Goal: Information Seeking & Learning: Learn about a topic

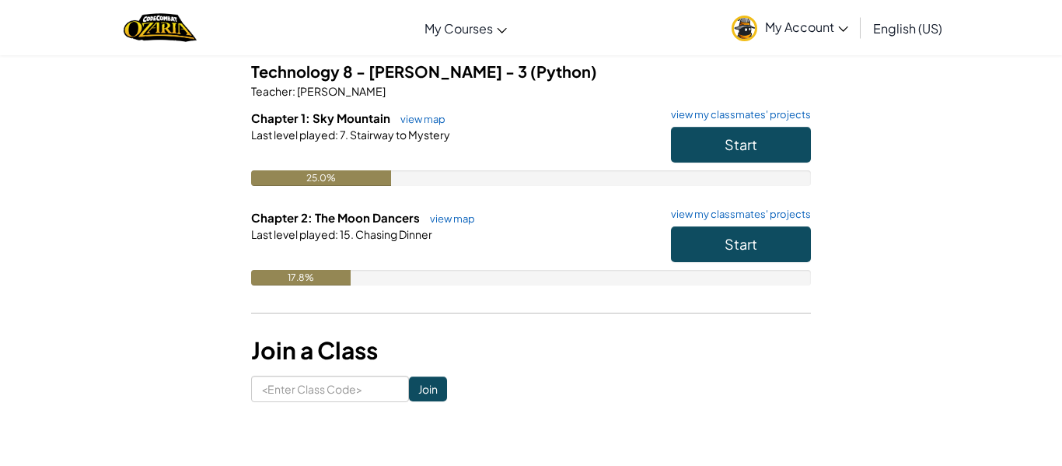
scroll to position [128, 0]
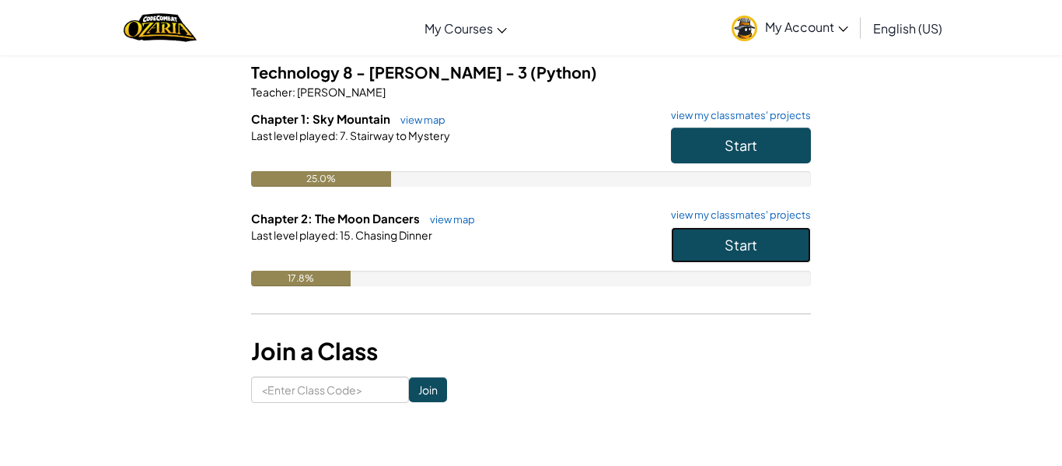
click at [781, 244] on button "Start" at bounding box center [741, 245] width 140 height 36
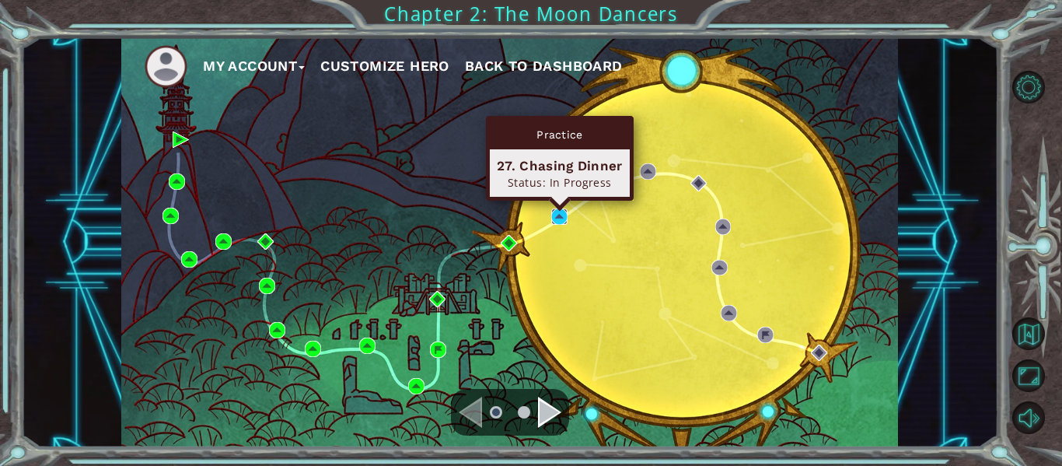
click at [565, 216] on img at bounding box center [559, 216] width 16 height 16
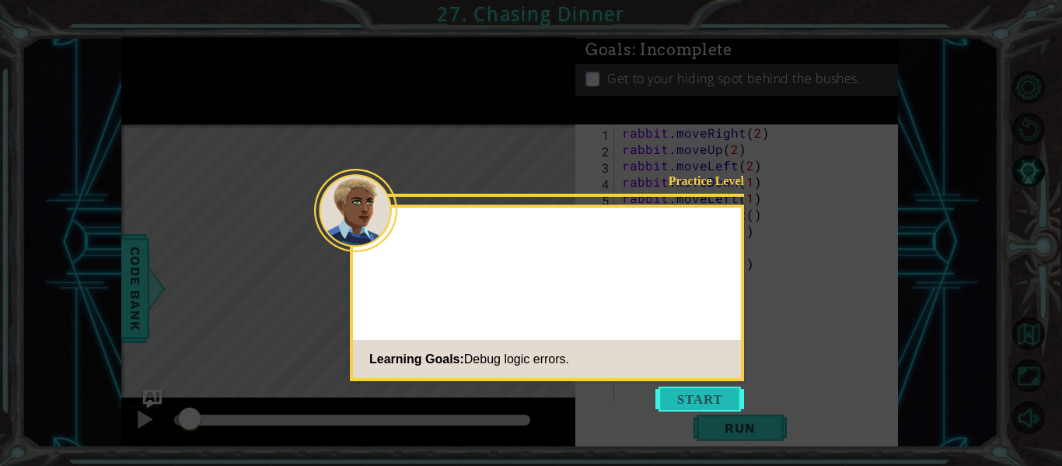
click at [700, 394] on button "Start" at bounding box center [700, 399] width 89 height 25
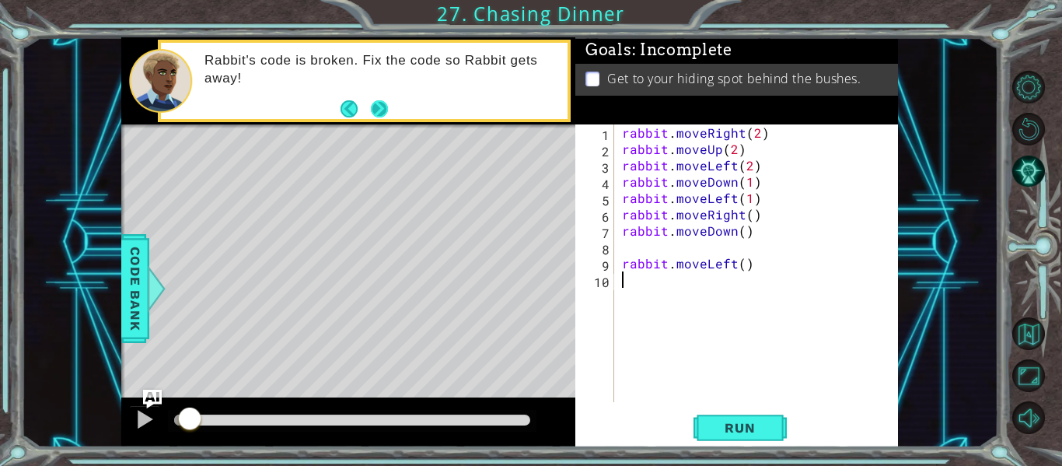
click at [378, 113] on button "Next" at bounding box center [379, 108] width 17 height 17
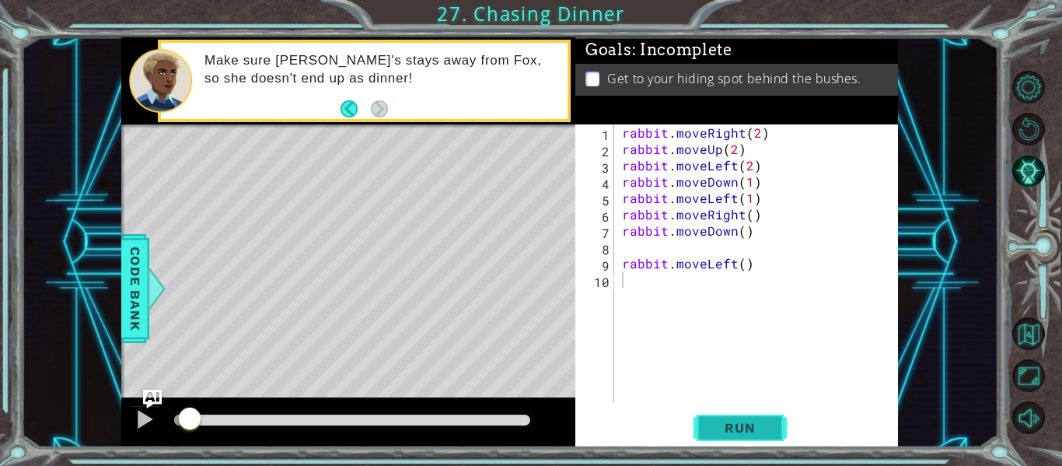
click at [751, 437] on button "Run" at bounding box center [740, 428] width 93 height 32
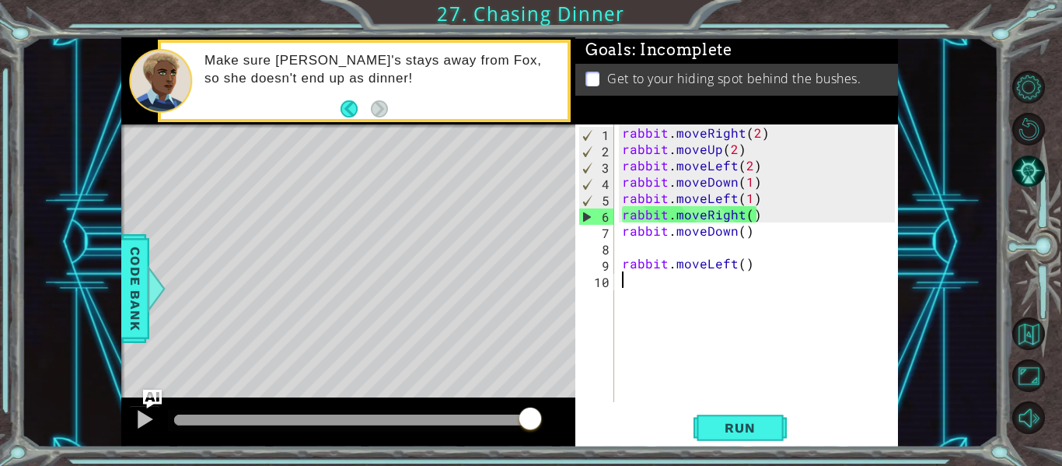
click at [454, 432] on div at bounding box center [348, 422] width 454 height 50
click at [446, 428] on div at bounding box center [352, 421] width 369 height 22
click at [443, 425] on div at bounding box center [352, 421] width 369 height 22
click at [439, 422] on div at bounding box center [352, 420] width 356 height 11
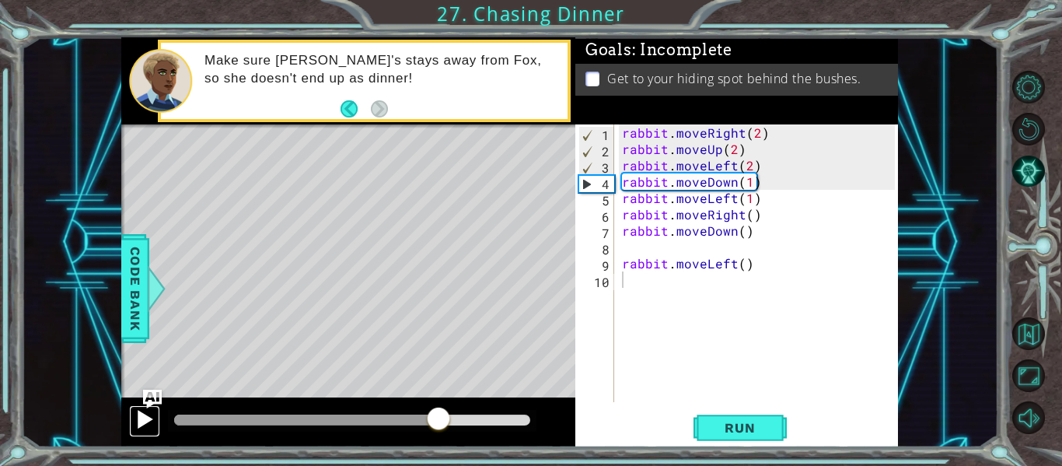
click at [144, 421] on div at bounding box center [145, 419] width 20 height 20
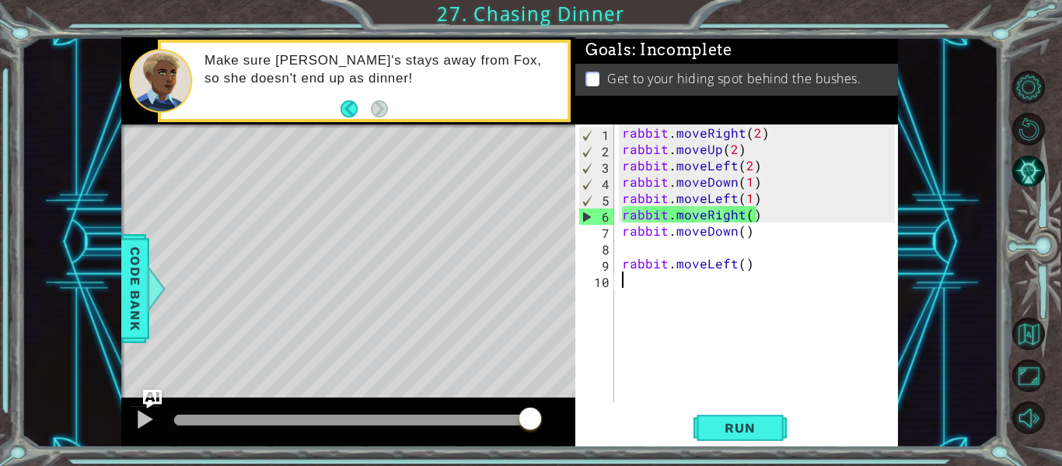
click at [688, 215] on div "rabbit . moveRight ( 2 ) rabbit . moveUp ( 2 ) rabbit . moveLeft ( 2 ) rabbit .…" at bounding box center [761, 279] width 284 height 310
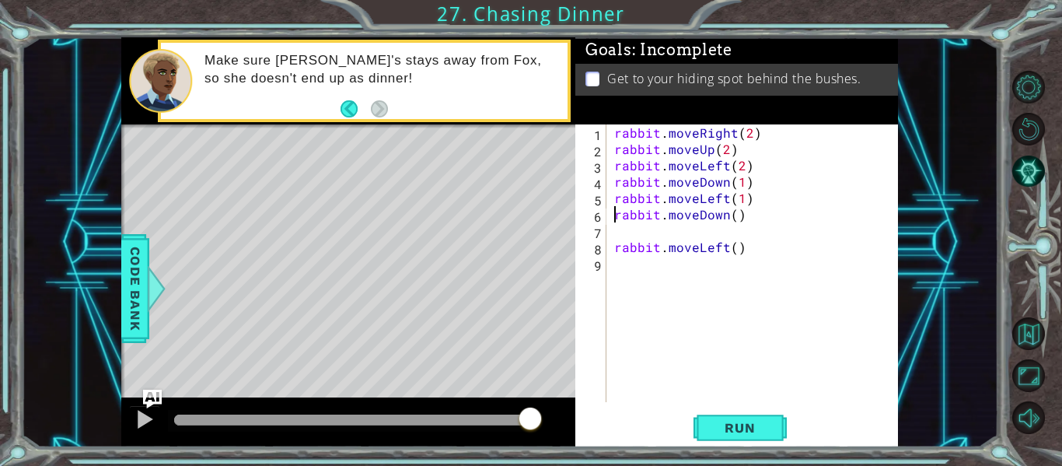
click at [702, 243] on div "rabbit . moveRight ( 2 ) rabbit . moveUp ( 2 ) rabbit . moveLeft ( 2 ) rabbit .…" at bounding box center [757, 279] width 292 height 310
type textarea "rabbit.moveLeft()"
click at [761, 439] on button "Run" at bounding box center [740, 428] width 93 height 32
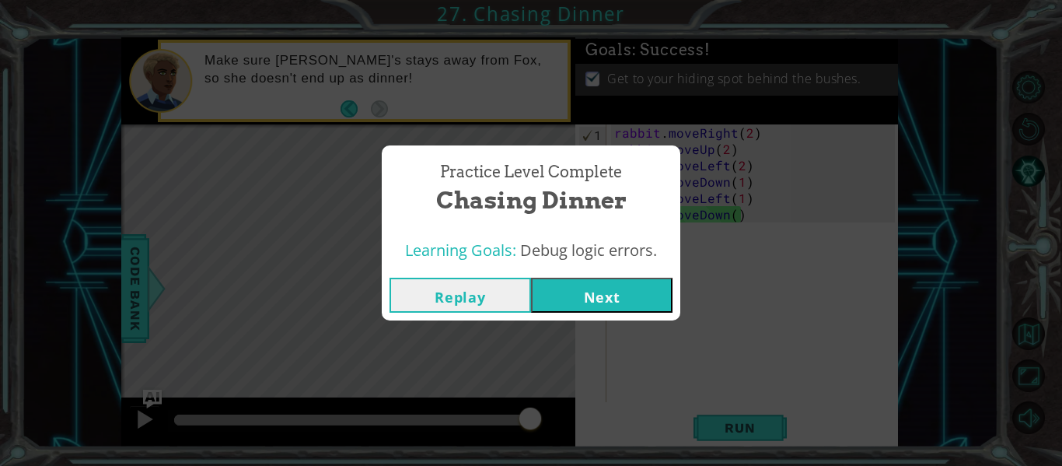
click at [619, 309] on button "Next" at bounding box center [602, 295] width 142 height 35
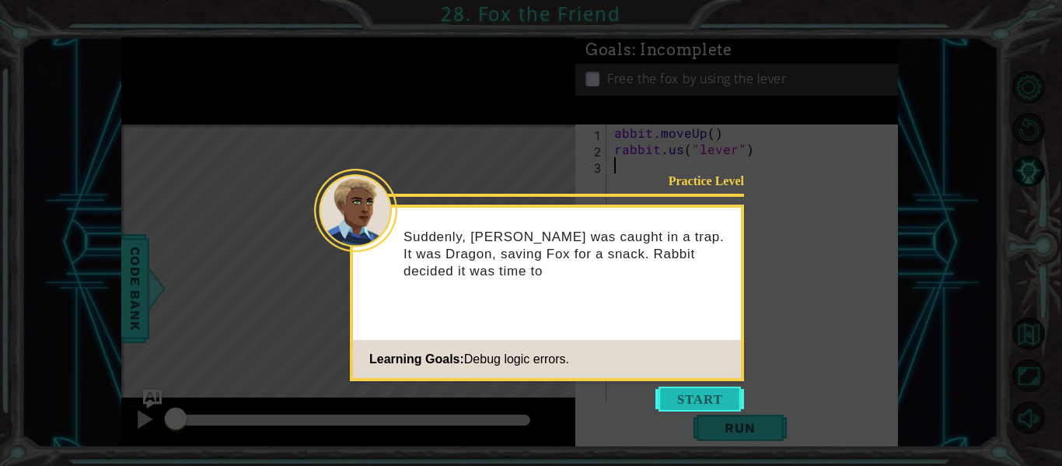
click at [684, 387] on button "Start" at bounding box center [700, 399] width 89 height 25
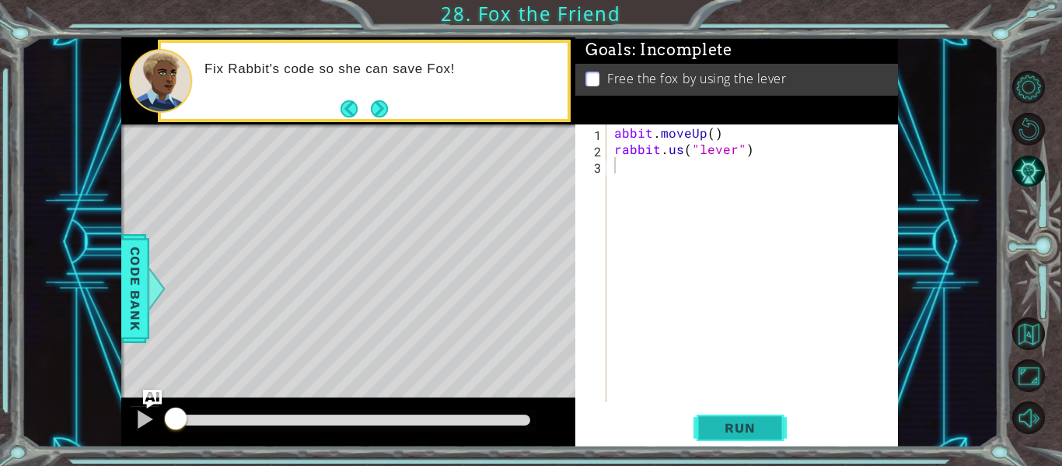
click at [766, 418] on button "Run" at bounding box center [740, 428] width 93 height 32
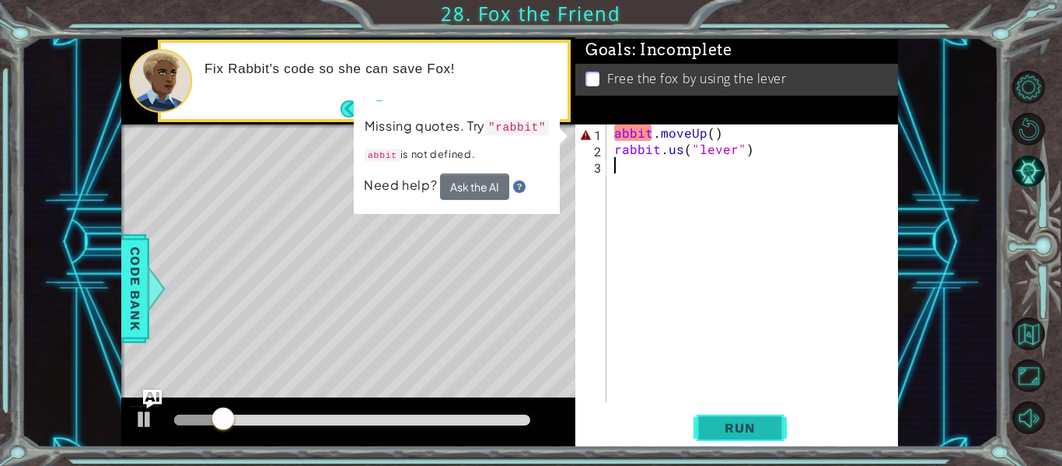
click at [763, 422] on span "Run" at bounding box center [739, 428] width 61 height 16
click at [613, 135] on div "abbit . moveUp ( ) rabbit . us ( "lever" )" at bounding box center [757, 279] width 292 height 310
type textarea "rabbit.moveUp()"
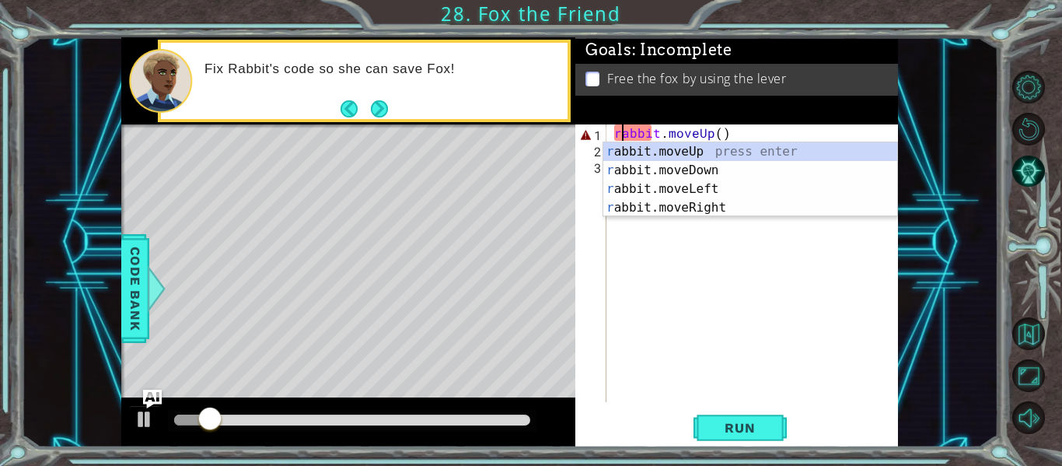
scroll to position [0, 1]
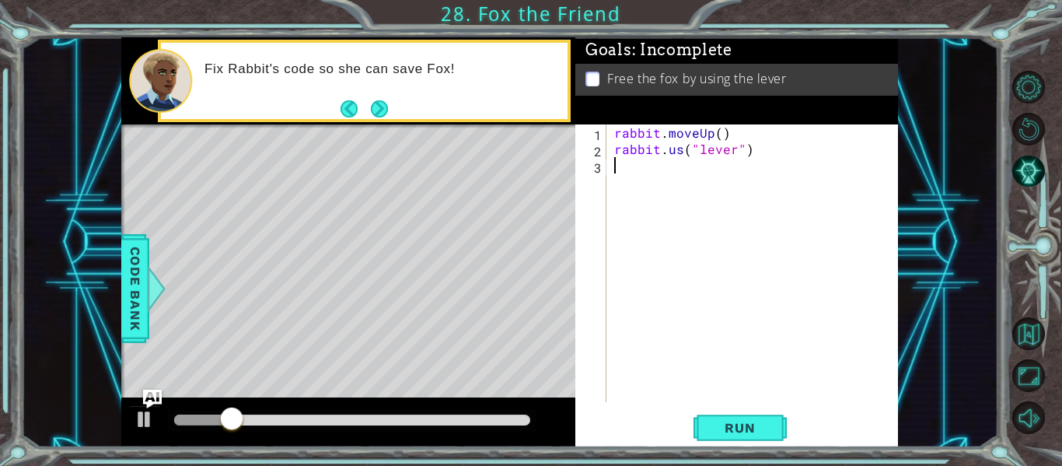
click at [737, 390] on div "rabbit . moveUp ( ) rabbit . us ( "lever" )" at bounding box center [757, 279] width 292 height 310
click at [745, 422] on span "Run" at bounding box center [739, 428] width 61 height 16
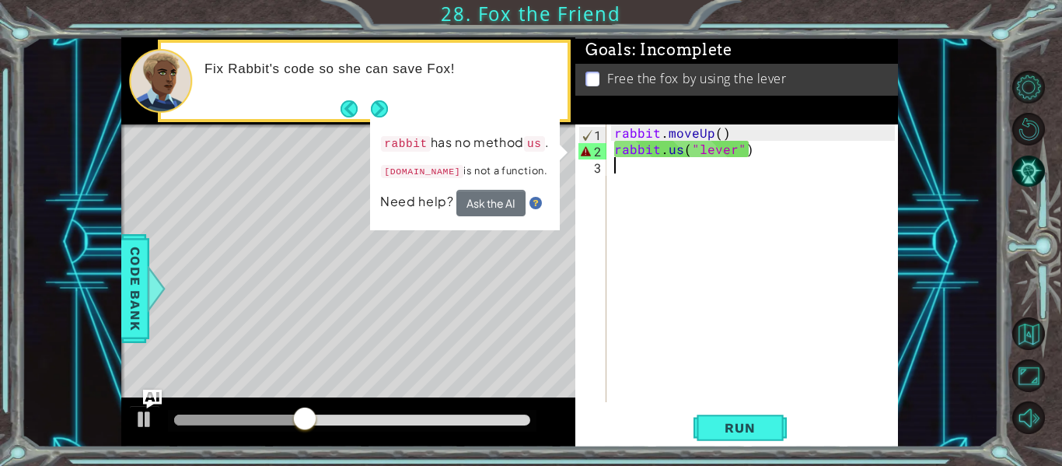
click at [680, 150] on div "rabbit . moveUp ( ) rabbit . us ( "lever" )" at bounding box center [757, 279] width 292 height 310
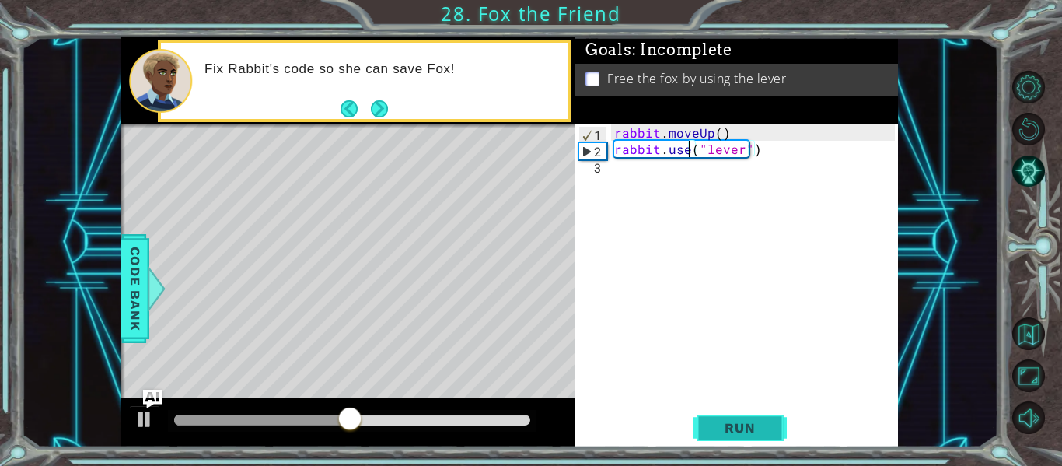
type textarea "rabbit.use("lever")"
click at [768, 424] on span "Run" at bounding box center [739, 428] width 61 height 16
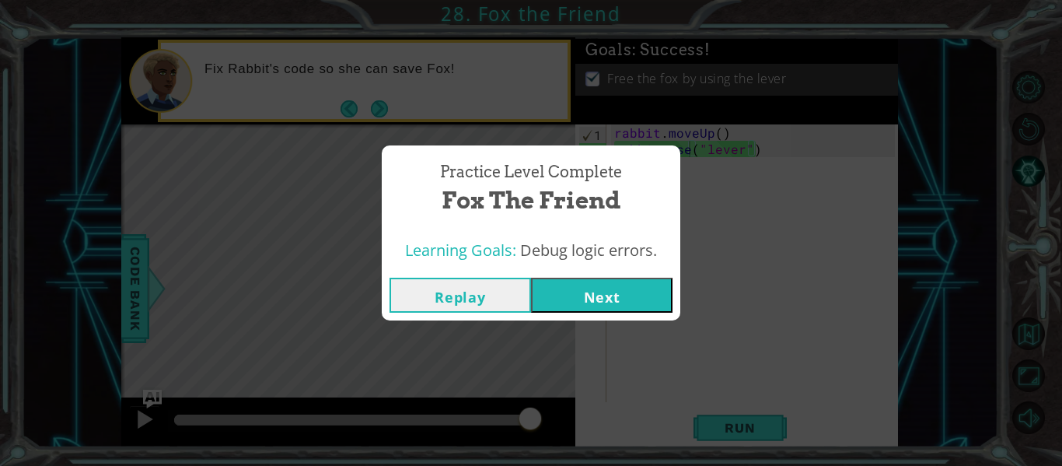
click at [587, 299] on button "Next" at bounding box center [602, 295] width 142 height 35
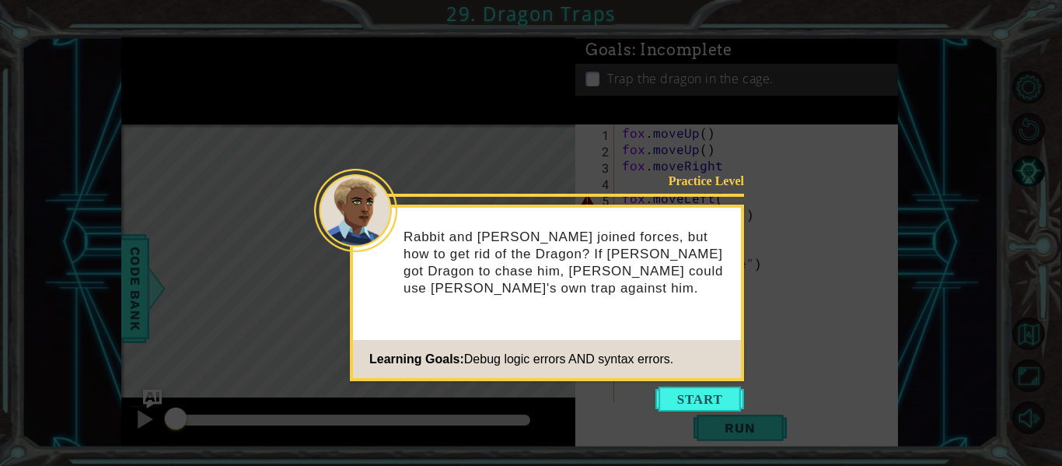
click at [686, 411] on icon at bounding box center [531, 233] width 1062 height 466
click at [685, 402] on button "Start" at bounding box center [700, 399] width 89 height 25
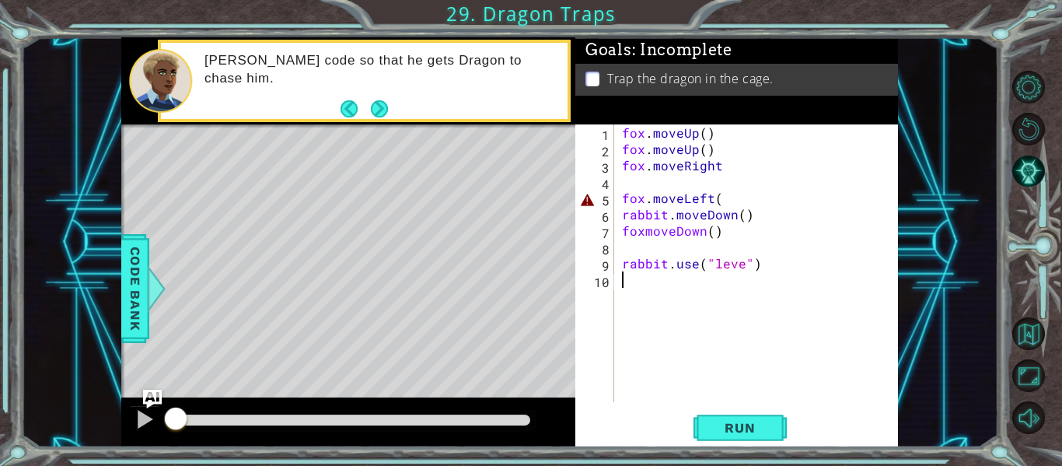
click at [638, 180] on div "fox . moveUp ( ) fox . moveUp ( ) fox . moveRight fox . moveLeft ( rabbit . mov…" at bounding box center [761, 279] width 284 height 310
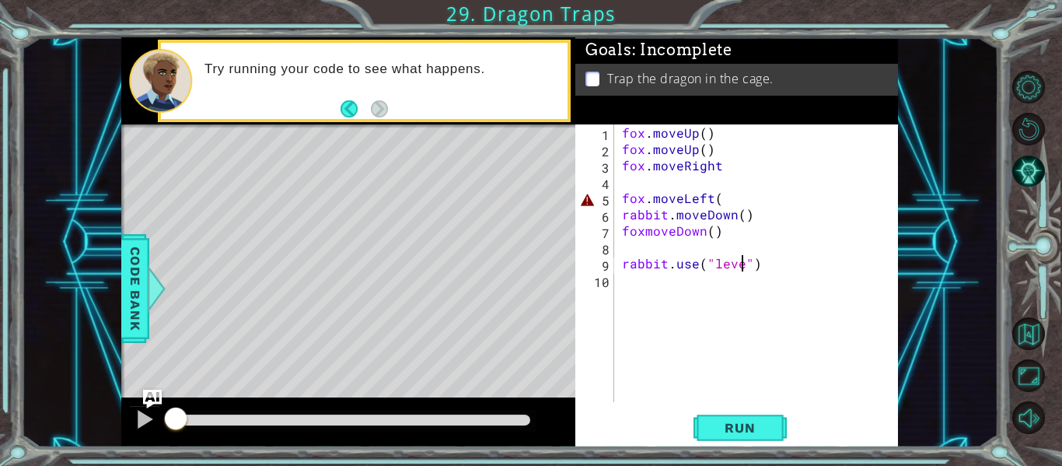
click at [739, 268] on div "fox . moveUp ( ) fox . moveUp ( ) fox . moveRight fox . moveLeft ( rabbit . mov…" at bounding box center [761, 279] width 284 height 310
click at [737, 415] on button "Run" at bounding box center [740, 428] width 93 height 32
click at [741, 425] on span "Run" at bounding box center [739, 428] width 61 height 16
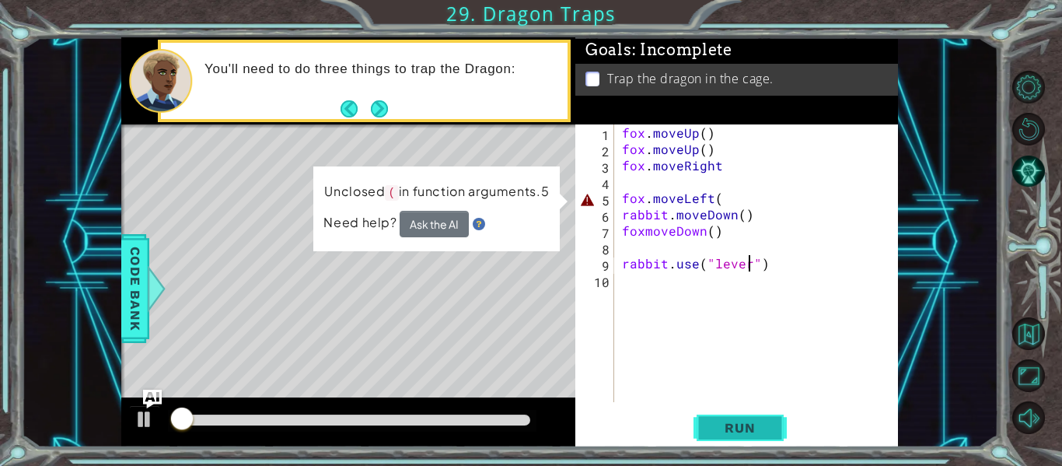
click at [736, 419] on button "Run" at bounding box center [740, 428] width 93 height 32
click at [730, 196] on div "fox . moveUp ( ) fox . moveUp ( ) fox . moveRight fox . moveLeft ( rabbit . mov…" at bounding box center [761, 279] width 284 height 310
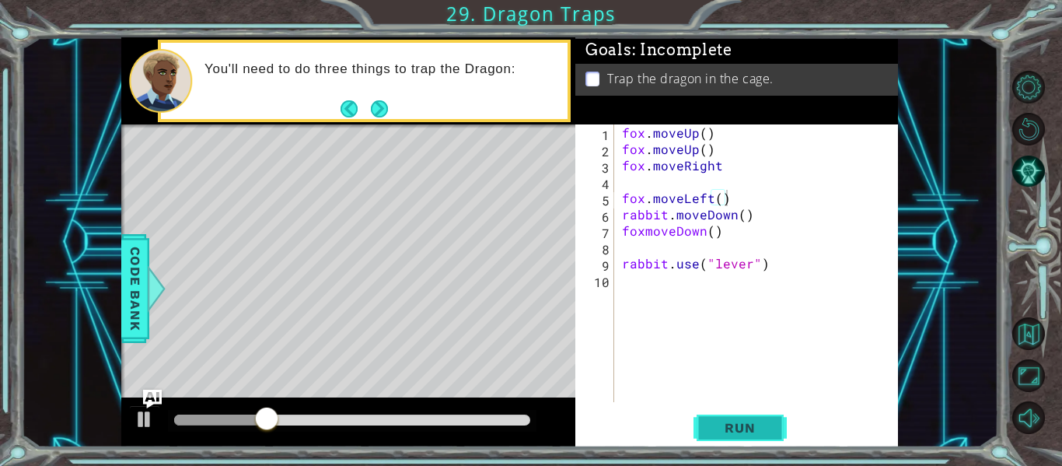
click at [743, 418] on button "Run" at bounding box center [740, 428] width 93 height 32
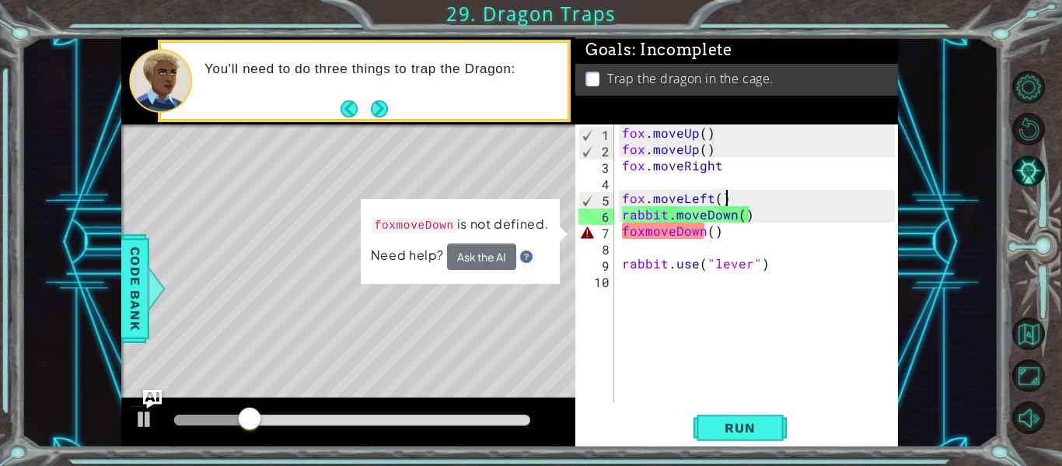
click at [692, 231] on div "fox . moveUp ( ) fox . moveUp ( ) fox . moveRight fox . moveLeft ( ) rabbit . m…" at bounding box center [761, 279] width 284 height 310
click at [649, 234] on div "fox . moveUp ( ) fox . moveUp ( ) fox . moveRight fox . moveLeft ( ) rabbit . m…" at bounding box center [761, 279] width 284 height 310
click at [646, 233] on div "fox . moveUp ( ) fox . moveUp ( ) fox . moveRight fox . moveLeft ( ) rabbit . m…" at bounding box center [761, 279] width 284 height 310
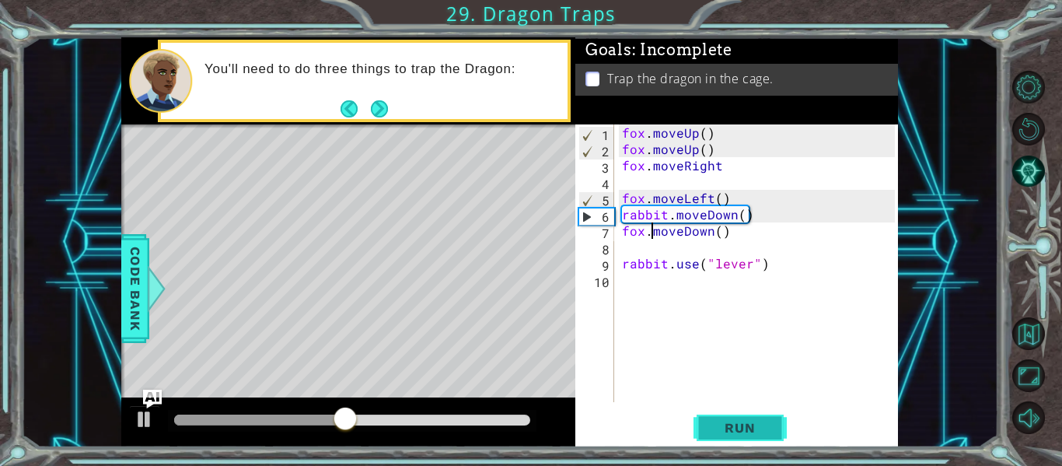
click at [749, 415] on button "Run" at bounding box center [740, 428] width 93 height 32
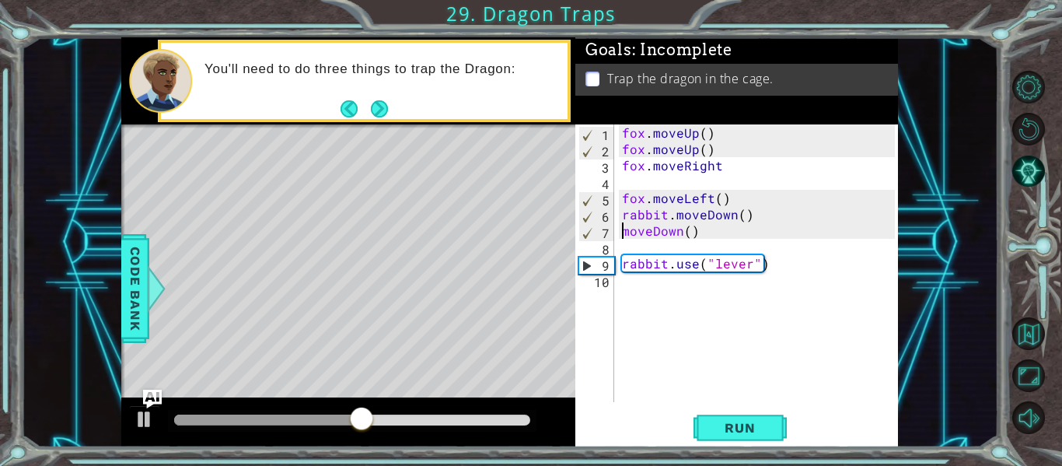
click at [713, 231] on div "fox . moveUp ( ) fox . moveUp ( ) fox . moveRight fox . moveLeft ( ) rabbit . m…" at bounding box center [761, 279] width 284 height 310
type textarea "moveDown()"
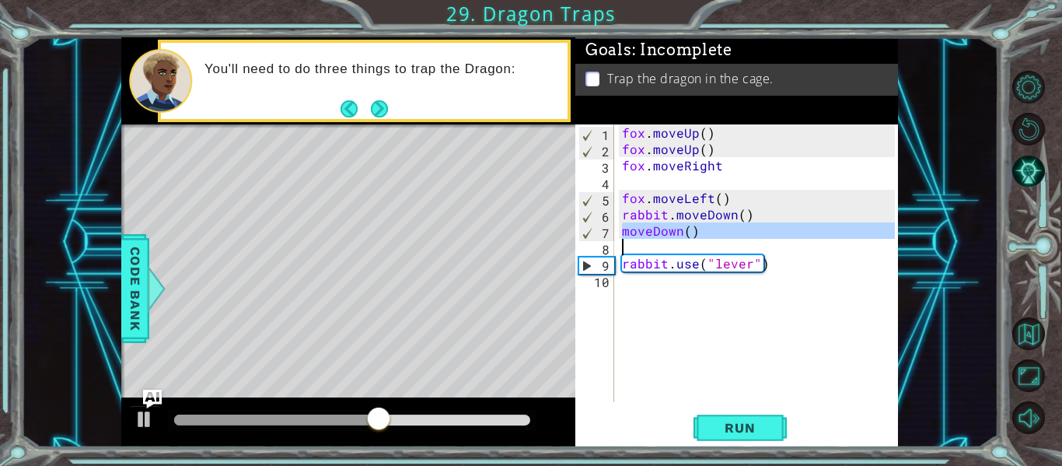
scroll to position [0, 0]
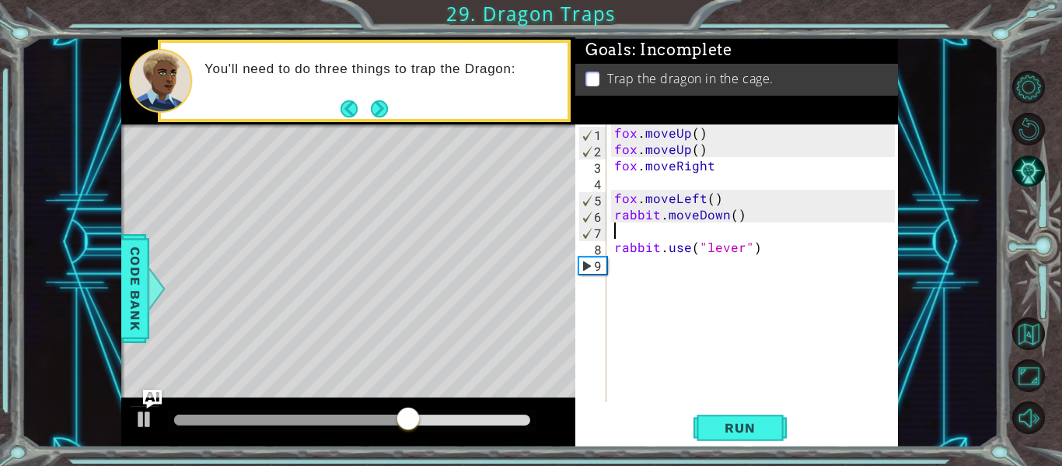
click at [617, 247] on div "fox . moveUp ( ) fox . moveUp ( ) fox . moveRight fox . moveLeft ( ) rabbit . m…" at bounding box center [757, 279] width 292 height 310
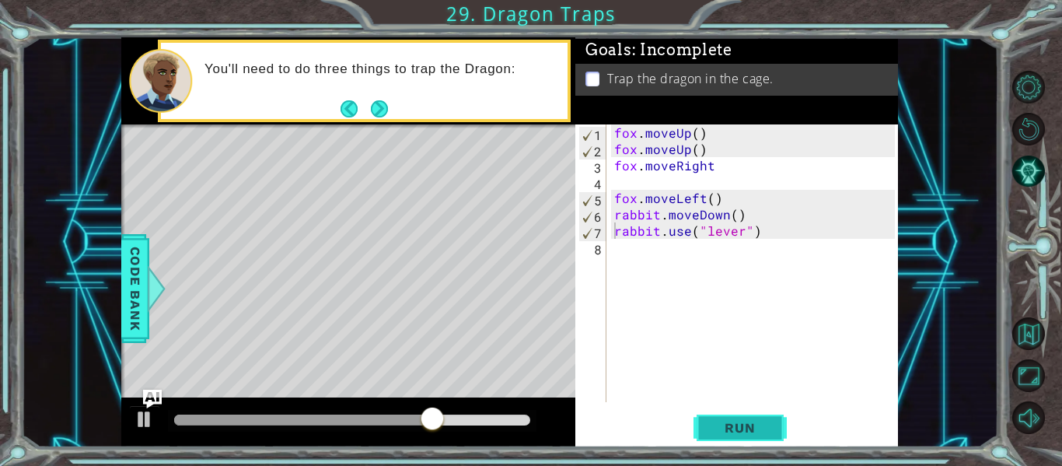
click at [752, 439] on button "Run" at bounding box center [740, 428] width 93 height 32
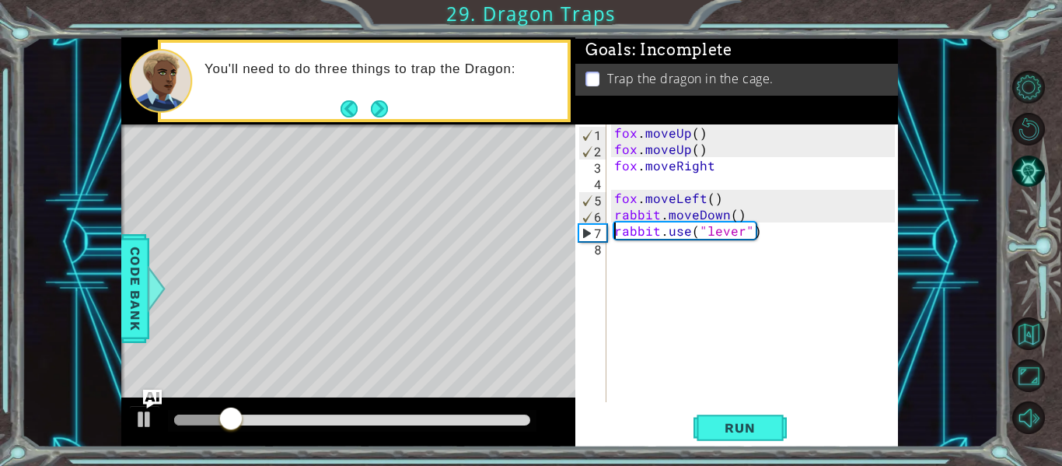
click at [737, 215] on div "fox . moveUp ( ) fox . moveUp ( ) fox . moveRight fox . moveLeft ( ) rabbit . m…" at bounding box center [757, 279] width 292 height 310
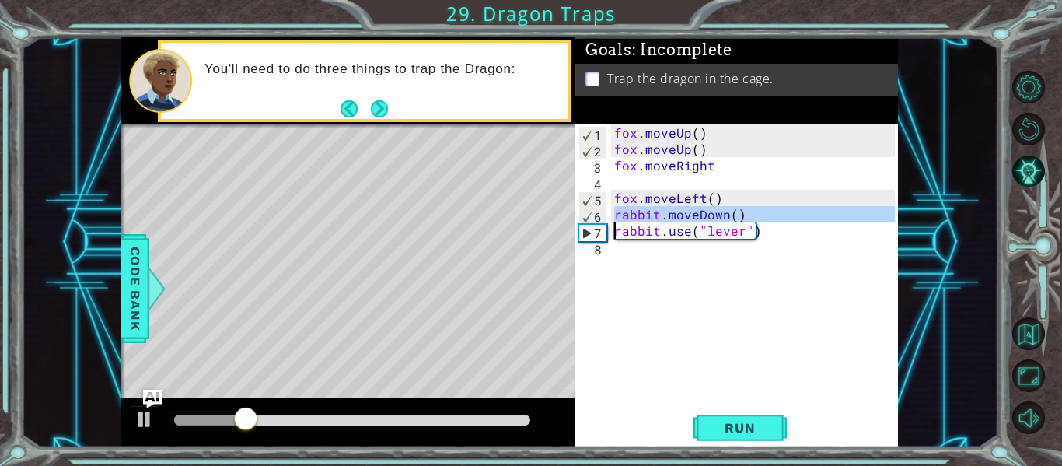
type textarea "rabbit.use("lever")"
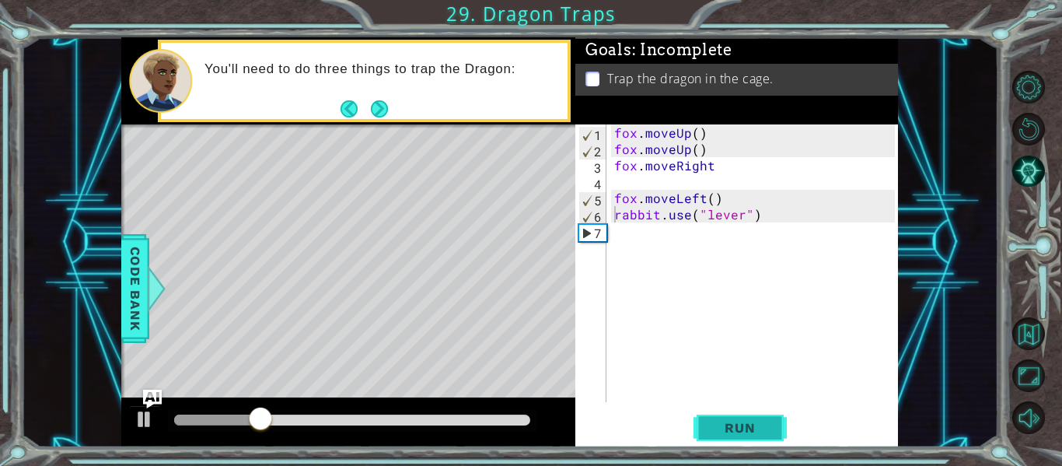
click at [762, 425] on span "Run" at bounding box center [739, 428] width 61 height 16
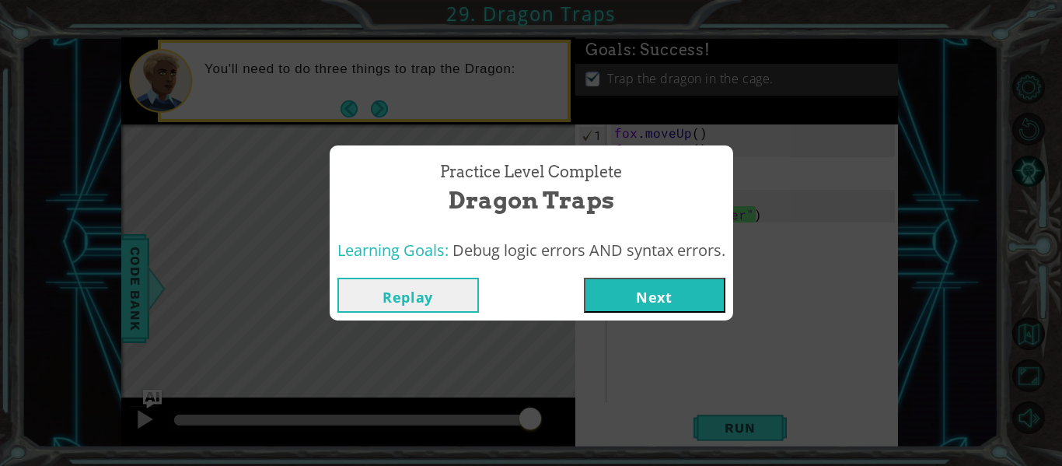
click at [656, 291] on button "Next" at bounding box center [655, 295] width 142 height 35
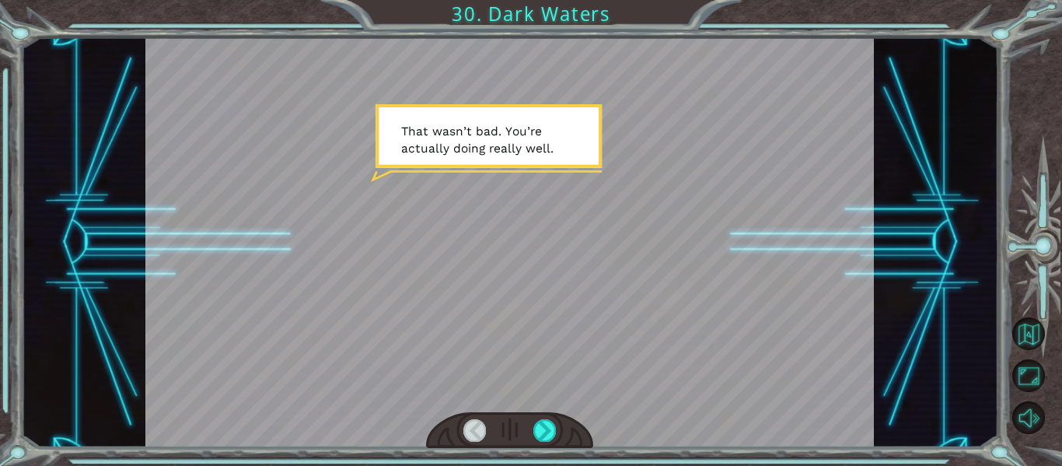
click at [285, 250] on div at bounding box center [510, 242] width 730 height 410
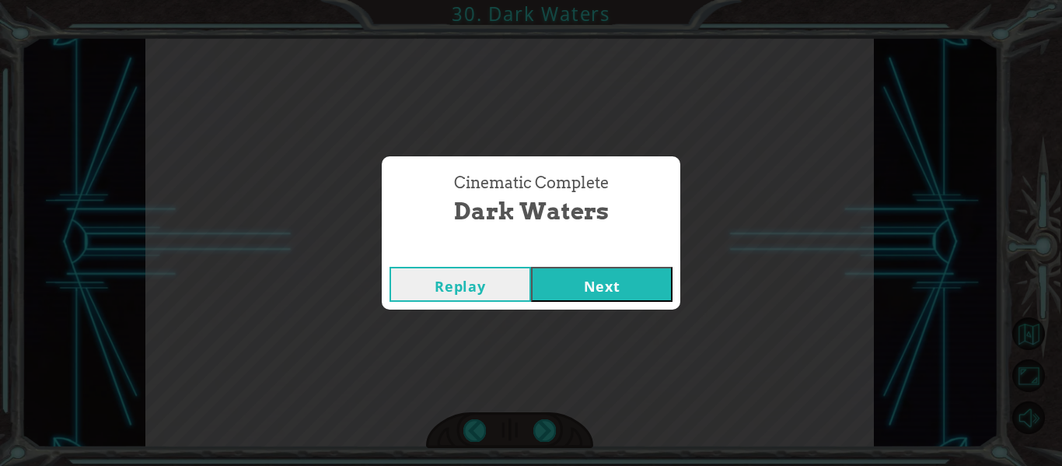
click at [610, 305] on div "Replay Next" at bounding box center [531, 284] width 299 height 51
click at [592, 285] on button "Next" at bounding box center [602, 284] width 142 height 35
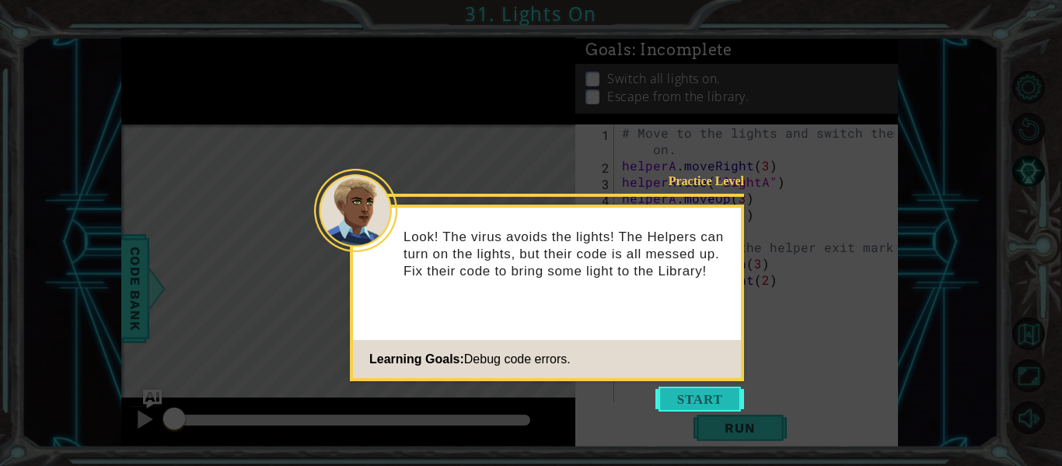
click at [728, 400] on button "Start" at bounding box center [700, 399] width 89 height 25
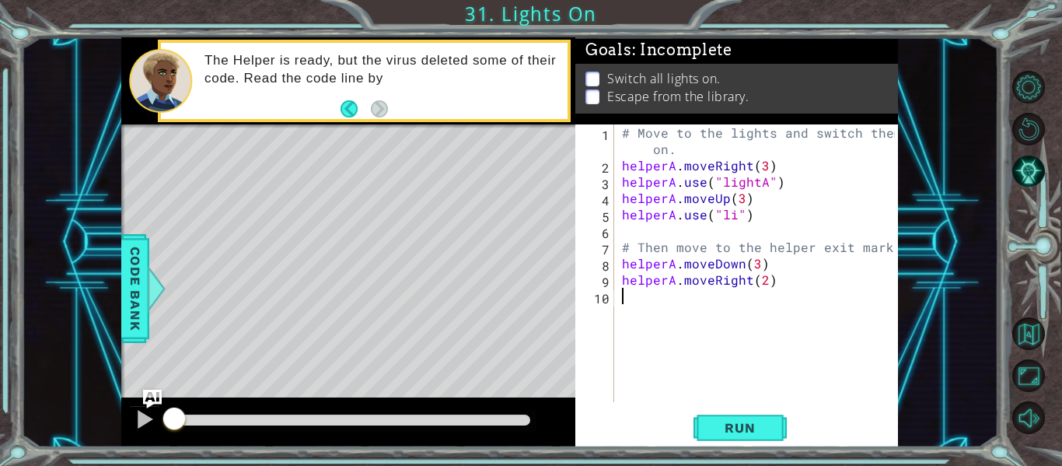
click at [683, 145] on div "# Move to the lights and switch them on. helperA . moveRight ( 3 ) helperA . us…" at bounding box center [761, 287] width 284 height 327
click at [736, 425] on span "Run" at bounding box center [739, 428] width 61 height 16
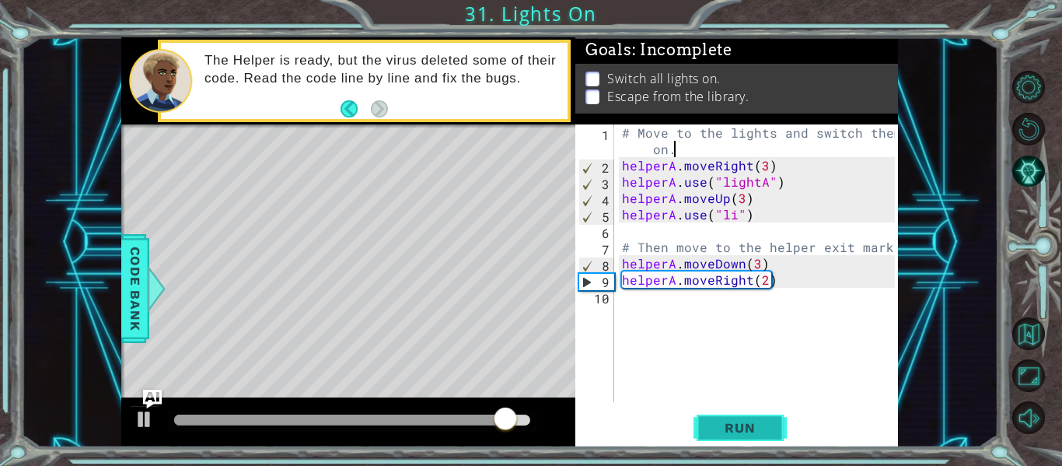
click at [723, 440] on button "Run" at bounding box center [740, 428] width 93 height 32
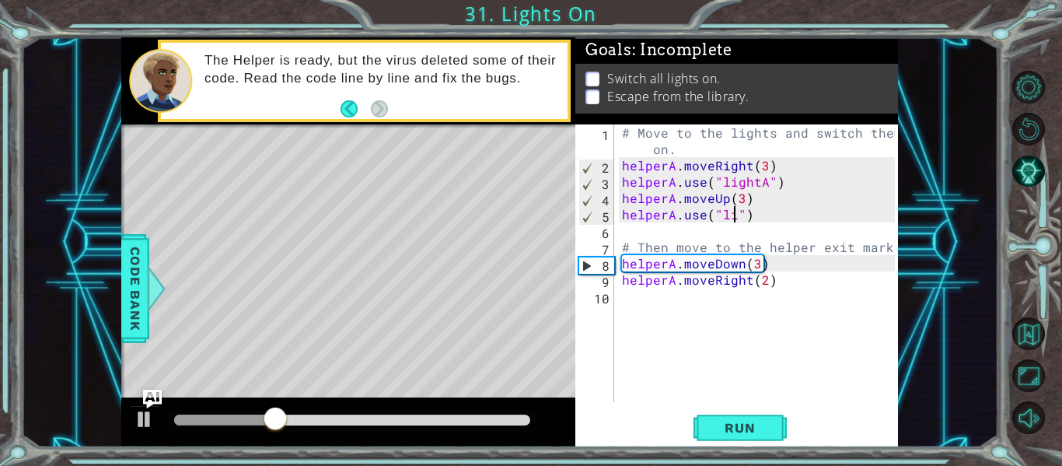
click at [736, 218] on div "# Move to the lights and switch them on. helperA . moveRight ( 3 ) helperA . us…" at bounding box center [761, 287] width 284 height 327
click at [761, 215] on div "# Move to the lights and switch them on. helperA . moveRight ( 3 ) helperA . us…" at bounding box center [761, 287] width 284 height 327
type textarea "helperA.use("li")"
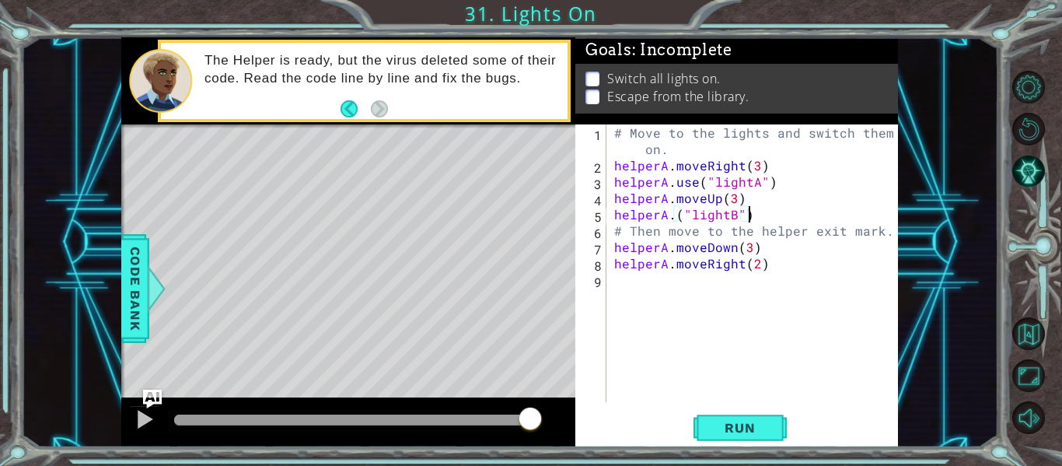
scroll to position [0, 8]
click at [761, 446] on div "helperA.("lightB") 1 2 3 4 5 6 7 8 9 # Move to the lights and switch them on. h…" at bounding box center [737, 285] width 323 height 323
click at [757, 435] on span "Run" at bounding box center [739, 428] width 61 height 16
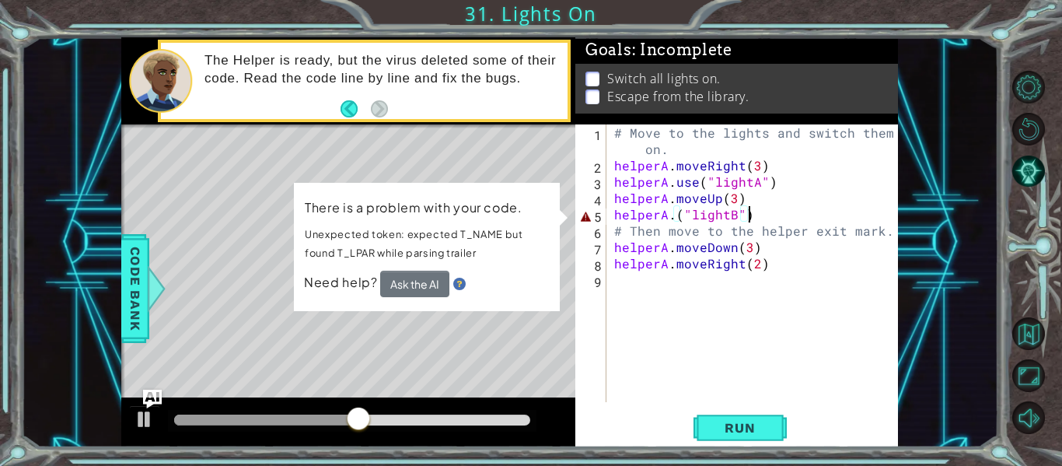
click at [669, 216] on div "# Move to the lights and switch them on. helperA . moveRight ( 3 ) helperA . us…" at bounding box center [757, 287] width 292 height 327
click at [676, 216] on div "# Move to the lights and switch them on. helperA . moveRight ( 3 ) helperA . us…" at bounding box center [757, 287] width 292 height 327
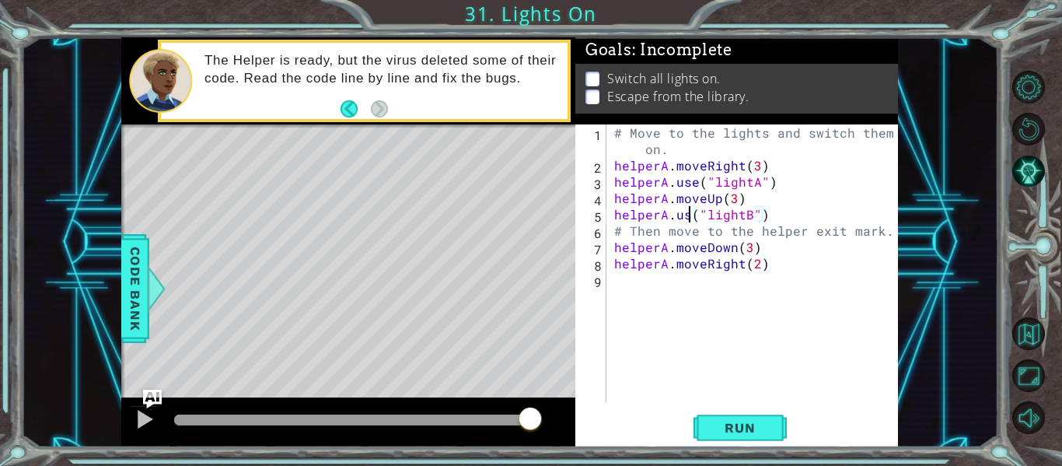
scroll to position [0, 5]
click at [756, 430] on span "Run" at bounding box center [739, 428] width 61 height 16
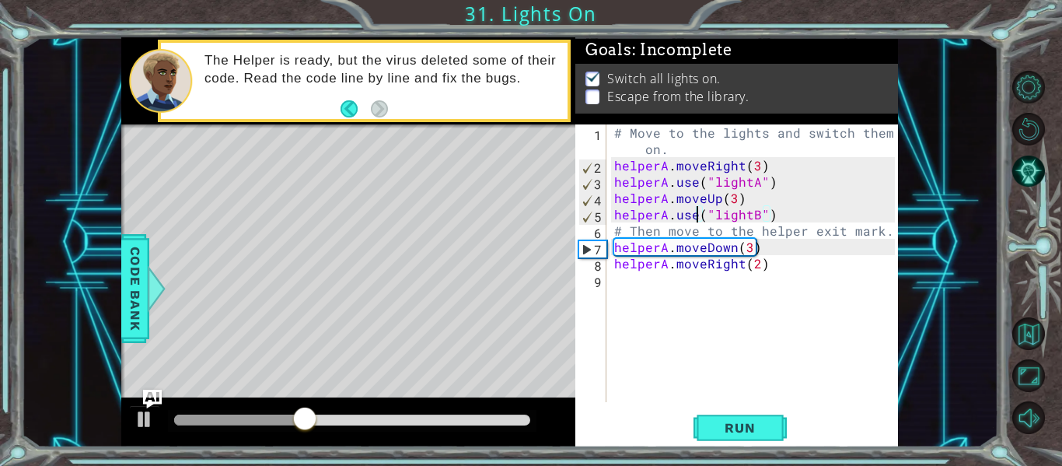
click at [746, 247] on div "# Move to the lights and switch them on. helperA . moveRight ( 3 ) helperA . us…" at bounding box center [757, 287] width 292 height 327
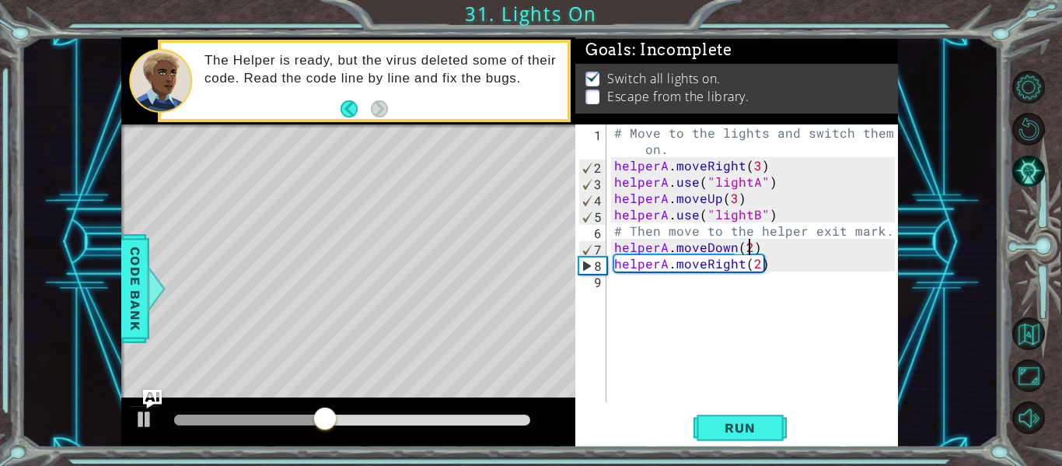
scroll to position [0, 8]
click at [709, 419] on button "Run" at bounding box center [740, 428] width 93 height 32
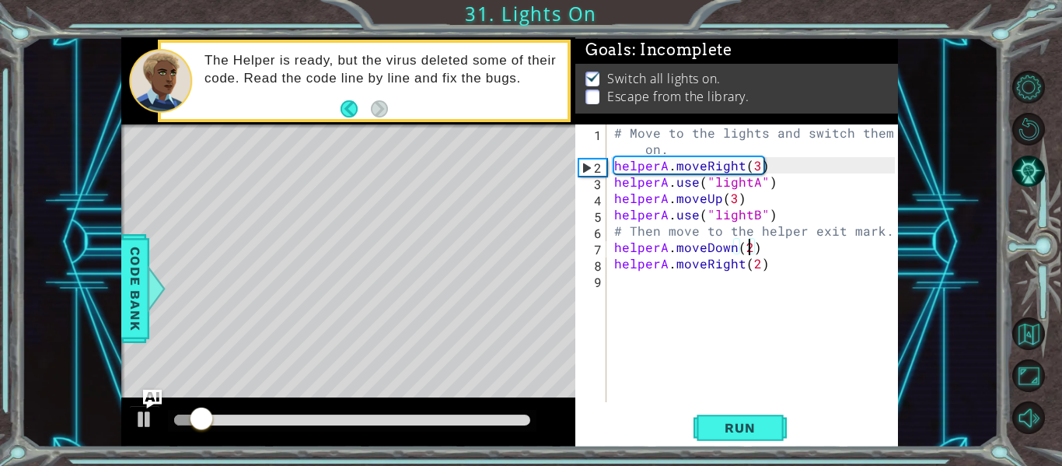
click at [411, 418] on div at bounding box center [352, 420] width 356 height 11
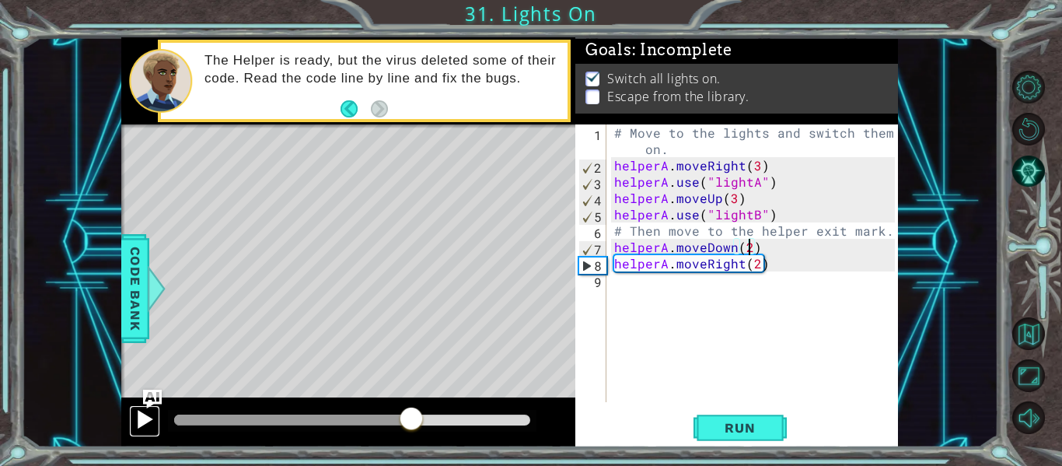
click at [136, 422] on div at bounding box center [145, 419] width 20 height 20
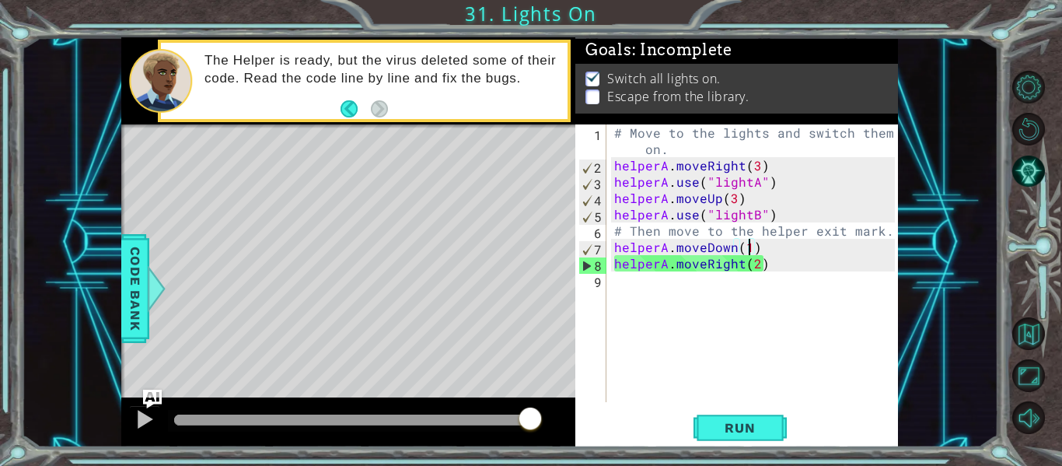
click at [760, 262] on div "# Move to the lights and switch them on. helperA . moveRight ( 3 ) helperA . us…" at bounding box center [757, 287] width 292 height 327
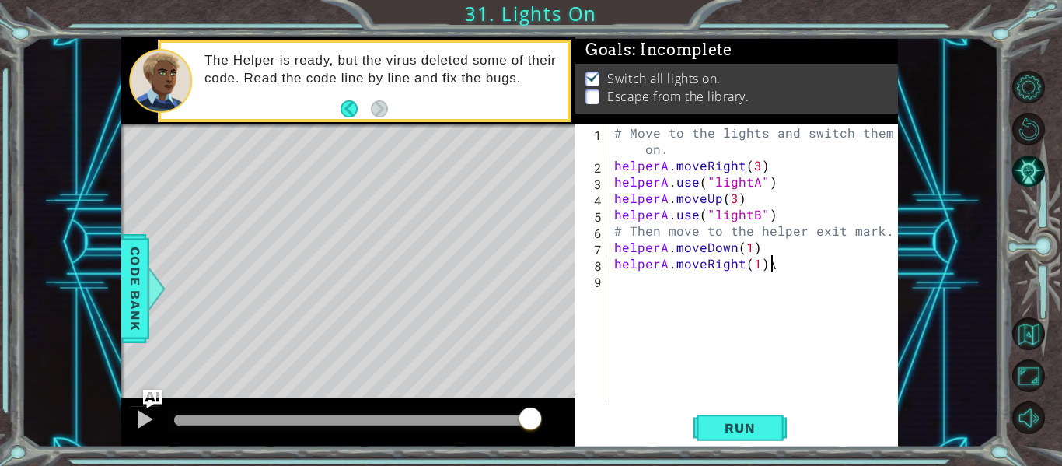
scroll to position [0, 9]
click at [735, 419] on button "Run" at bounding box center [740, 428] width 93 height 32
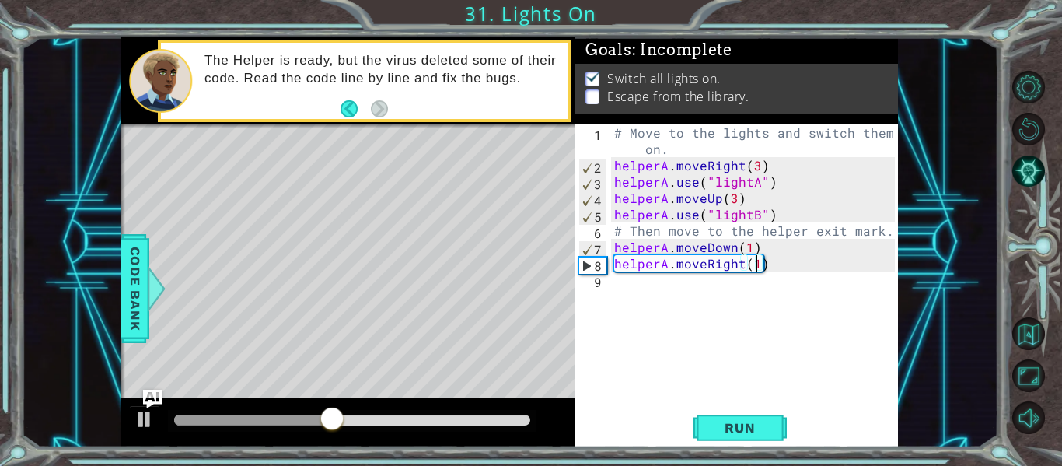
click at [754, 264] on div "# Move to the lights and switch them on. helperA . moveRight ( 3 ) helperA . us…" at bounding box center [757, 287] width 292 height 327
type textarea "helperA.moveRight(2)"
click at [748, 417] on button "Run" at bounding box center [740, 428] width 93 height 32
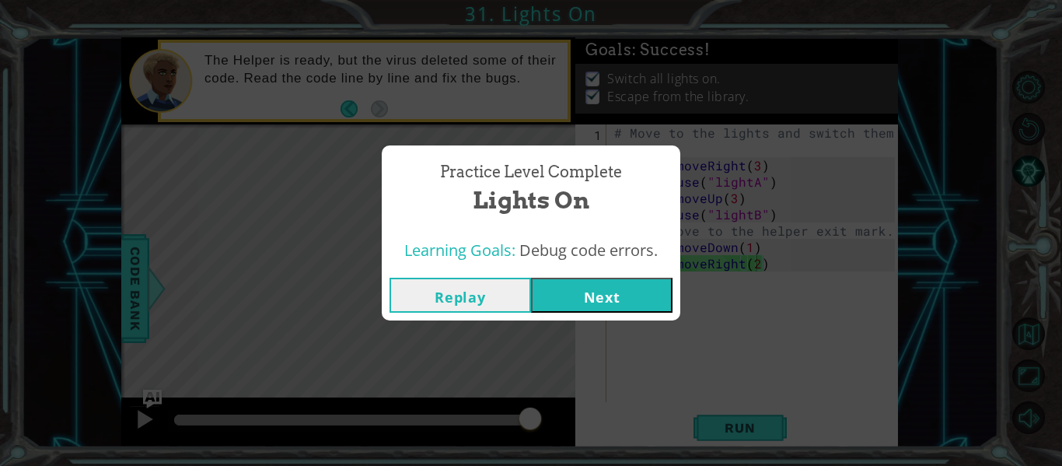
click at [579, 288] on button "Next" at bounding box center [602, 295] width 142 height 35
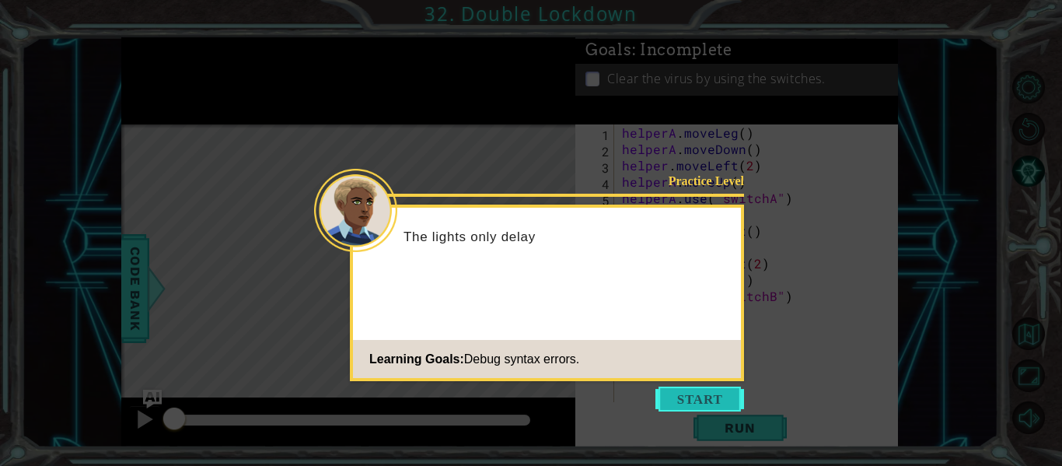
click at [667, 405] on button "Start" at bounding box center [700, 399] width 89 height 25
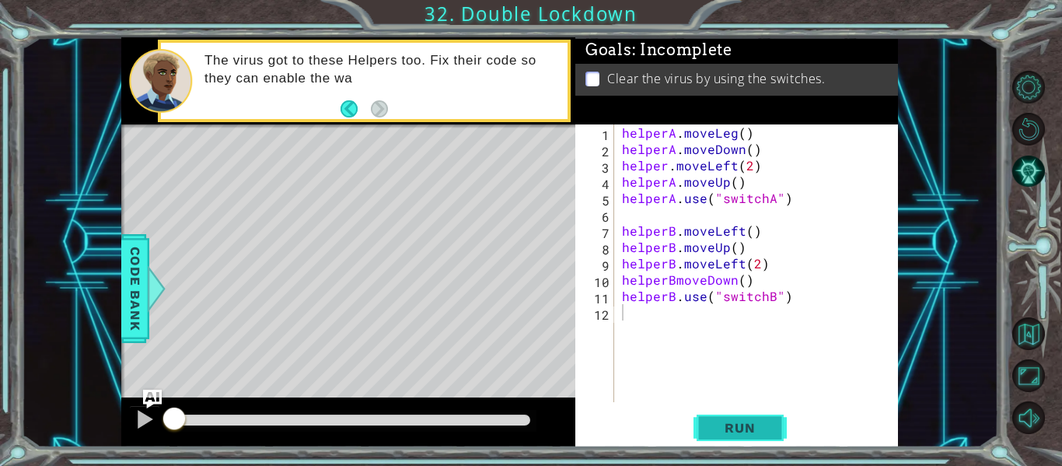
click at [733, 431] on span "Run" at bounding box center [739, 428] width 61 height 16
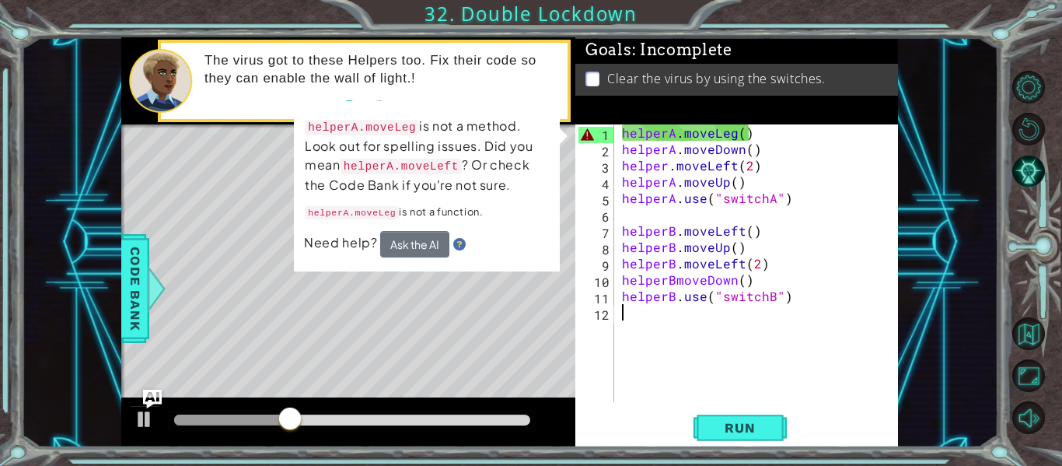
click at [754, 129] on div "helperA . moveLeg ( ) helperA . moveDown ( ) helper . moveLeft ( 2 ) helperA . …" at bounding box center [761, 279] width 284 height 310
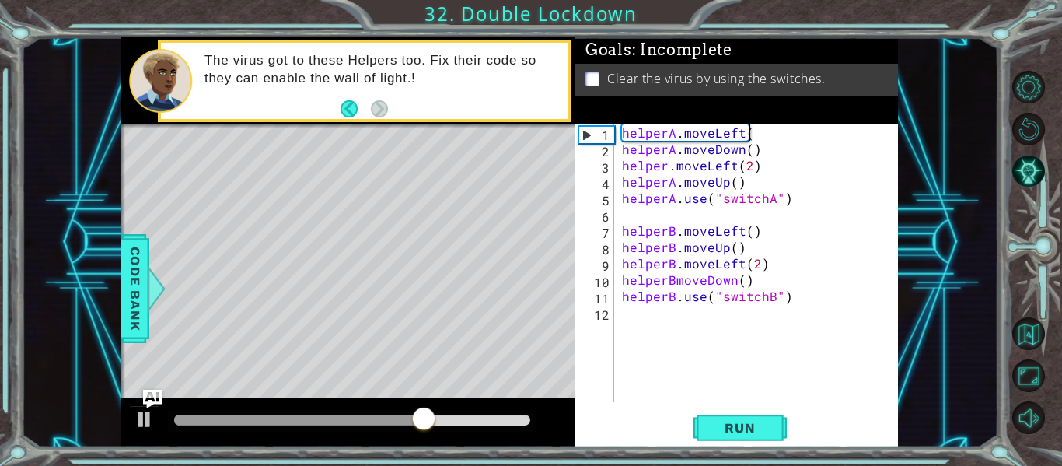
scroll to position [0, 8]
click at [733, 429] on span "Run" at bounding box center [739, 428] width 61 height 16
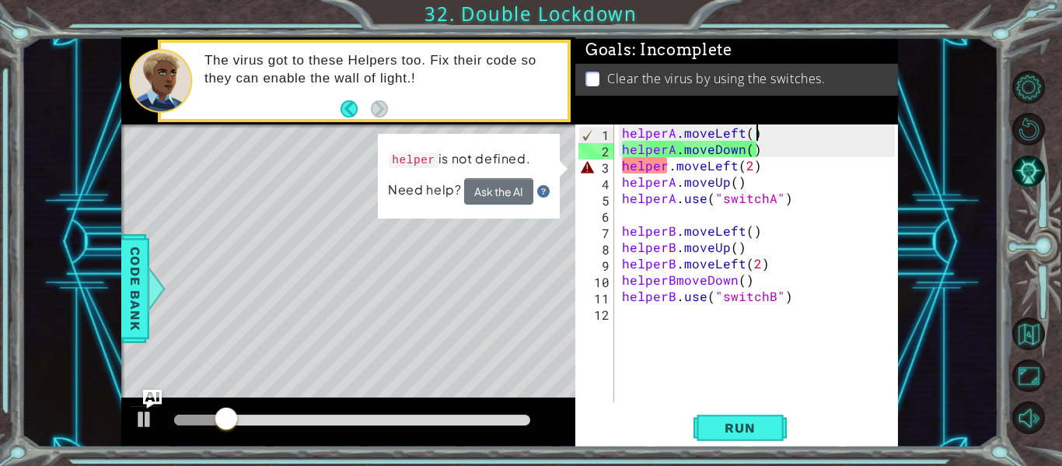
click at [667, 172] on div "helperA . moveLeft ( ) helperA . moveDown ( ) helper . moveLeft ( 2 ) helperA .…" at bounding box center [761, 279] width 284 height 310
type textarea "helperA.moveLeft(2)"
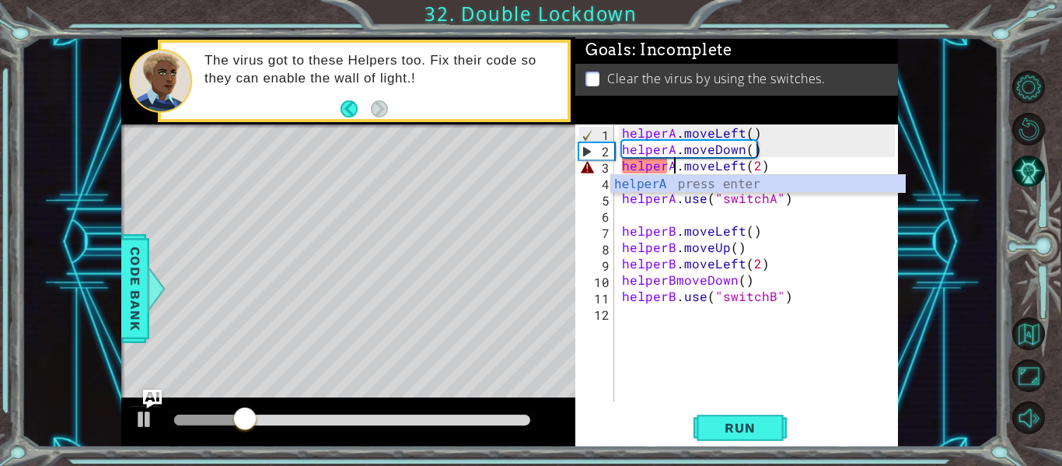
scroll to position [0, 4]
click at [700, 374] on div "helperA . moveLeft ( ) helperA . moveDown ( ) helperA . moveLeft ( 2 ) helperA …" at bounding box center [761, 279] width 284 height 310
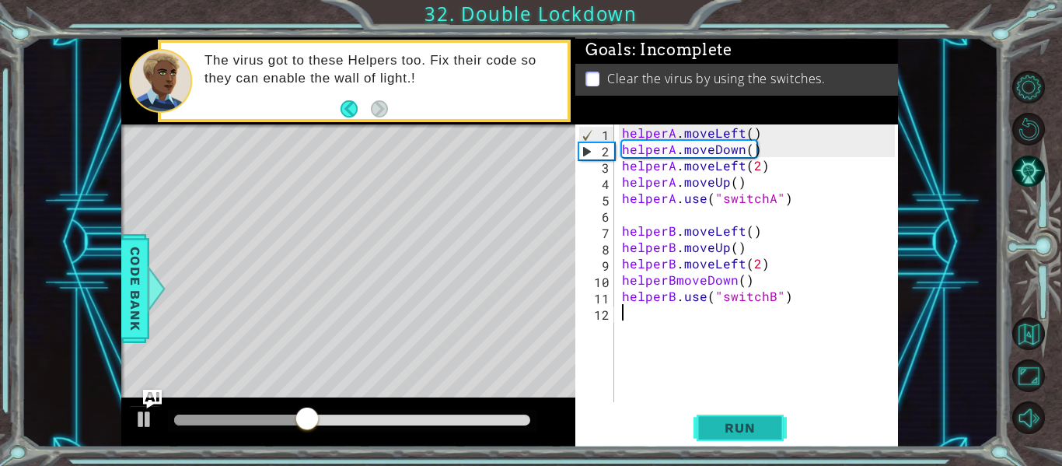
click at [730, 429] on span "Run" at bounding box center [739, 428] width 61 height 16
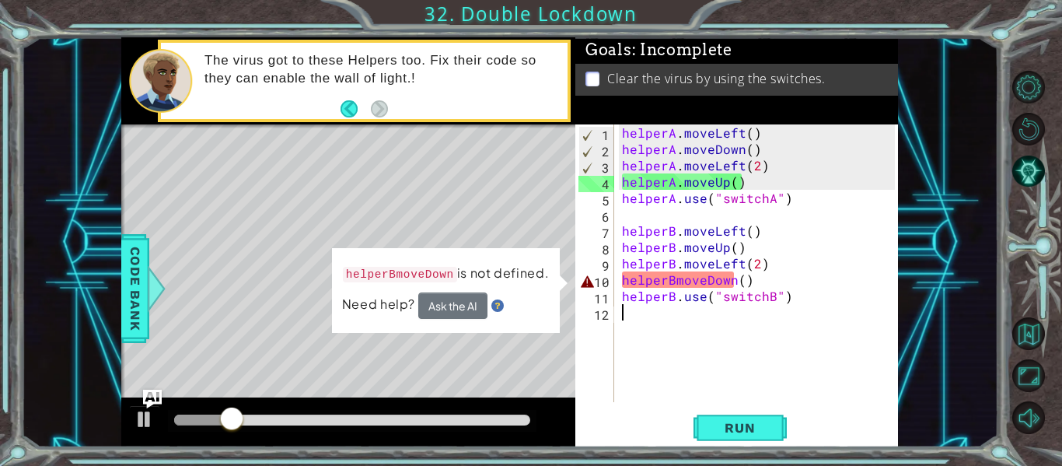
click at [672, 283] on div "helperA . moveLeft ( ) helperA . moveDown ( ) helperA . moveLeft ( 2 ) helperA …" at bounding box center [761, 279] width 284 height 310
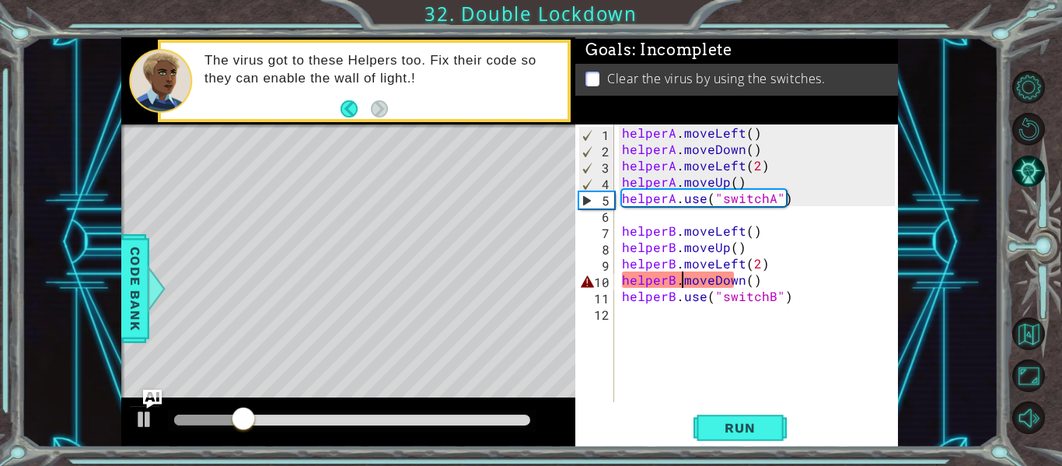
scroll to position [0, 4]
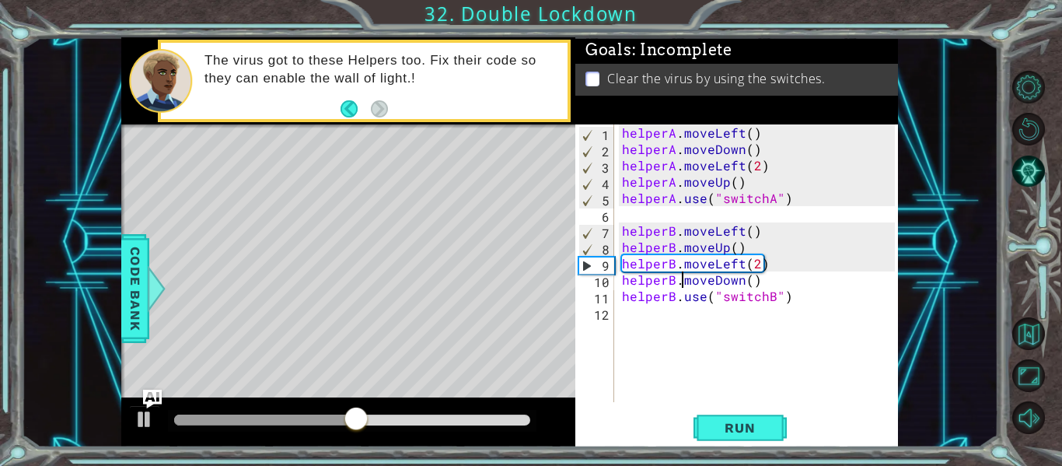
click at [772, 276] on div "helperA . moveLeft ( ) helperA . moveDown ( ) helperA . moveLeft ( 2 ) helperA …" at bounding box center [761, 279] width 284 height 310
type textarea "helperB.moveDown()"
click at [736, 422] on span "Run" at bounding box center [739, 428] width 61 height 16
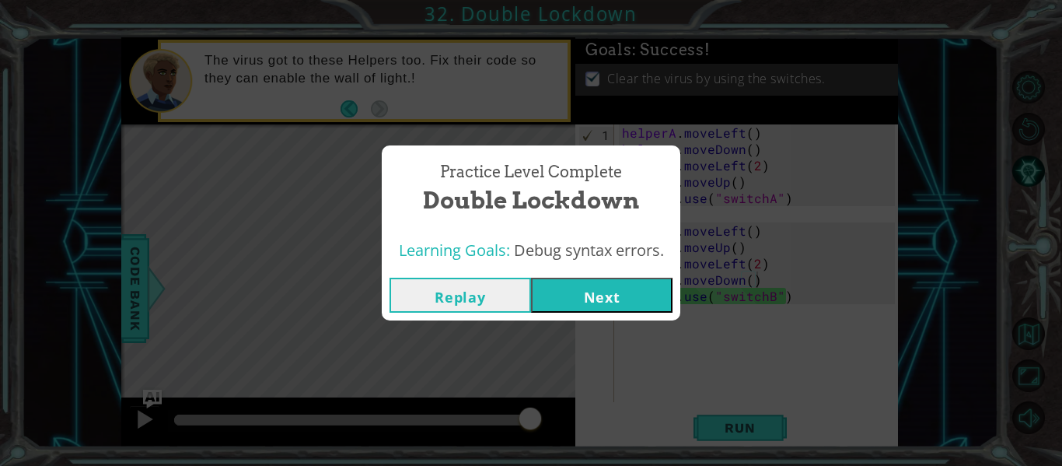
click at [618, 300] on button "Next" at bounding box center [602, 295] width 142 height 35
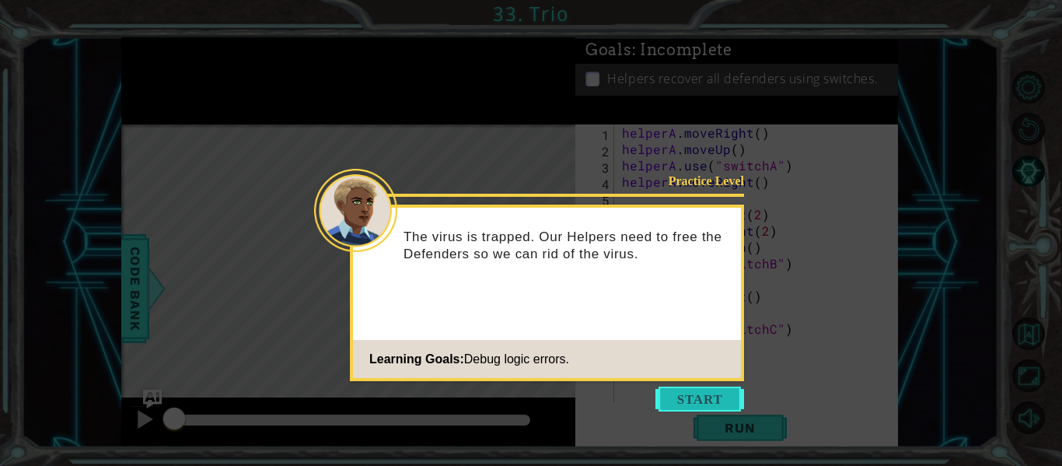
click at [702, 408] on button "Start" at bounding box center [700, 399] width 89 height 25
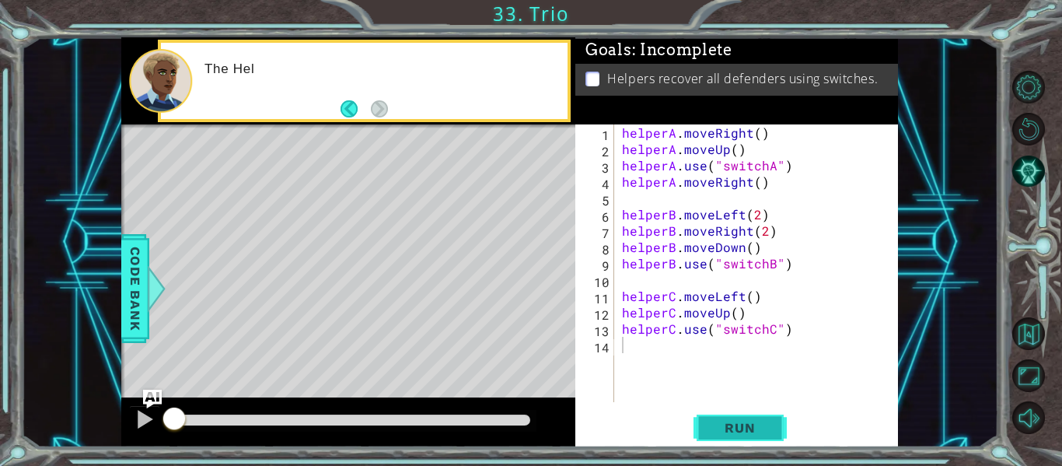
click at [750, 424] on span "Run" at bounding box center [739, 428] width 61 height 16
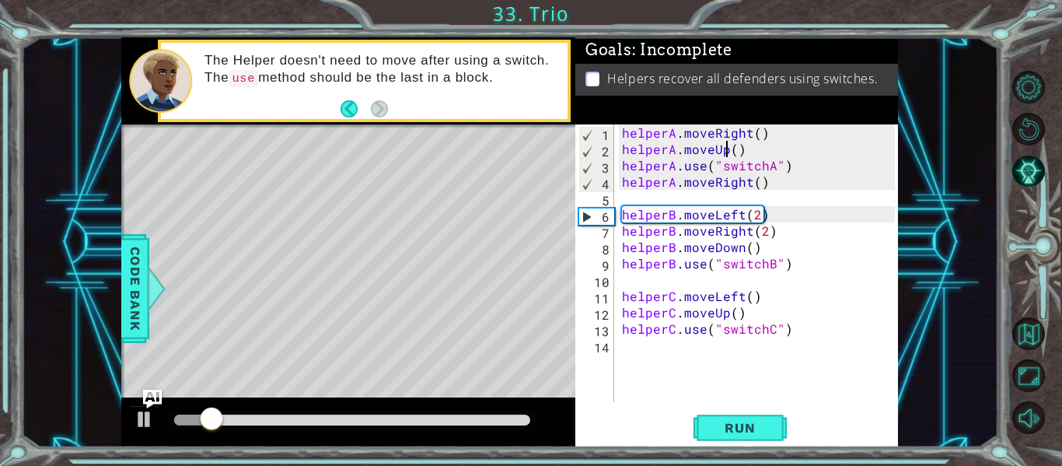
click at [724, 148] on div "helperA . moveRight ( ) helperA . moveUp ( ) helperA . use ( "switchA" ) helper…" at bounding box center [761, 279] width 284 height 310
type textarea "helperA.moveUp()"
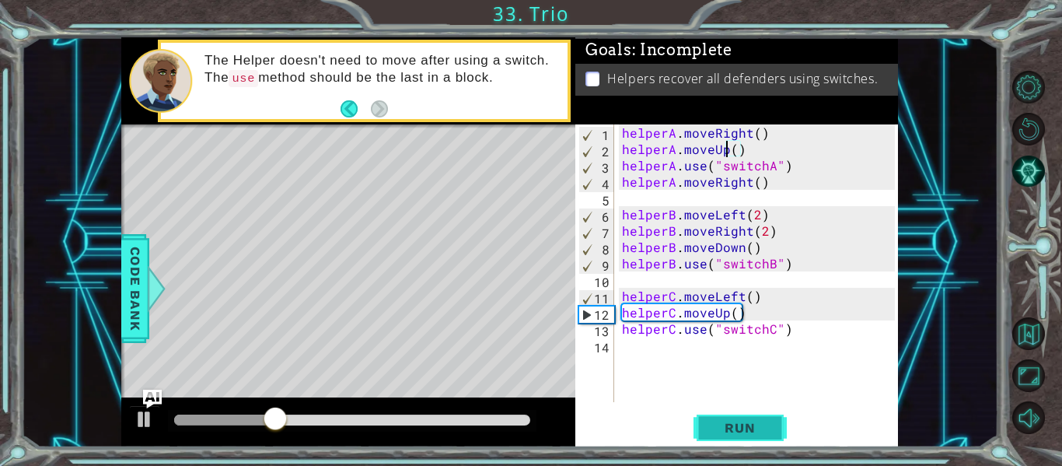
click at [744, 430] on span "Run" at bounding box center [739, 428] width 61 height 16
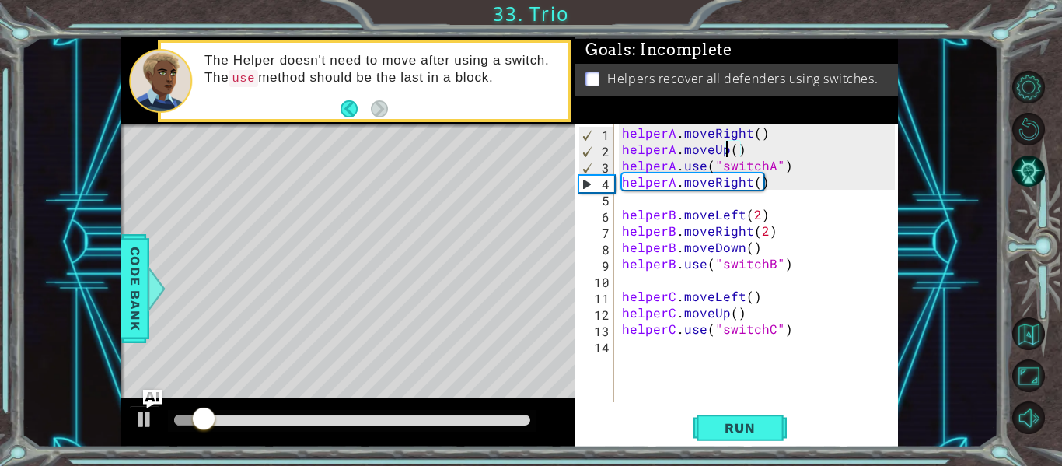
click at [747, 150] on div "helperA . moveRight ( ) helperA . moveUp ( ) helperA . use ( "switchA" ) helper…" at bounding box center [761, 279] width 284 height 310
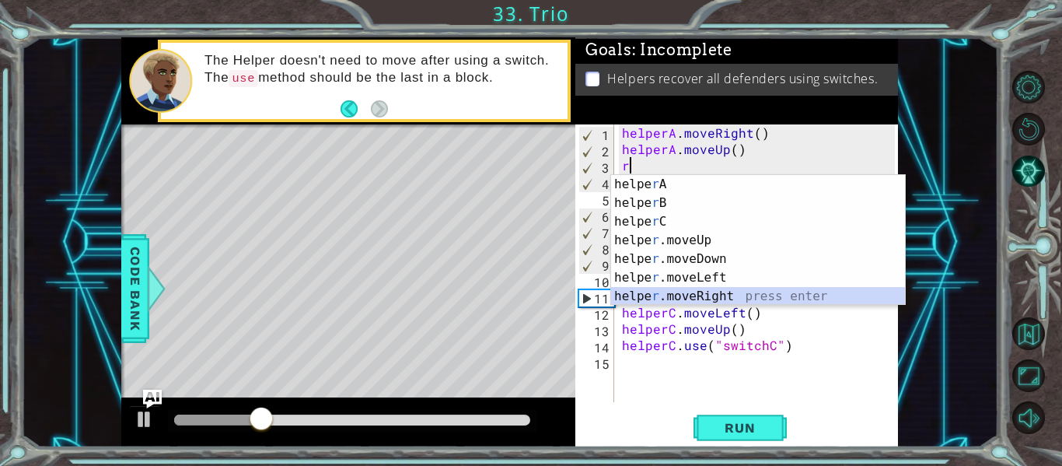
click at [734, 298] on div "helpe r A press enter helpe r B press enter helpe r C press enter helpe r .move…" at bounding box center [758, 259] width 294 height 168
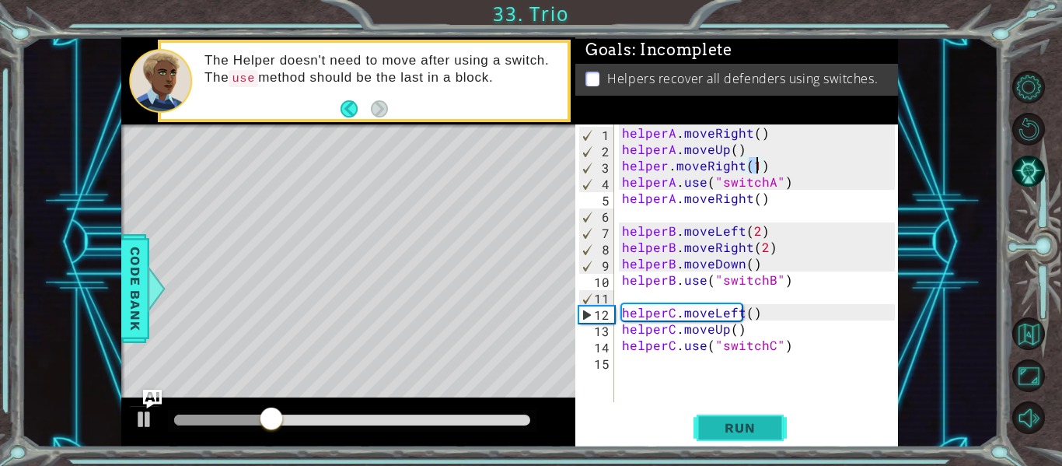
click at [719, 439] on button "Run" at bounding box center [740, 428] width 93 height 32
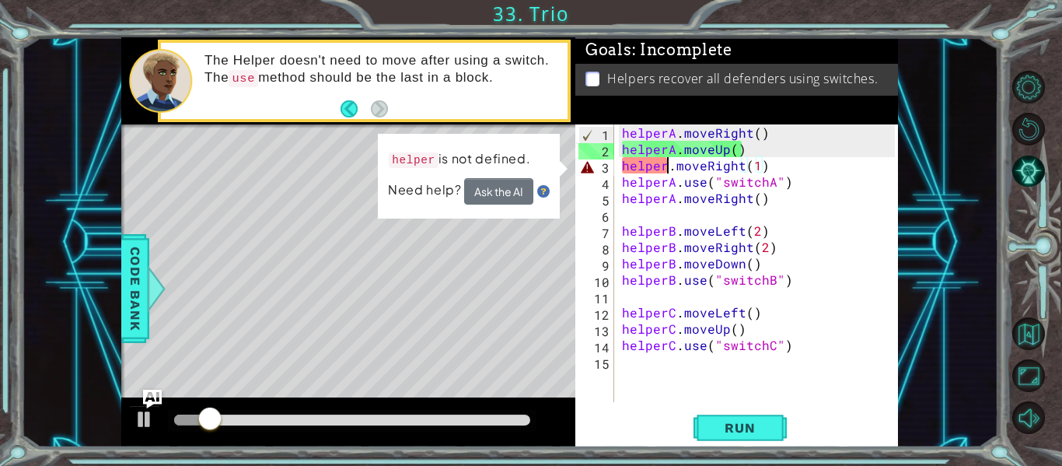
click at [670, 165] on div "helperA . moveRight ( ) helperA . moveUp ( ) helper . moveRight ( 1 ) helperA .…" at bounding box center [761, 279] width 284 height 310
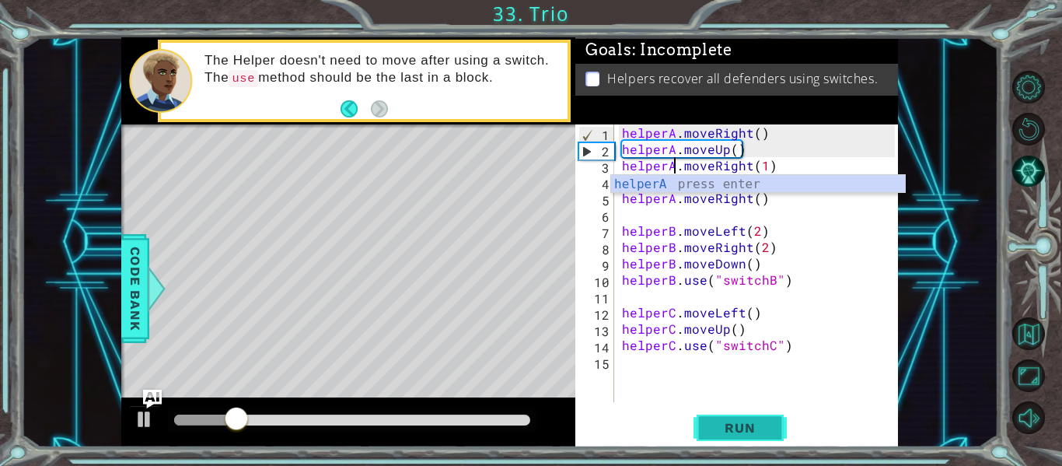
click at [758, 421] on span "Run" at bounding box center [739, 428] width 61 height 16
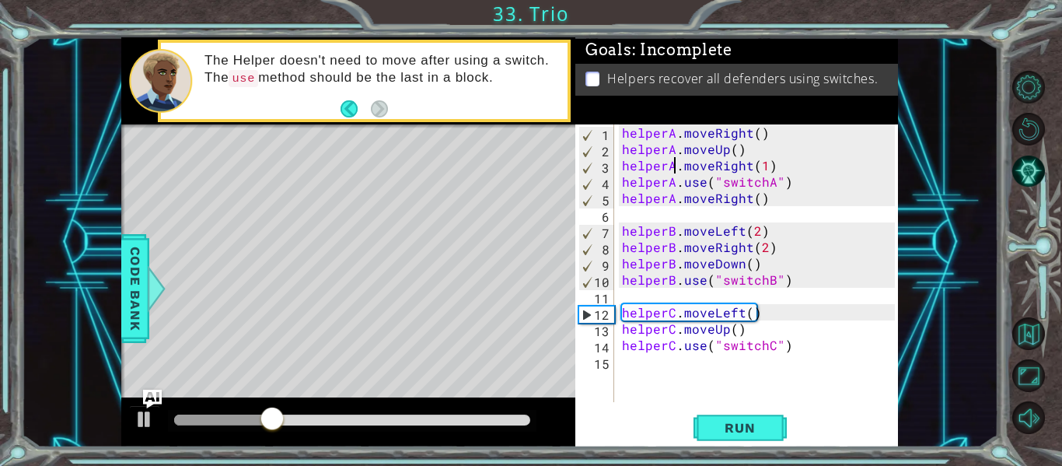
click at [785, 244] on div "helperA . moveRight ( ) helperA . moveUp ( ) helperA . moveRight ( 1 ) helperA …" at bounding box center [761, 279] width 284 height 310
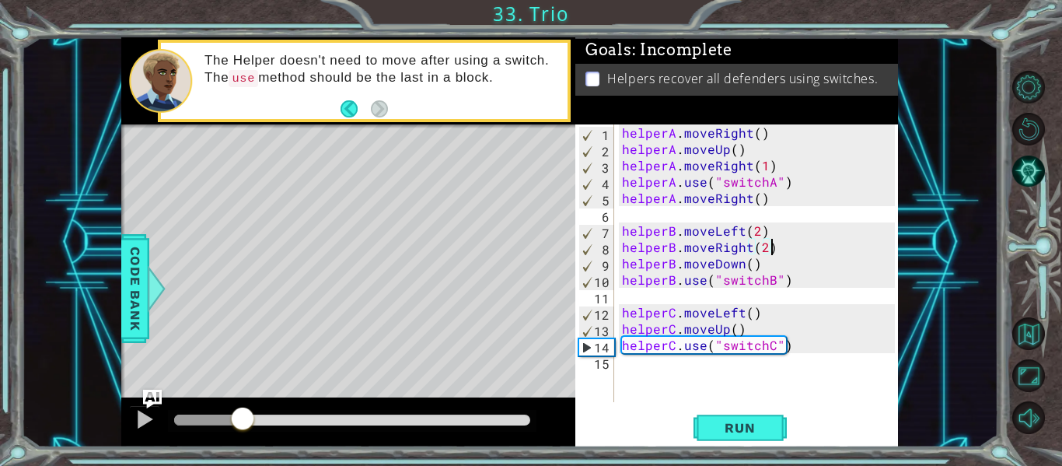
click at [243, 424] on div at bounding box center [208, 420] width 68 height 11
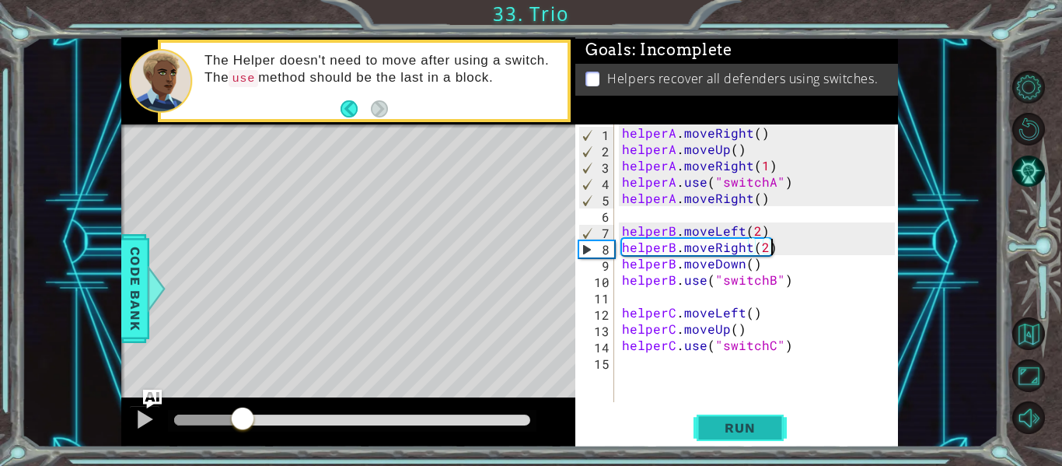
click at [712, 425] on span "Run" at bounding box center [739, 428] width 61 height 16
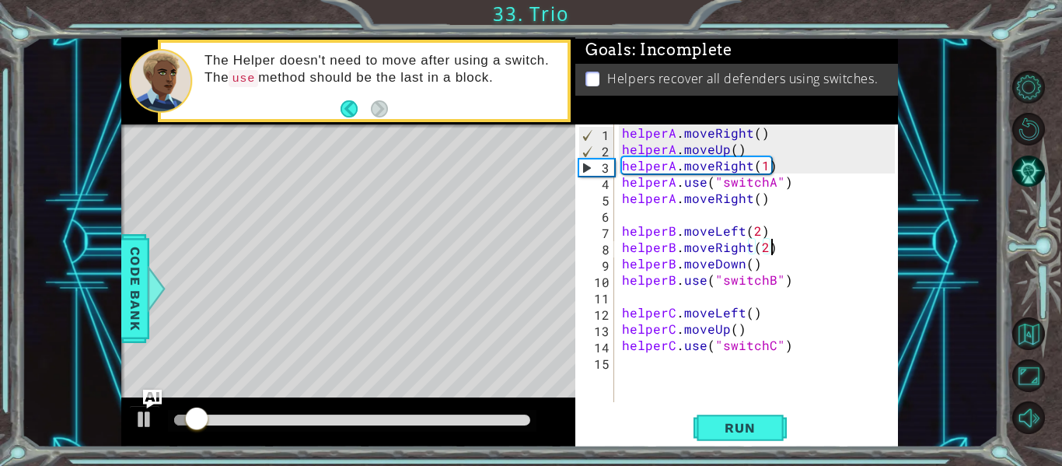
click at [292, 422] on div at bounding box center [352, 420] width 356 height 11
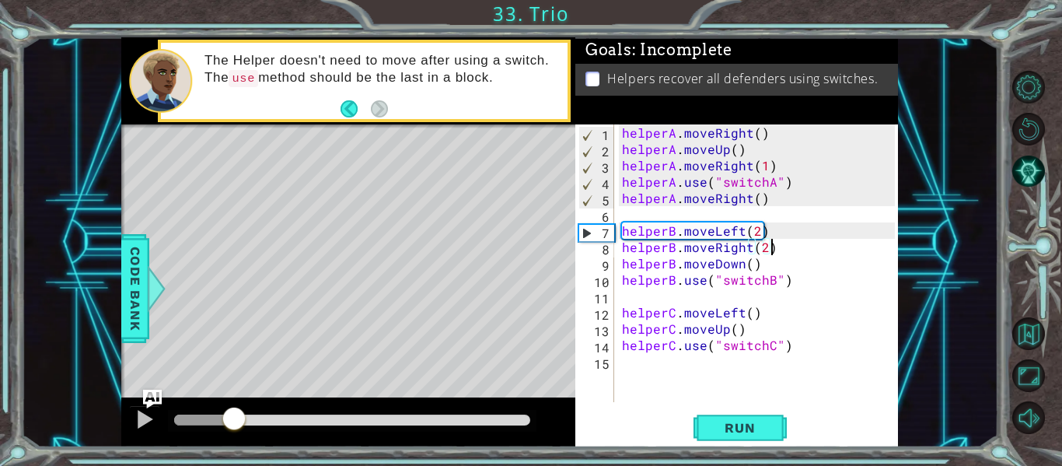
drag, startPoint x: 277, startPoint y: 422, endPoint x: 233, endPoint y: 428, distance: 44.0
click at [233, 425] on div at bounding box center [203, 420] width 59 height 11
click at [234, 417] on div at bounding box center [234, 420] width 28 height 28
click at [741, 240] on div "helperA . moveRight ( ) helperA . moveUp ( ) helperA . moveRight ( 1 ) helperA …" at bounding box center [761, 279] width 284 height 310
click at [784, 238] on div "helperA . moveRight ( ) helperA . moveUp ( ) helperA . moveRight ( 1 ) helperA …" at bounding box center [761, 279] width 284 height 310
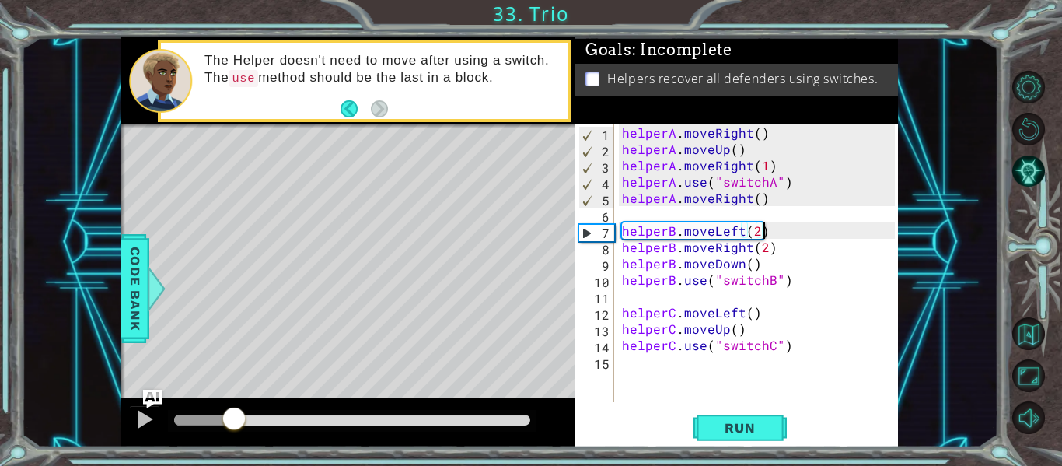
click at [782, 241] on div "helperA . moveRight ( ) helperA . moveUp ( ) helperA . moveRight ( 1 ) helperA …" at bounding box center [761, 279] width 284 height 310
type textarea "helperB.moveRight(2)"
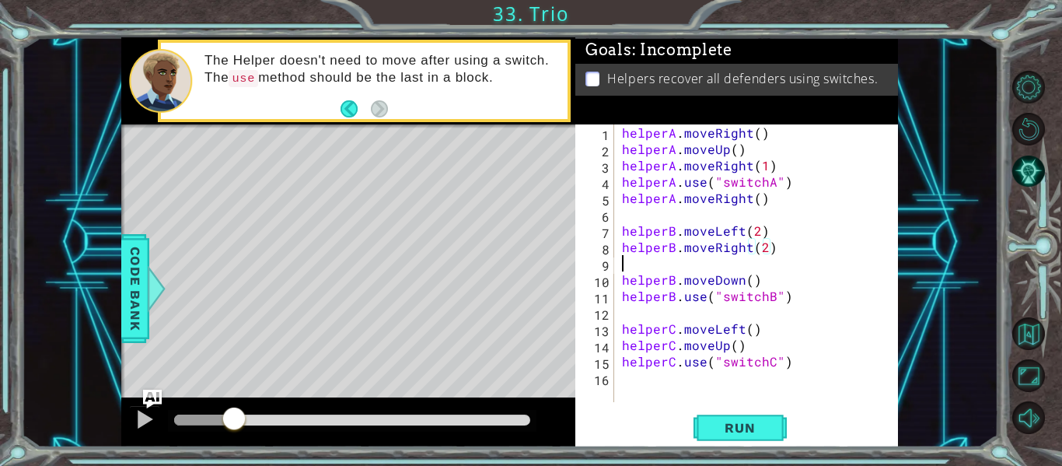
scroll to position [0, 0]
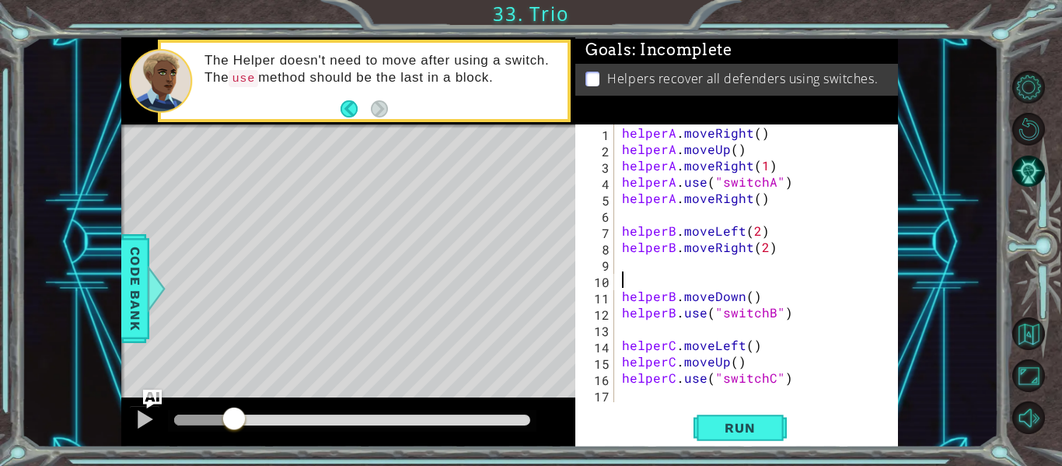
type textarea "]"
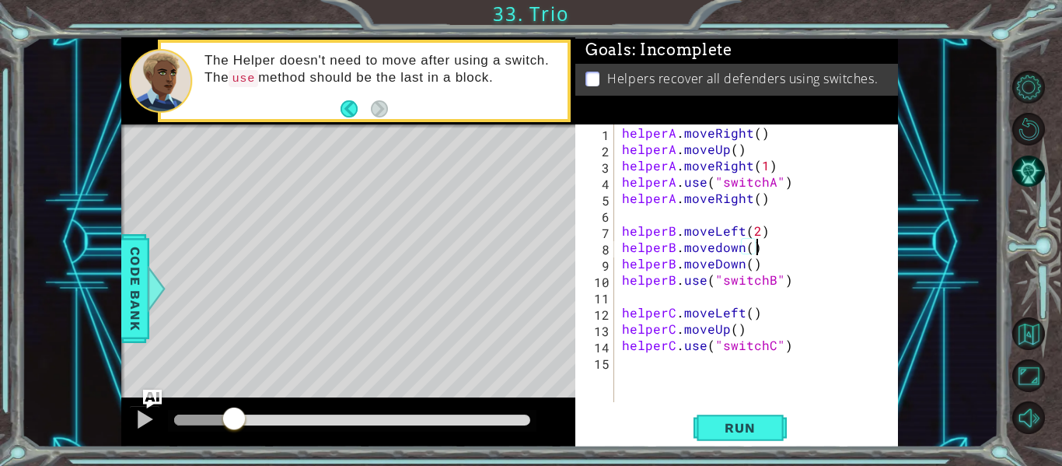
scroll to position [0, 8]
click at [733, 416] on button "Run" at bounding box center [740, 428] width 93 height 32
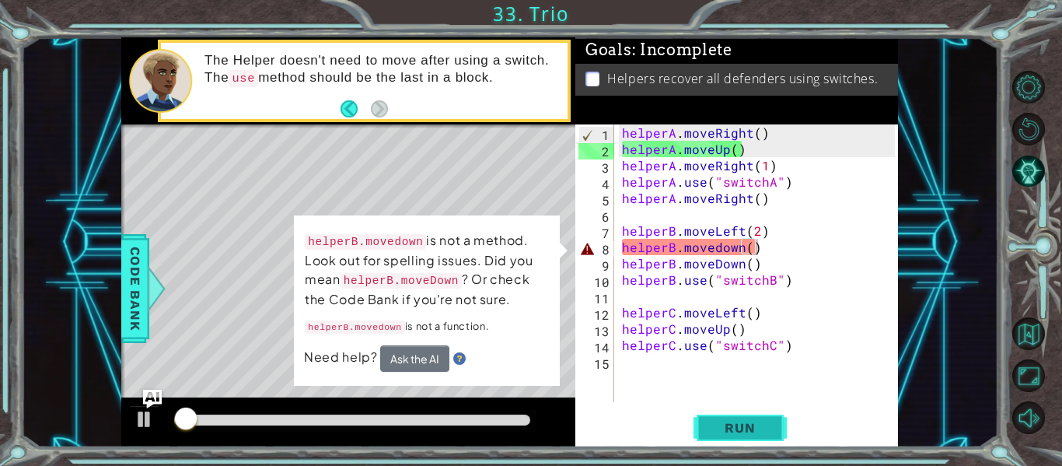
click at [705, 438] on button "Run" at bounding box center [740, 428] width 93 height 32
click at [750, 247] on div "helperA . moveRight ( ) helperA . moveUp ( ) helperA . moveRight ( 1 ) helperA …" at bounding box center [761, 279] width 284 height 310
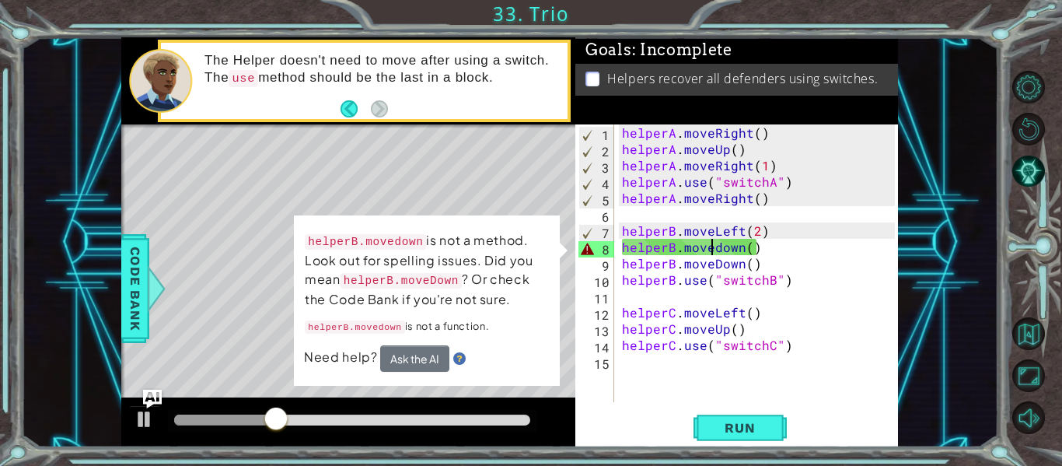
click at [712, 249] on div "helperA . moveRight ( ) helperA . moveUp ( ) helperA . moveRight ( 1 ) helperA …" at bounding box center [761, 279] width 284 height 310
click at [719, 254] on div "helperA . moveRight ( ) helperA . moveUp ( ) helperA . moveRight ( 1 ) helperA …" at bounding box center [761, 279] width 284 height 310
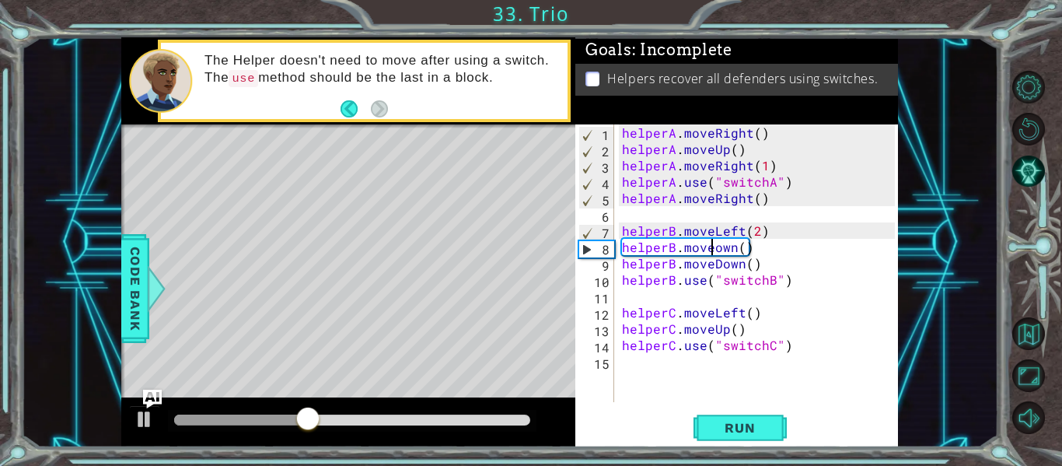
scroll to position [0, 6]
click at [731, 431] on span "Run" at bounding box center [739, 428] width 61 height 16
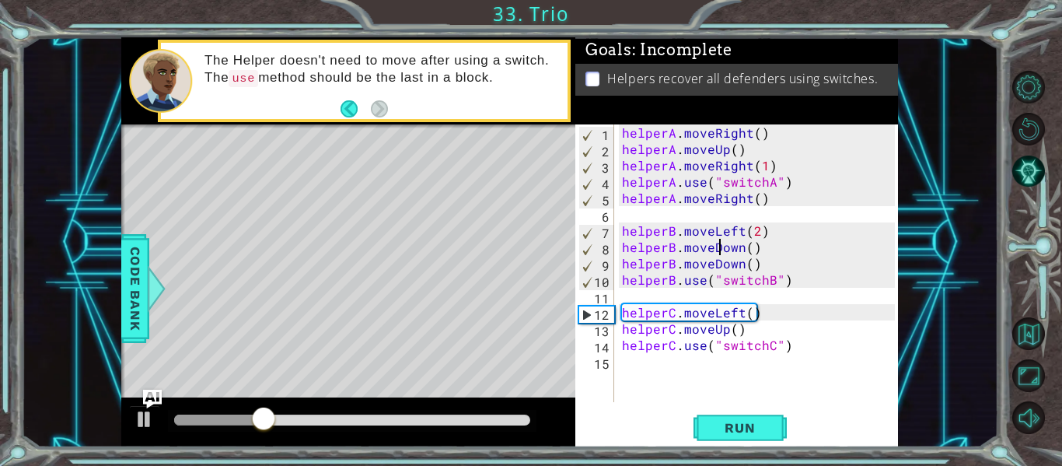
click at [757, 258] on div "helperA . moveRight ( ) helperA . moveUp ( ) helperA . moveRight ( 1 ) helperA …" at bounding box center [761, 279] width 284 height 310
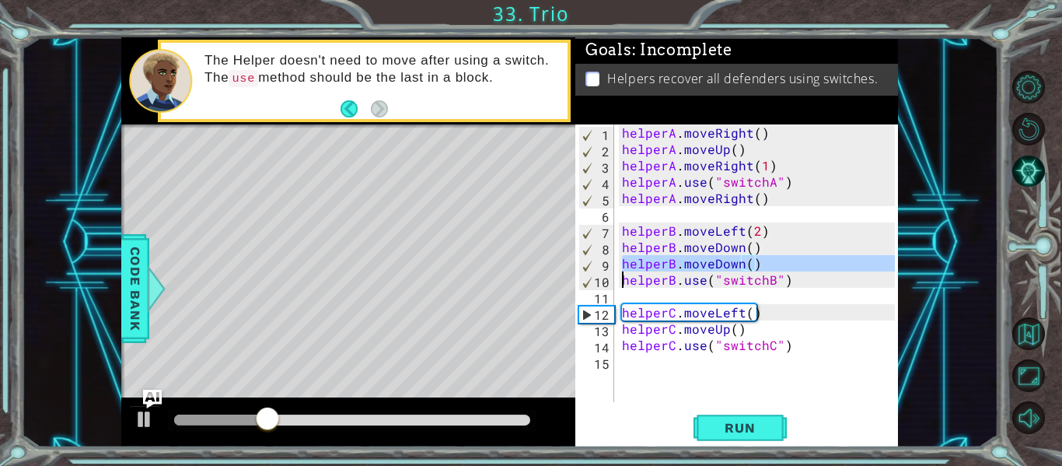
click at [757, 258] on div "helperA . moveRight ( ) helperA . moveUp ( ) helperA . moveRight ( 1 ) helperA …" at bounding box center [761, 279] width 284 height 310
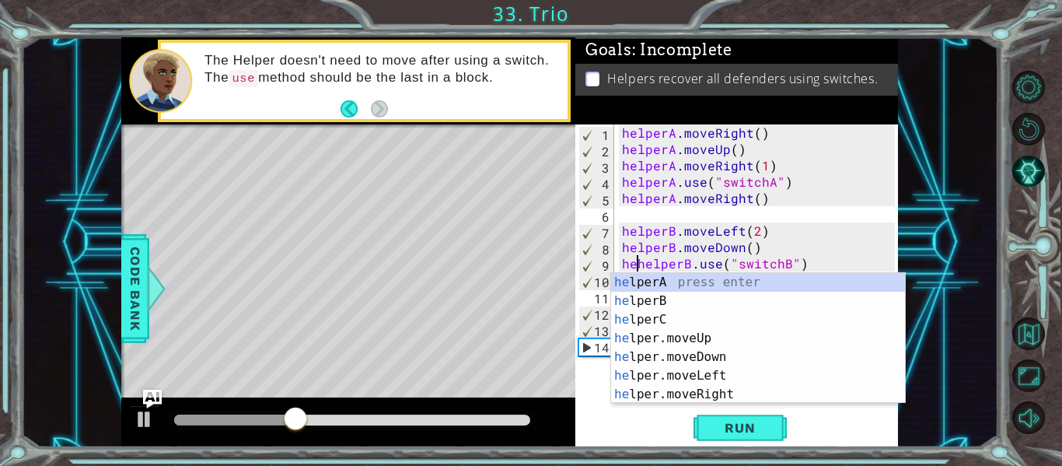
scroll to position [0, 2]
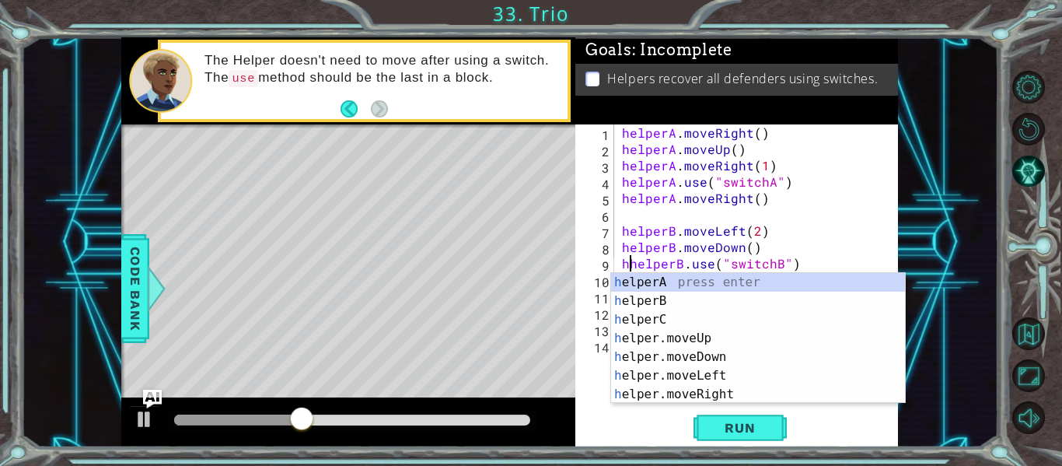
type textarea "helperB.use("switchB")"
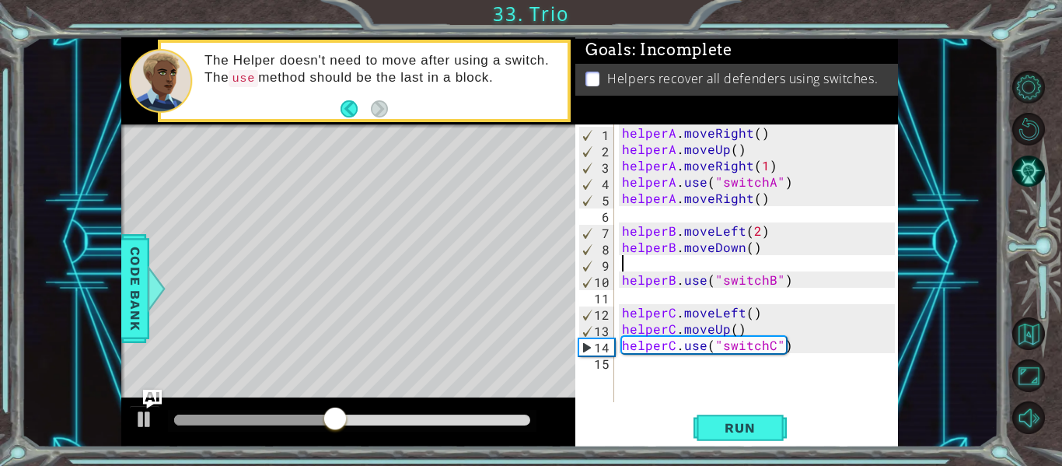
click at [695, 261] on div "helperA . moveRight ( ) helperA . moveUp ( ) helperA . moveRight ( 1 ) helperA …" at bounding box center [761, 279] width 284 height 310
type textarea "h"
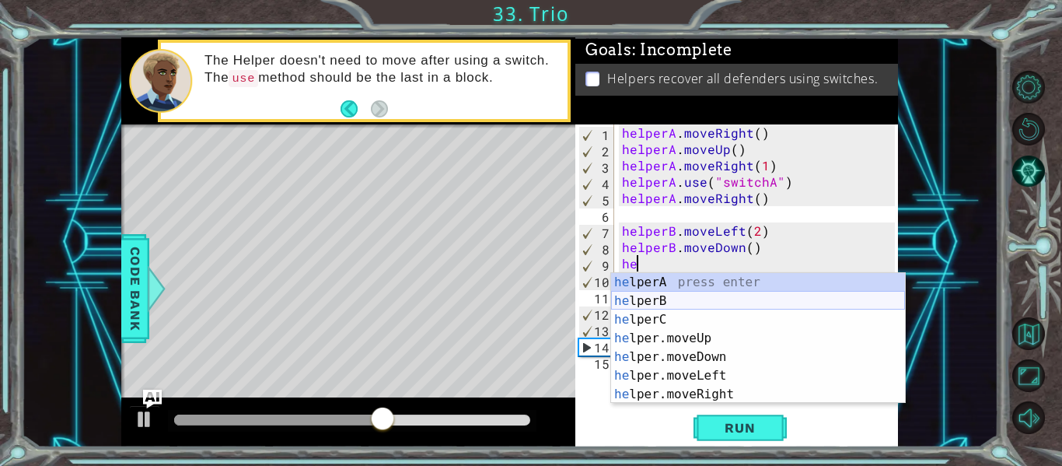
click at [688, 299] on div "he lperA press enter he lperB press enter he lperC press enter he lper.moveUp p…" at bounding box center [758, 357] width 294 height 168
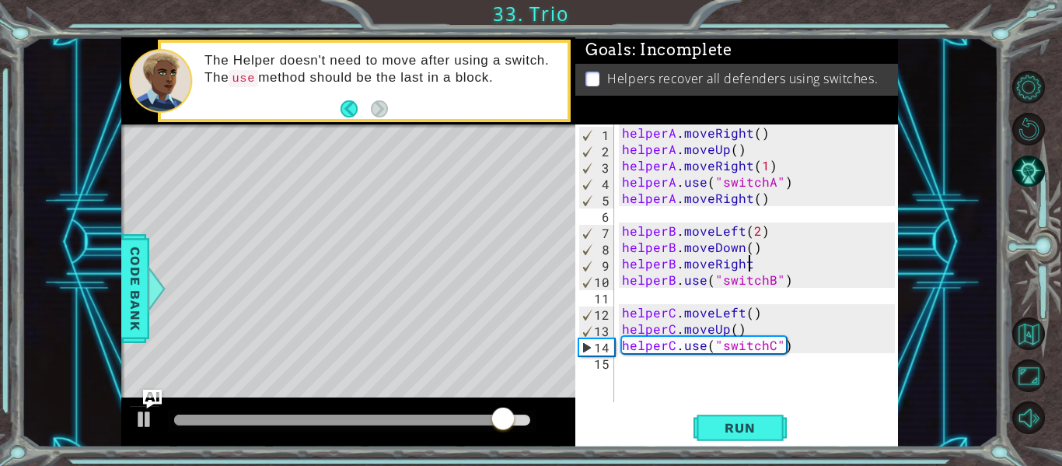
scroll to position [0, 8]
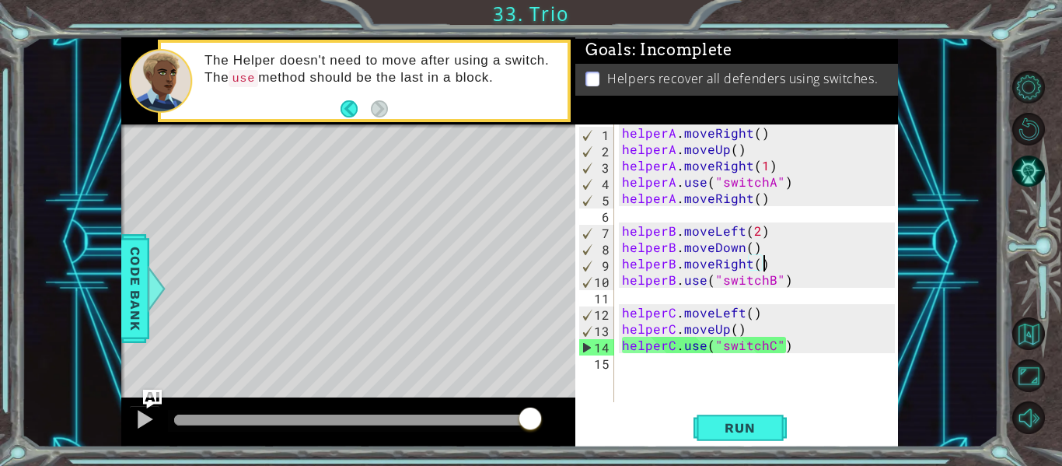
click at [758, 264] on div "helperA . moveRight ( ) helperA . moveUp ( ) helperA . moveRight ( 1 ) helperA …" at bounding box center [761, 279] width 284 height 310
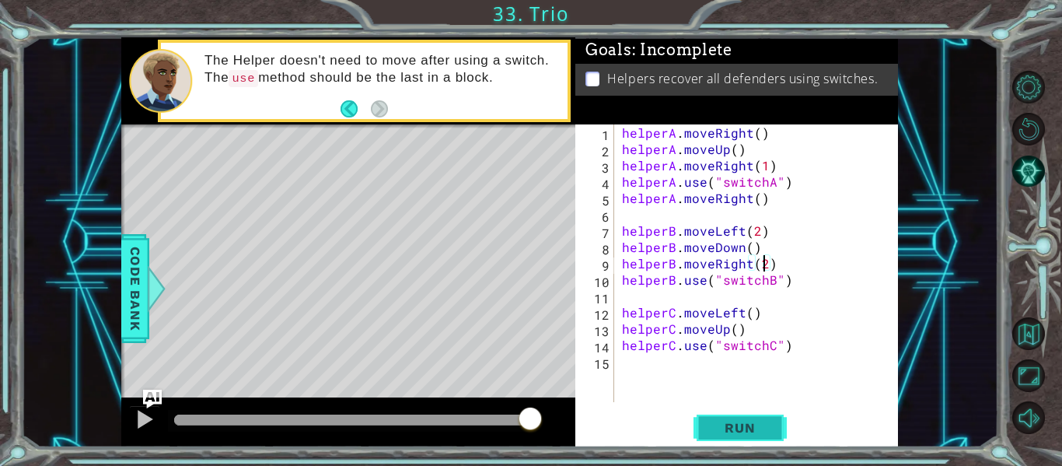
type textarea "helperB.moveRight(2)"
click at [753, 422] on span "Run" at bounding box center [739, 428] width 61 height 16
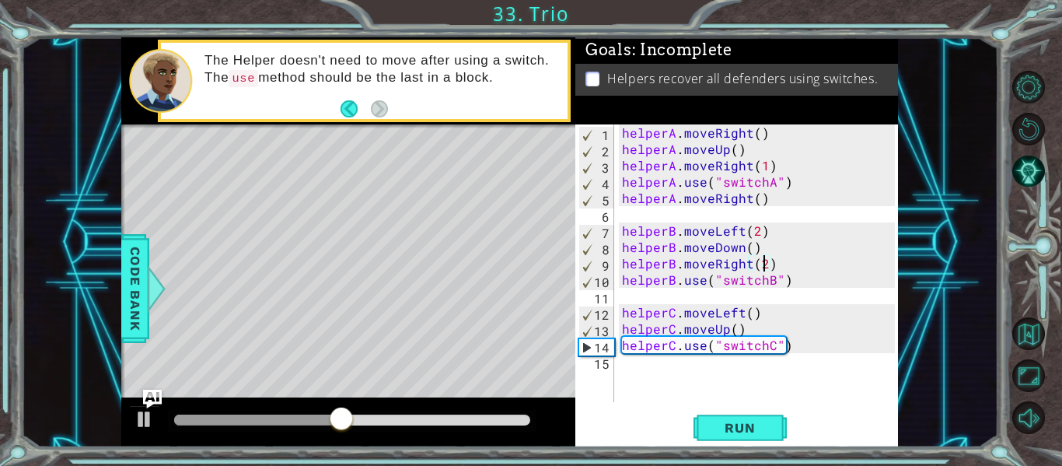
scroll to position [0, 0]
click at [781, 325] on div "helperA . moveRight ( ) helperA . moveUp ( ) helperA . moveRight ( 1 ) helperA …" at bounding box center [761, 279] width 284 height 310
type textarea "helperC.moveUp()"
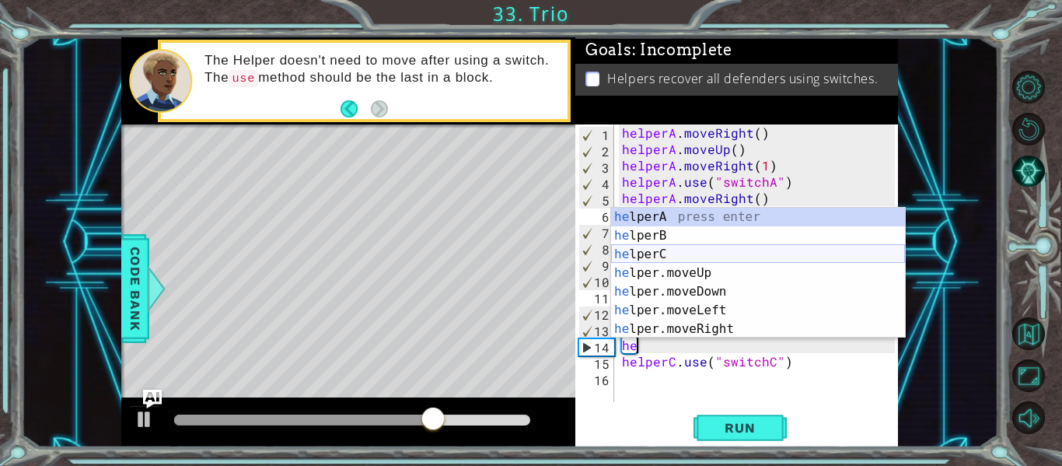
click at [682, 252] on div "he lperA press enter he lperB press enter he lperC press enter he lper.moveUp p…" at bounding box center [758, 292] width 294 height 168
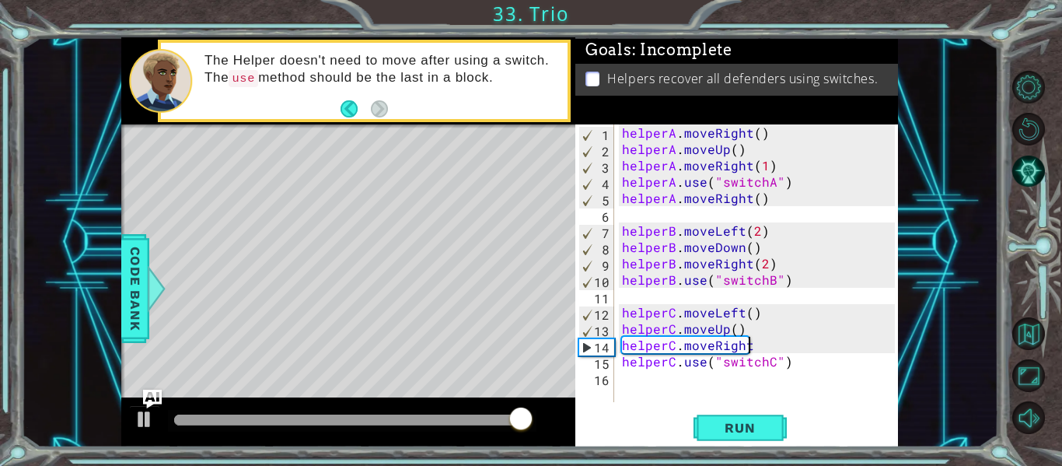
scroll to position [0, 8]
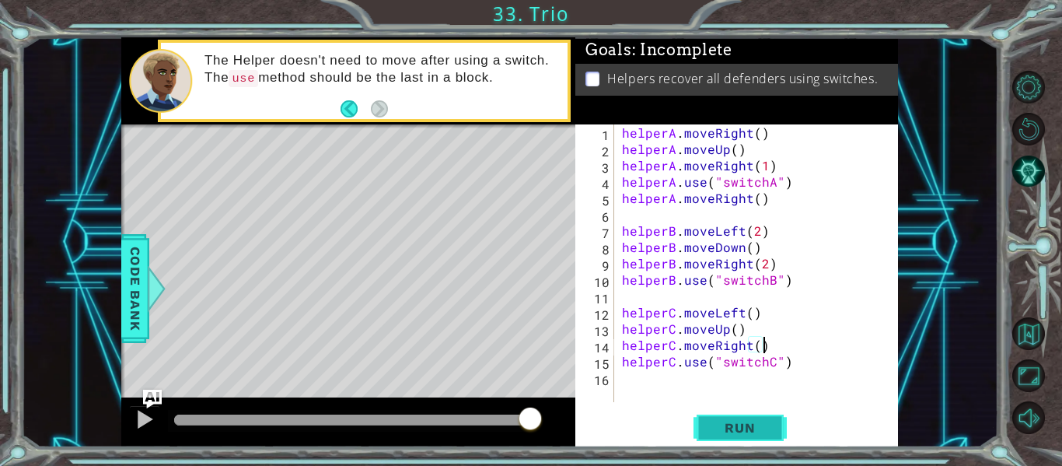
type textarea "helperC.moveRight()"
click at [741, 415] on button "Run" at bounding box center [740, 428] width 93 height 32
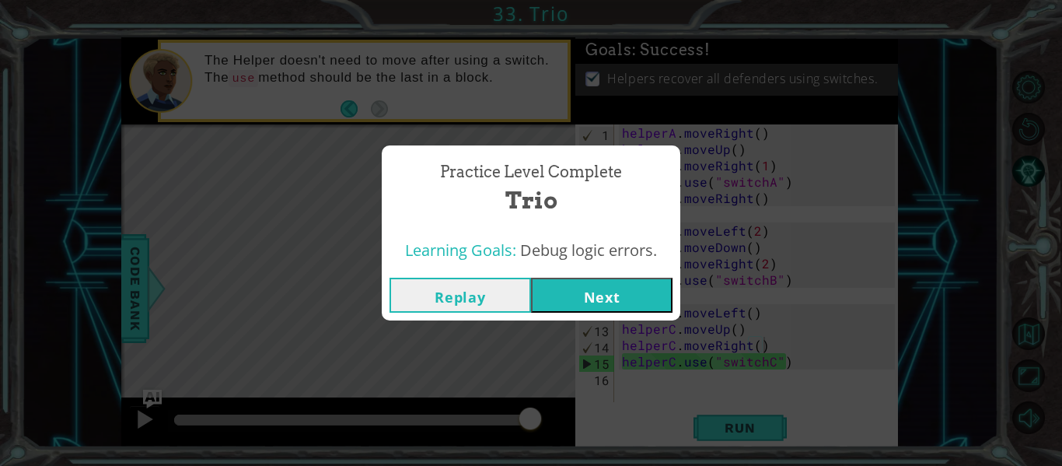
click at [614, 296] on button "Next" at bounding box center [602, 295] width 142 height 35
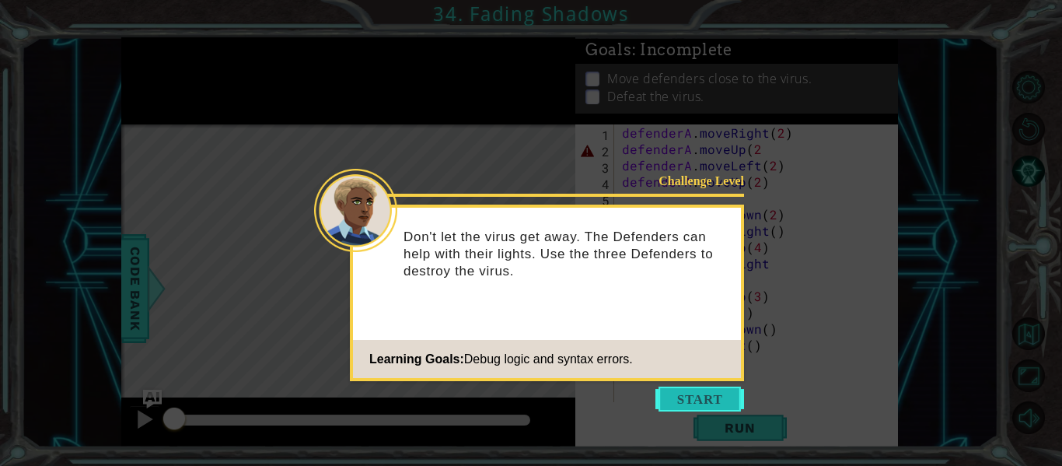
click at [667, 395] on button "Start" at bounding box center [700, 399] width 89 height 25
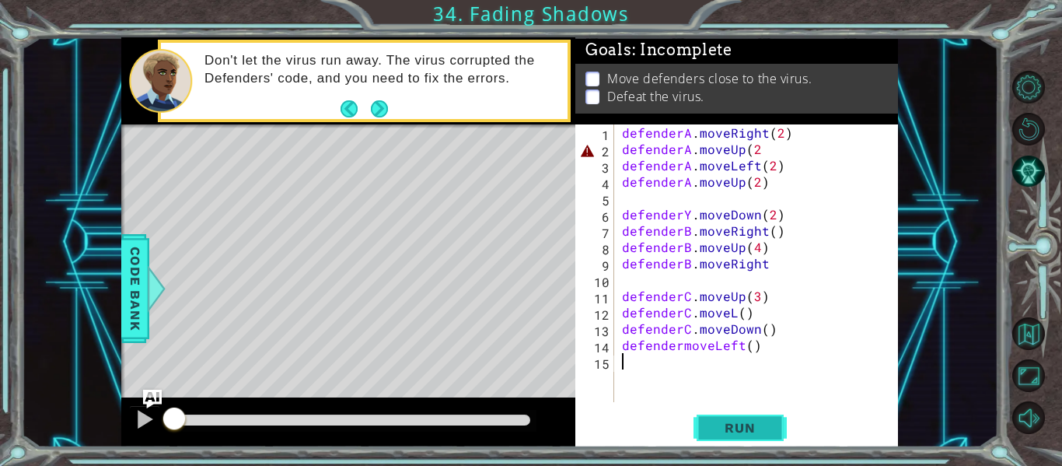
click at [750, 438] on button "Run" at bounding box center [740, 428] width 93 height 32
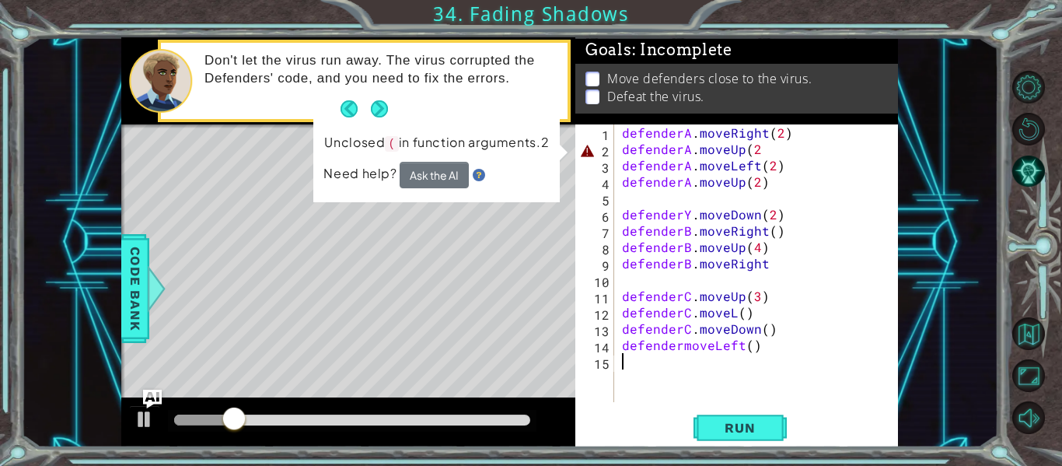
click at [760, 149] on div "defenderA . moveRight ( 2 ) defenderA . moveUp ( 2 defenderA . moveLeft ( 2 ) d…" at bounding box center [761, 279] width 284 height 310
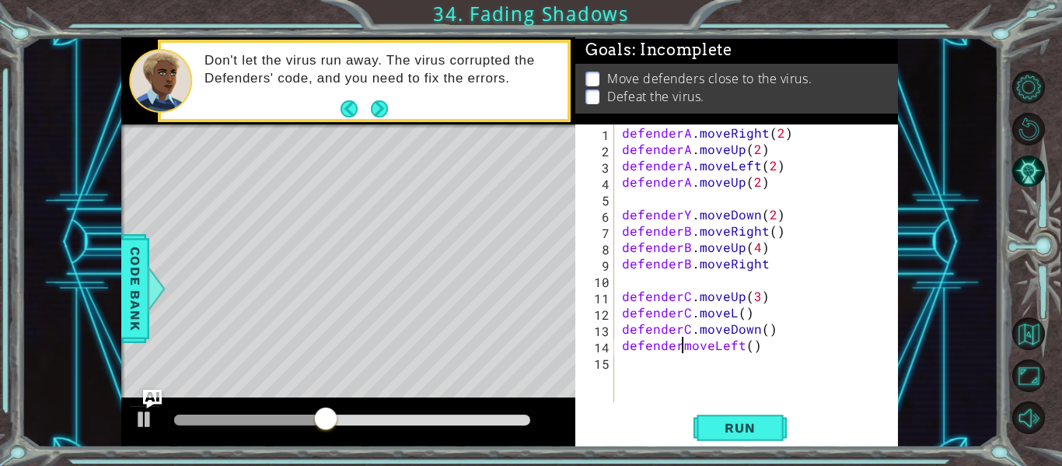
click at [681, 349] on div "defenderA . moveRight ( 2 ) defenderA . moveUp ( 2 ) defenderA . moveLeft ( 2 )…" at bounding box center [761, 279] width 284 height 310
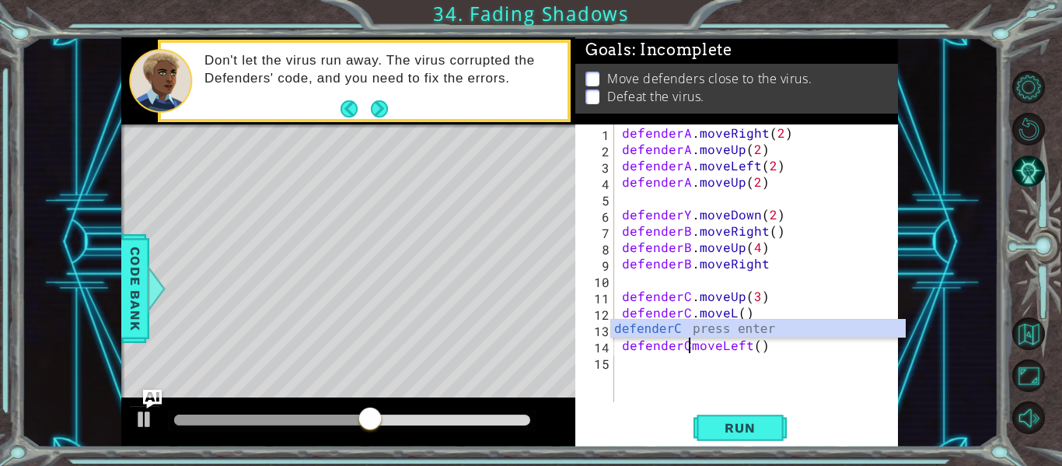
scroll to position [0, 5]
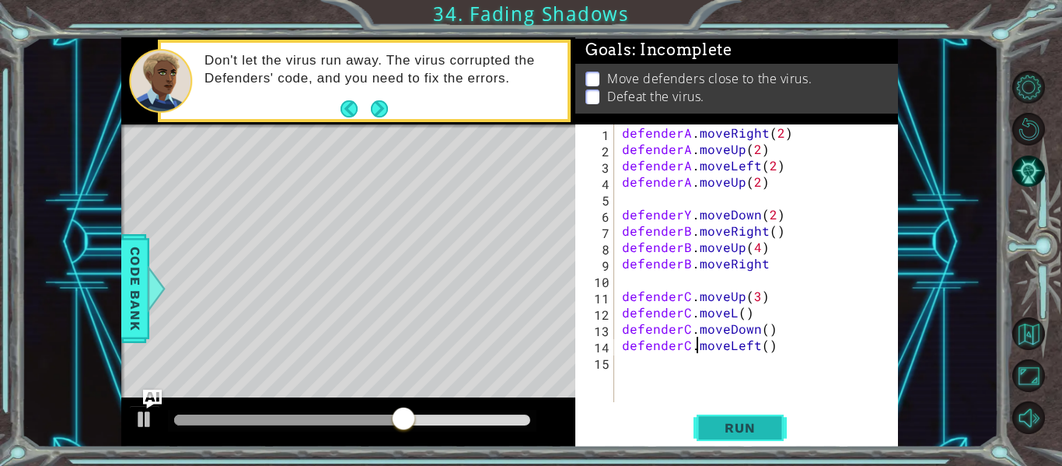
click at [695, 439] on button "Run" at bounding box center [740, 428] width 93 height 32
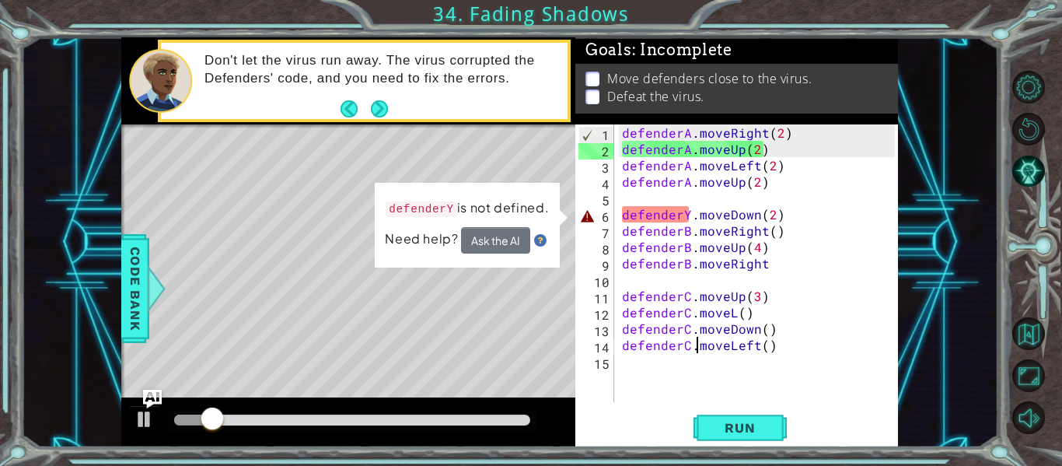
click at [688, 211] on div "defenderA . moveRight ( 2 ) defenderA . moveUp ( 2 ) defenderA . moveLeft ( 2 )…" at bounding box center [761, 279] width 284 height 310
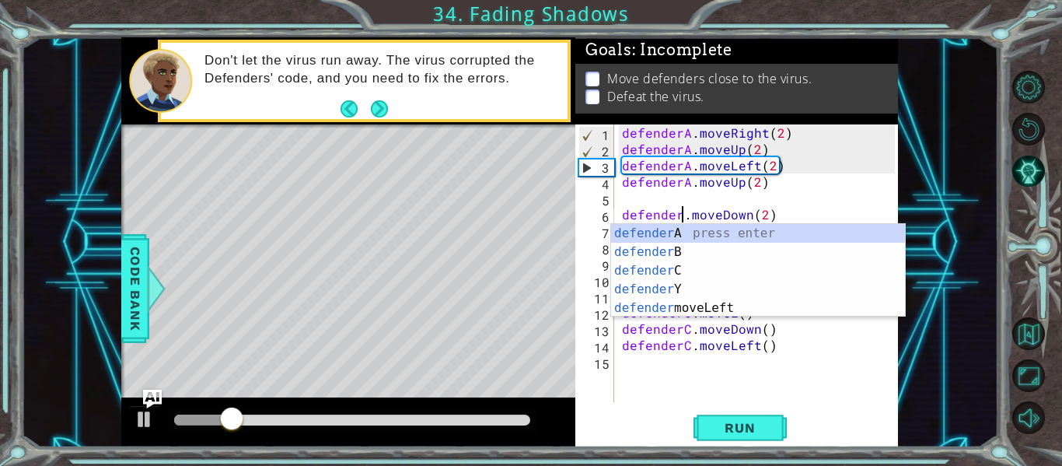
type textarea "defenderB.moveDown(2)"
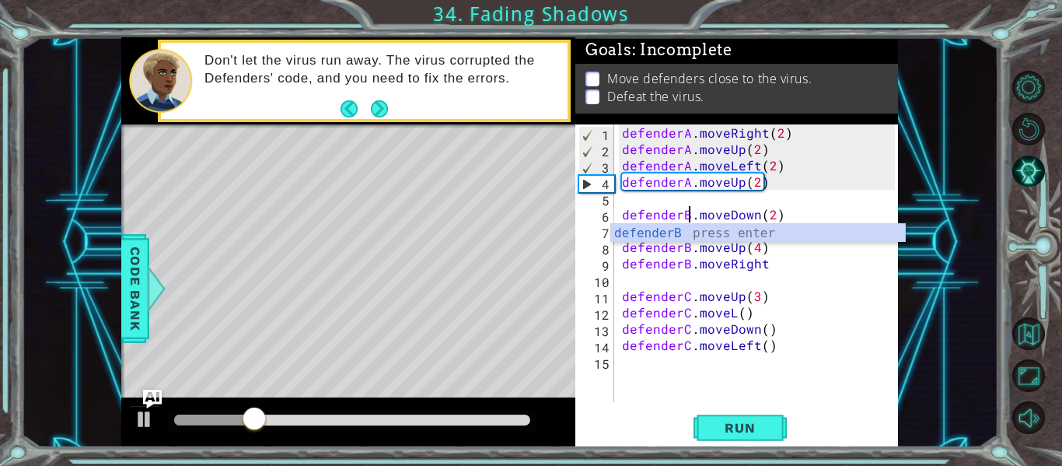
click at [733, 389] on div "defenderA . moveRight ( 2 ) defenderA . moveUp ( 2 ) defenderA . moveLeft ( 2 )…" at bounding box center [761, 279] width 284 height 310
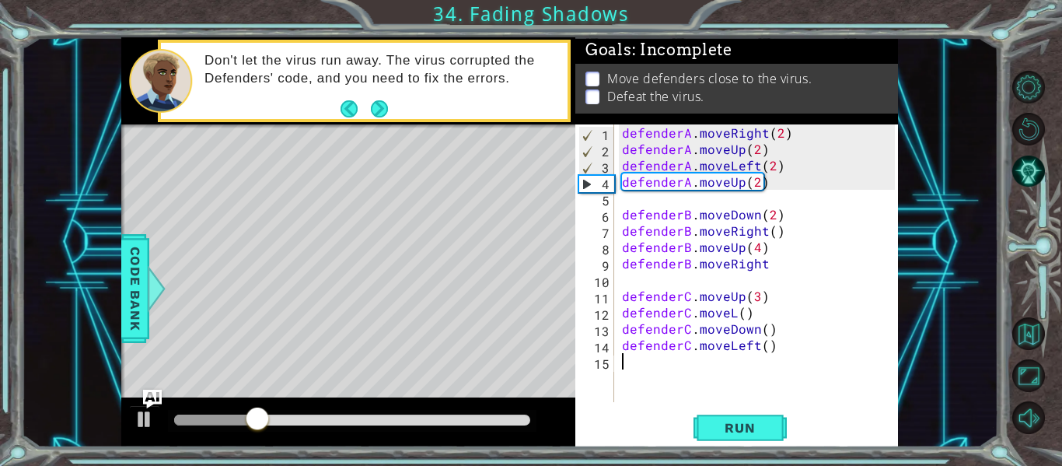
scroll to position [0, 0]
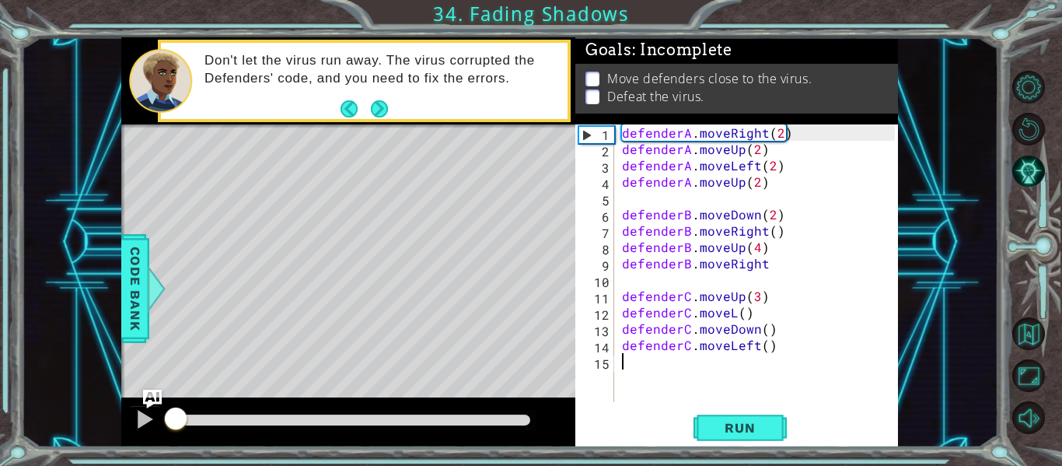
drag, startPoint x: 276, startPoint y: 415, endPoint x: 0, endPoint y: 453, distance: 278.8
click at [0, 453] on div "1 ההההההההההההההההההההההההההההההההההההההההההההההההההההההההההההההההההההההההההההה…" at bounding box center [531, 233] width 1062 height 466
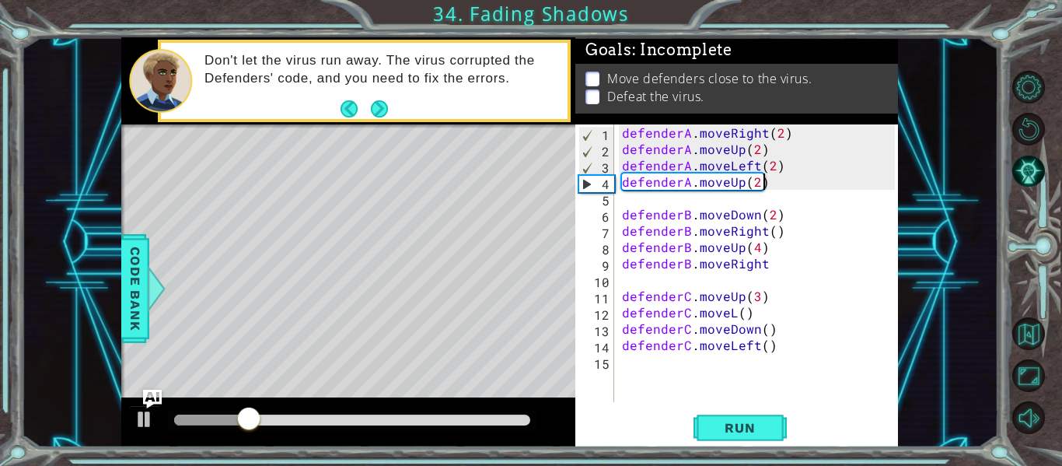
click at [782, 183] on div "defenderA . moveRight ( 2 ) defenderA . moveUp ( 2 ) defenderA . moveLeft ( 2 )…" at bounding box center [761, 279] width 284 height 310
type textarea "defenderA.moveUp(2)"
click at [372, 105] on button "Next" at bounding box center [379, 108] width 17 height 17
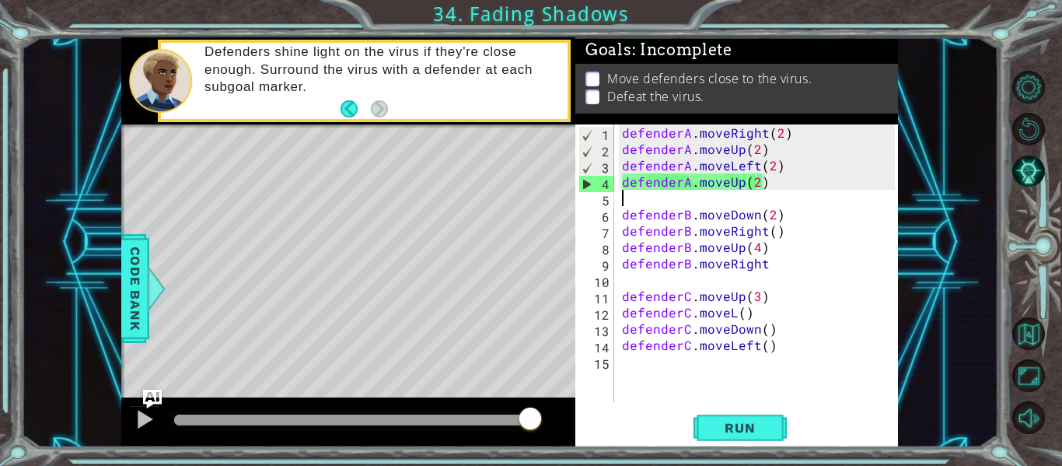
click at [746, 205] on div "defenderA . moveRight ( 2 ) defenderA . moveUp ( 2 ) defenderA . moveLeft ( 2 )…" at bounding box center [761, 279] width 284 height 310
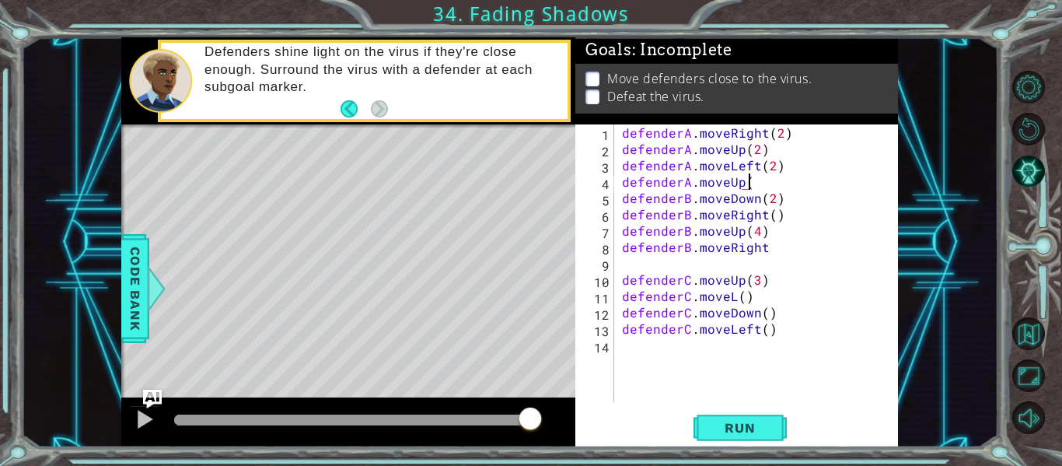
scroll to position [0, 8]
click at [726, 452] on div "1 ההההההההההההההההההההההההההההההההההההההההההההההההההההההההההההההההההההההההההההה…" at bounding box center [531, 233] width 1062 height 466
click at [721, 435] on span "Run" at bounding box center [739, 428] width 61 height 16
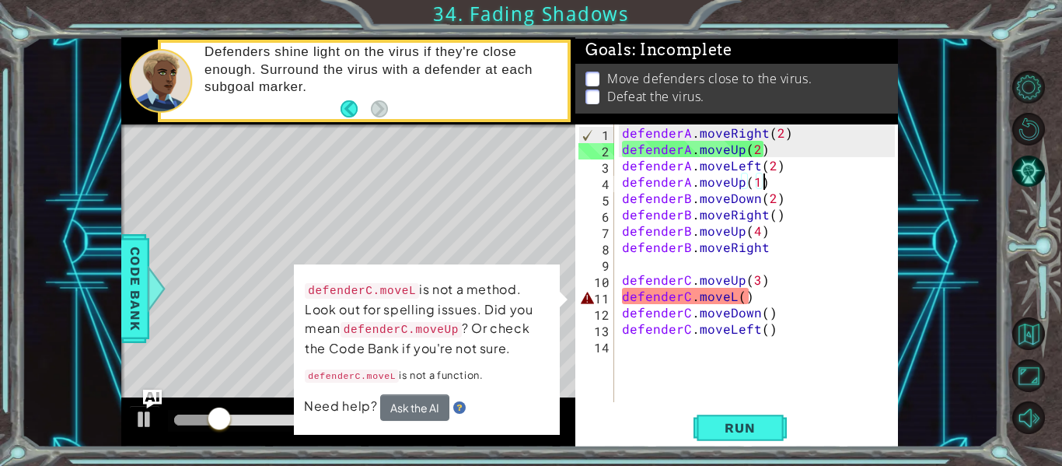
click at [734, 298] on div "defenderA . moveRight ( 2 ) defenderA . moveUp ( 2 ) defenderA . moveLeft ( 2 )…" at bounding box center [761, 279] width 284 height 310
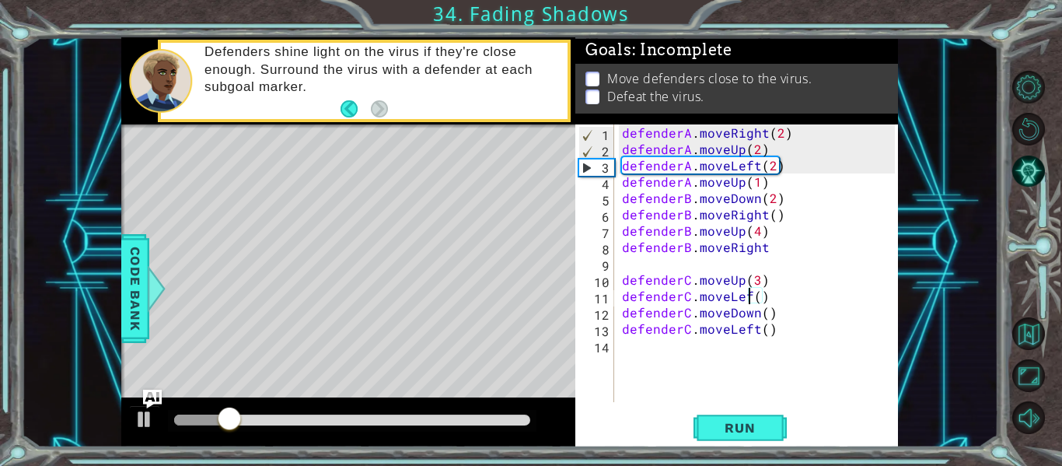
scroll to position [0, 9]
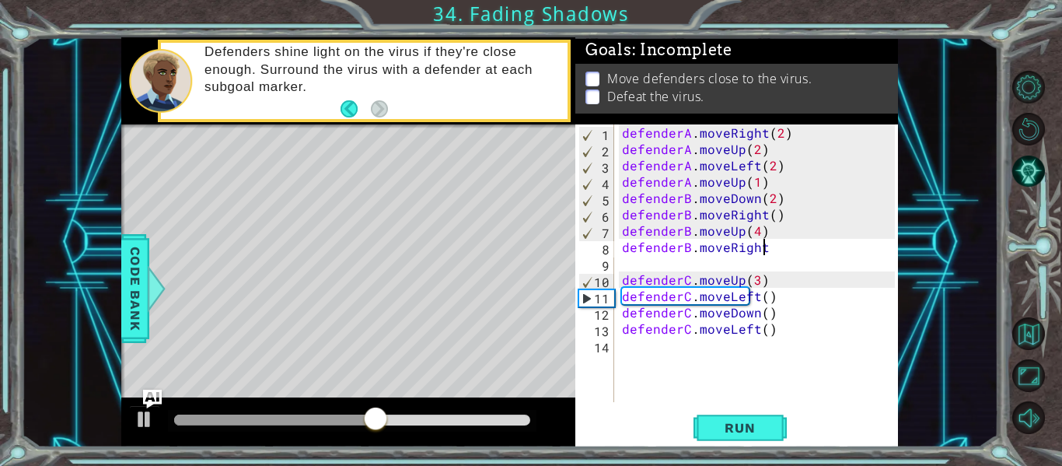
click at [774, 251] on div "defenderA . moveRight ( 2 ) defenderA . moveUp ( 2 ) defenderA . moveLeft ( 2 )…" at bounding box center [761, 279] width 284 height 310
type textarea "defenderB.moveRight"
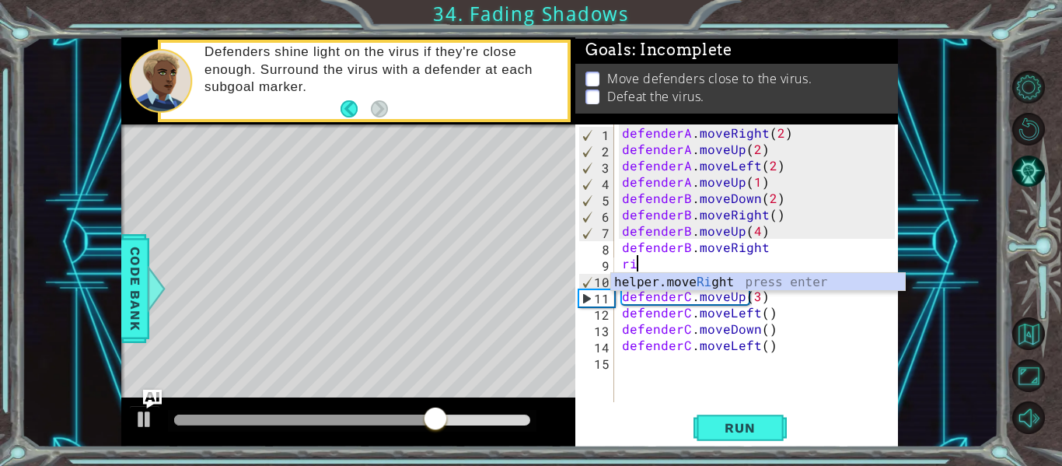
scroll to position [0, 0]
type textarea "r"
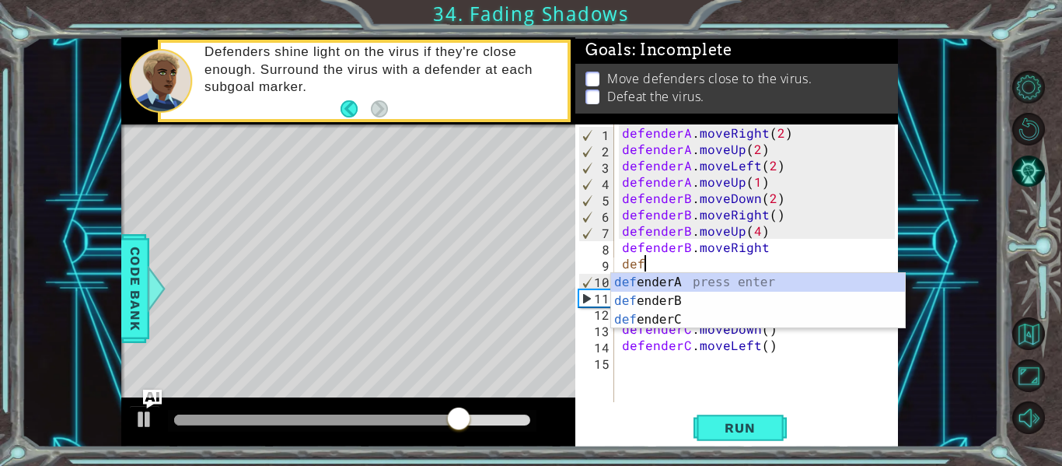
scroll to position [0, 1]
click at [736, 300] on div "defe nderA press enter defe nderB press enter defe nderC press enter" at bounding box center [758, 319] width 294 height 93
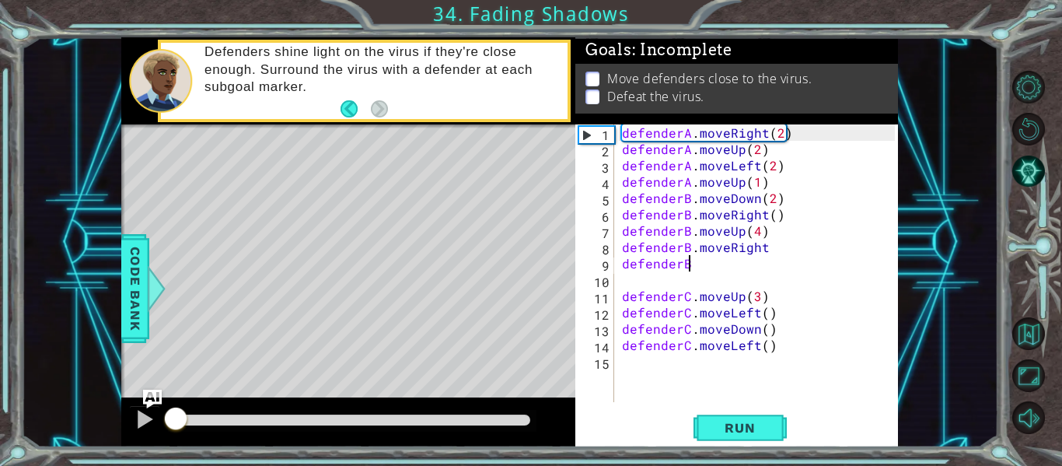
drag, startPoint x: 516, startPoint y: 416, endPoint x: 13, endPoint y: 376, distance: 504.8
click at [13, 376] on div "1 ההההההההההההההההההההההההההההההההההההההההההההההההההההההההההההההההההההההההההההה…" at bounding box center [531, 233] width 1062 height 466
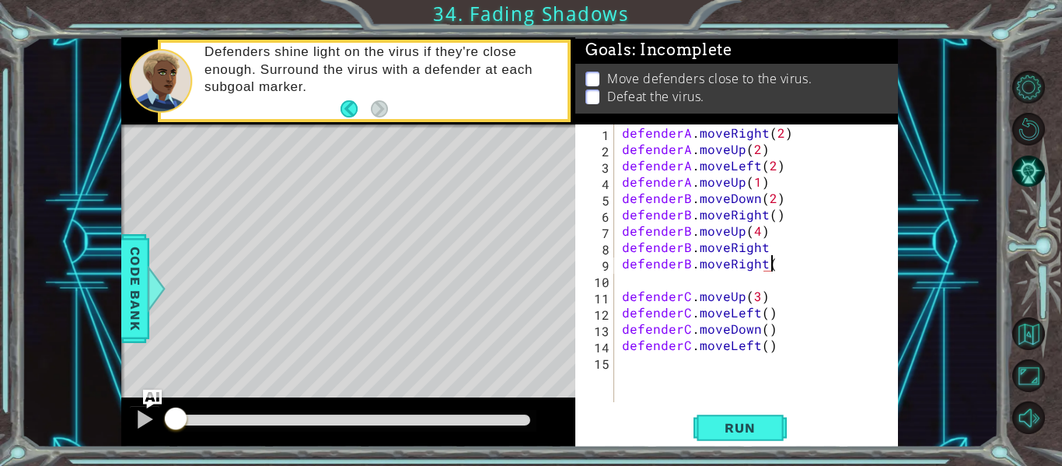
scroll to position [0, 9]
type textarea "defenderB.moveRight()"
click at [730, 438] on button "Run" at bounding box center [740, 428] width 93 height 32
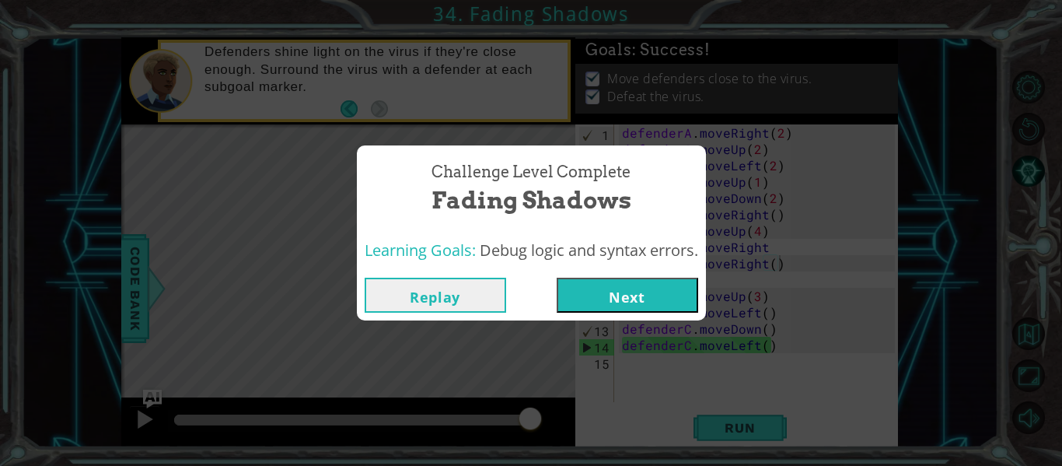
click at [598, 294] on button "Next" at bounding box center [628, 295] width 142 height 35
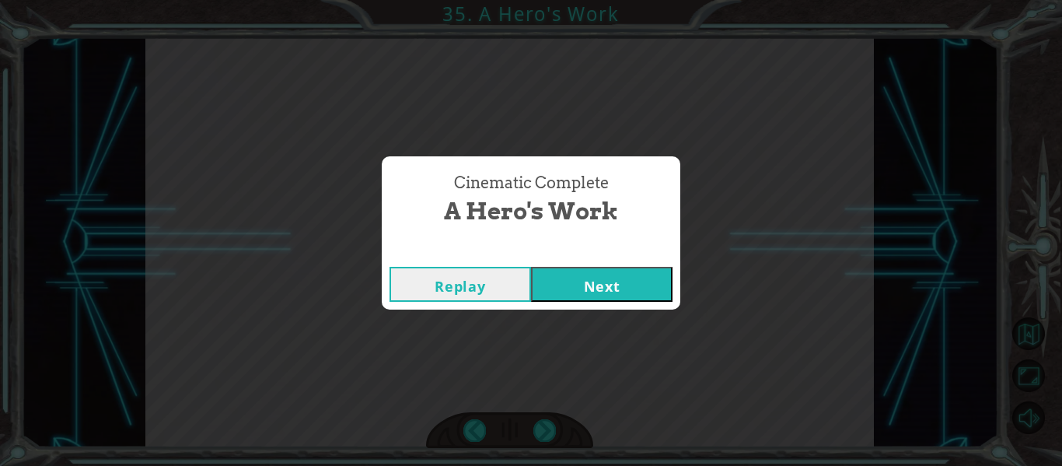
click at [628, 292] on button "Next" at bounding box center [602, 284] width 142 height 35
click at [601, 293] on button "Next" at bounding box center [602, 284] width 142 height 35
click at [562, 286] on button "Next" at bounding box center [602, 284] width 142 height 35
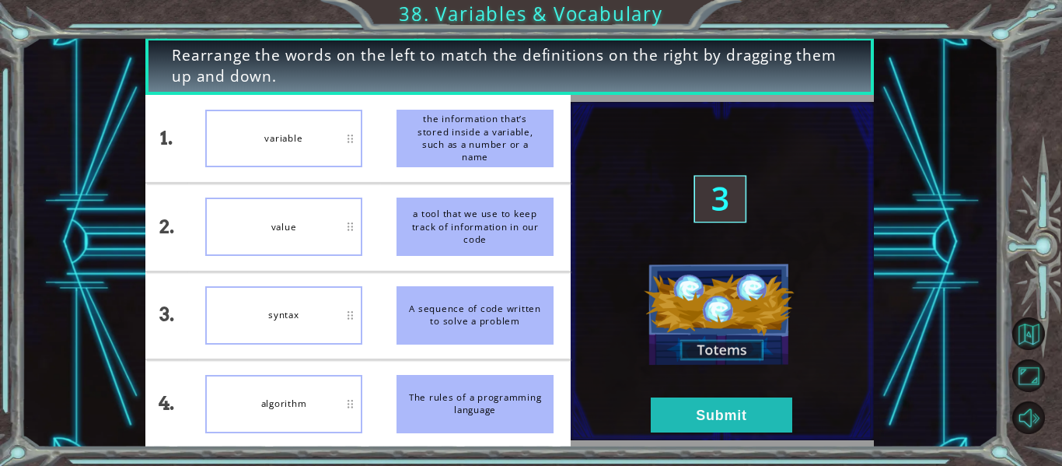
drag, startPoint x: 521, startPoint y: 144, endPoint x: 530, endPoint y: 168, distance: 25.6
click at [530, 168] on li "the information that’s stored inside a variable, such as a number or a name" at bounding box center [475, 138] width 191 height 87
click at [691, 409] on button "Submit" at bounding box center [722, 414] width 142 height 35
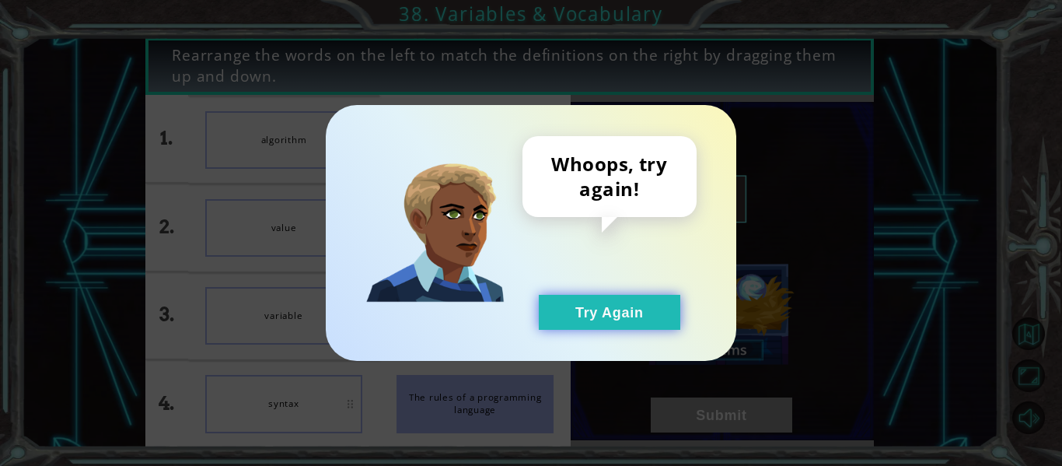
click at [633, 328] on button "Try Again" at bounding box center [610, 312] width 142 height 35
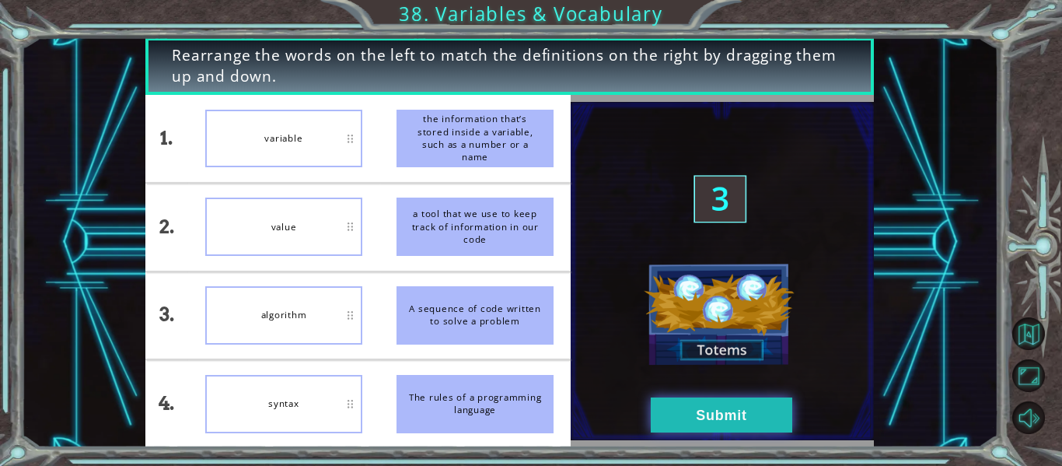
click at [664, 401] on button "Submit" at bounding box center [722, 414] width 142 height 35
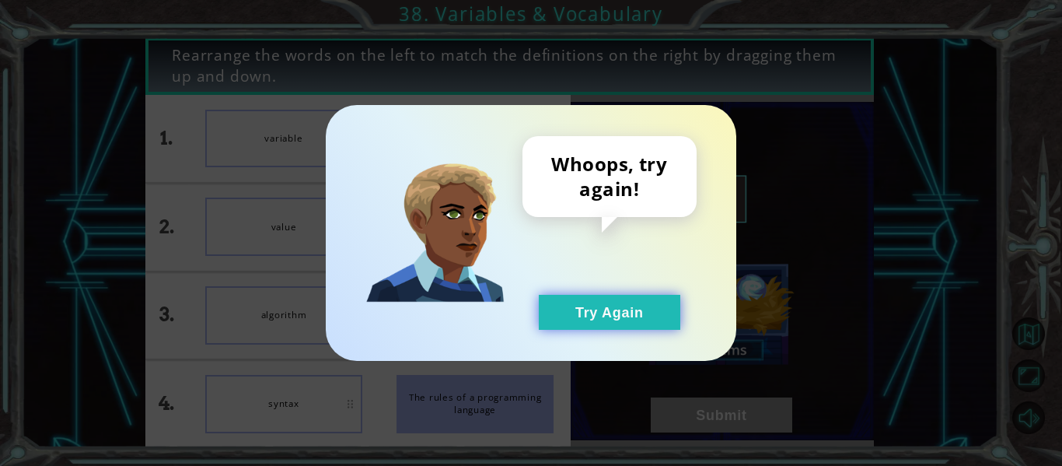
click at [564, 327] on button "Try Again" at bounding box center [610, 312] width 142 height 35
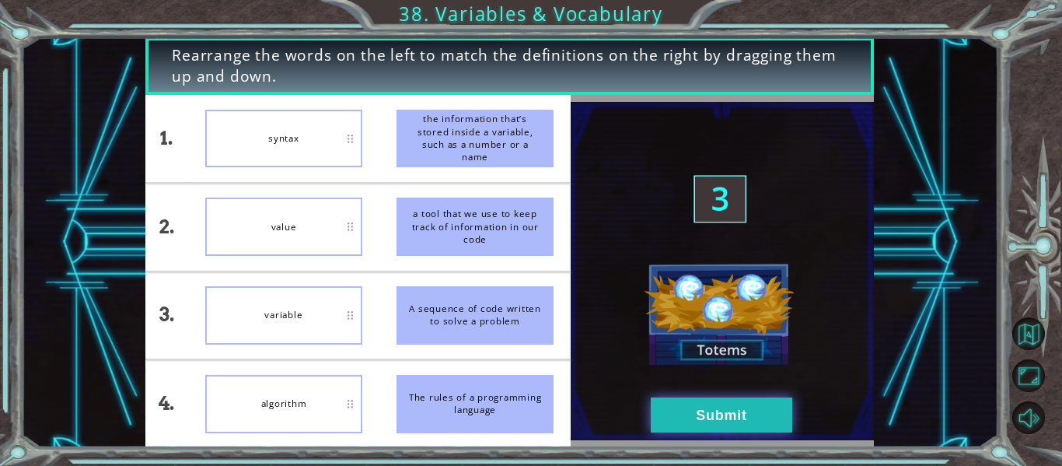
drag, startPoint x: 677, startPoint y: 411, endPoint x: 668, endPoint y: 410, distance: 8.6
click at [668, 410] on button "Submit" at bounding box center [722, 414] width 142 height 35
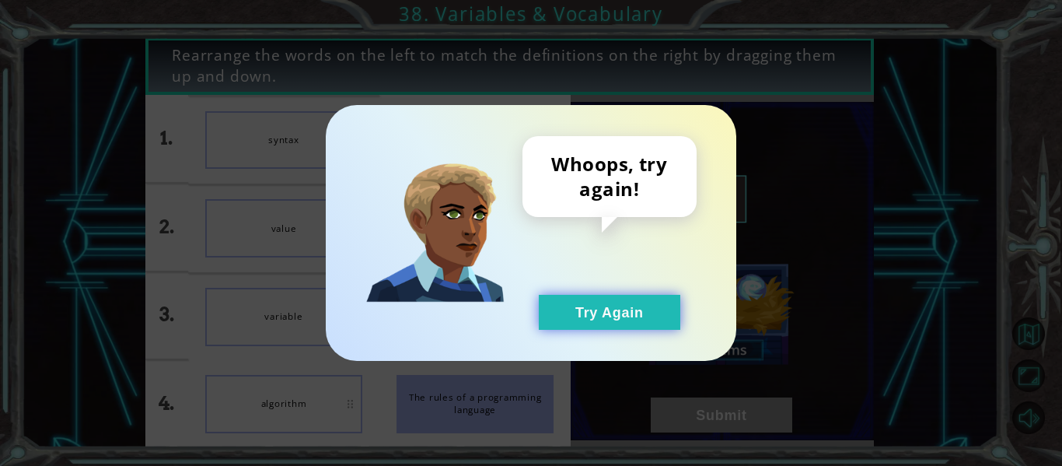
click at [611, 313] on button "Try Again" at bounding box center [610, 312] width 142 height 35
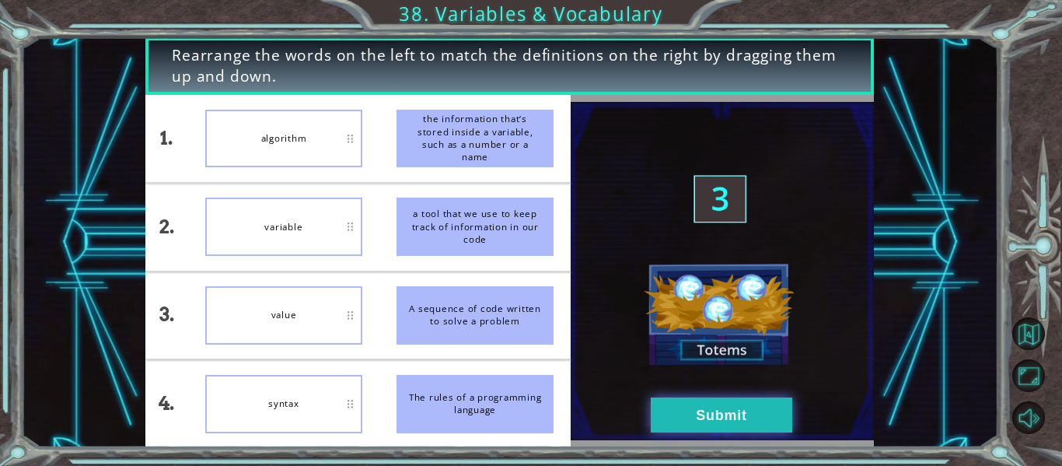
click at [711, 402] on button "Submit" at bounding box center [722, 414] width 142 height 35
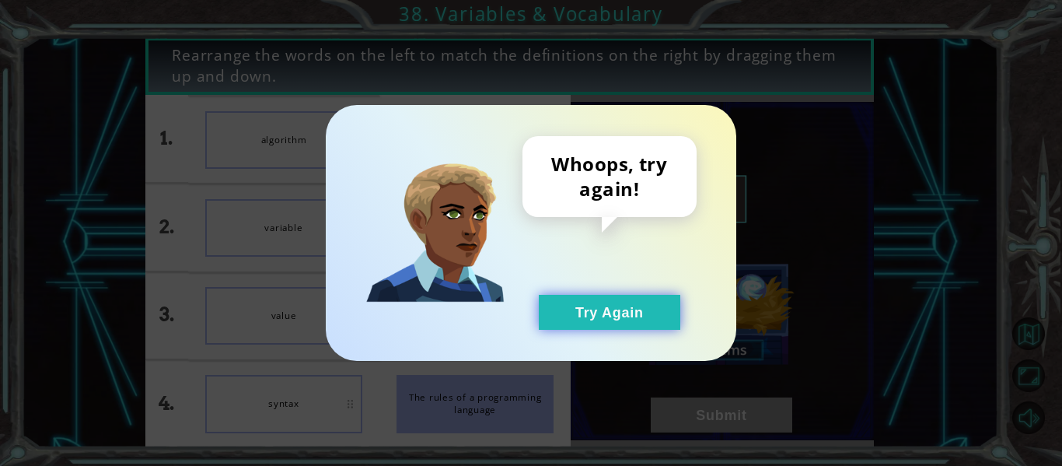
click at [579, 312] on button "Try Again" at bounding box center [610, 312] width 142 height 35
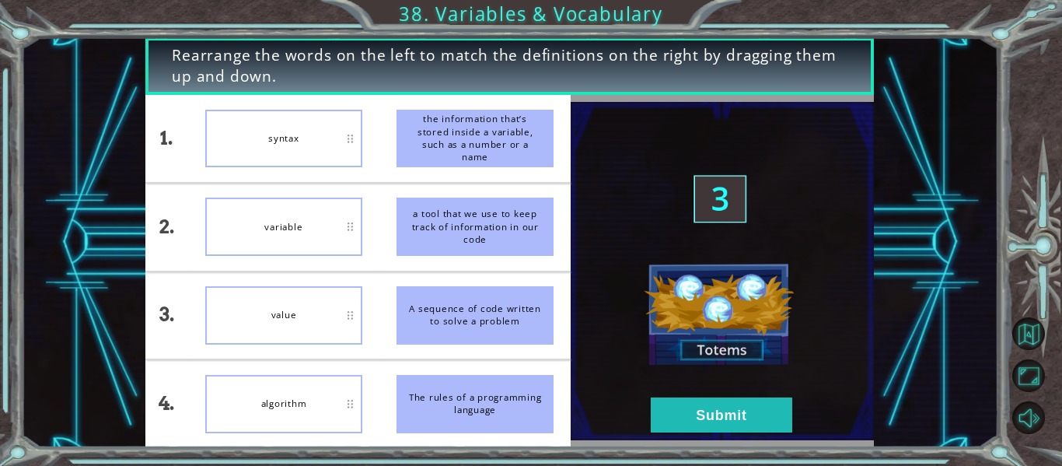
click at [527, 365] on li "The rules of a programming language" at bounding box center [475, 403] width 191 height 87
click at [711, 400] on button "Submit" at bounding box center [722, 414] width 142 height 35
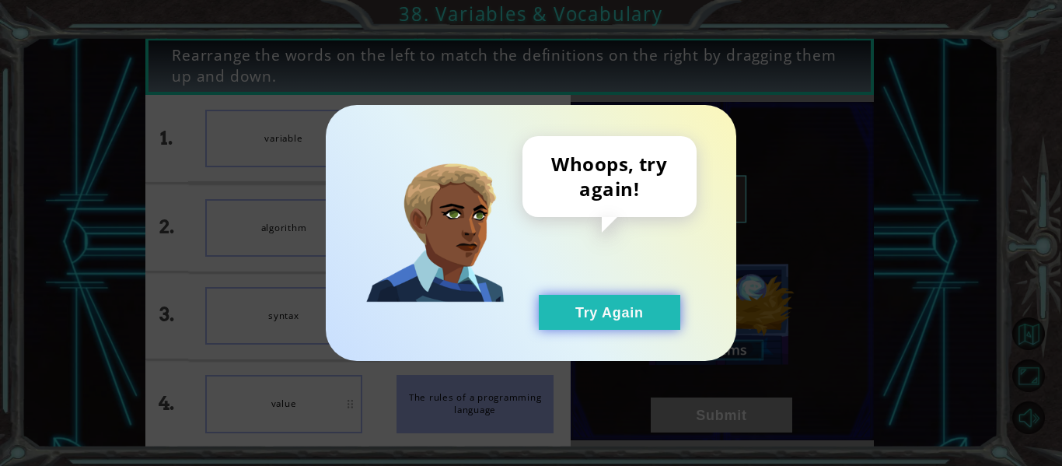
click at [638, 314] on button "Try Again" at bounding box center [610, 312] width 142 height 35
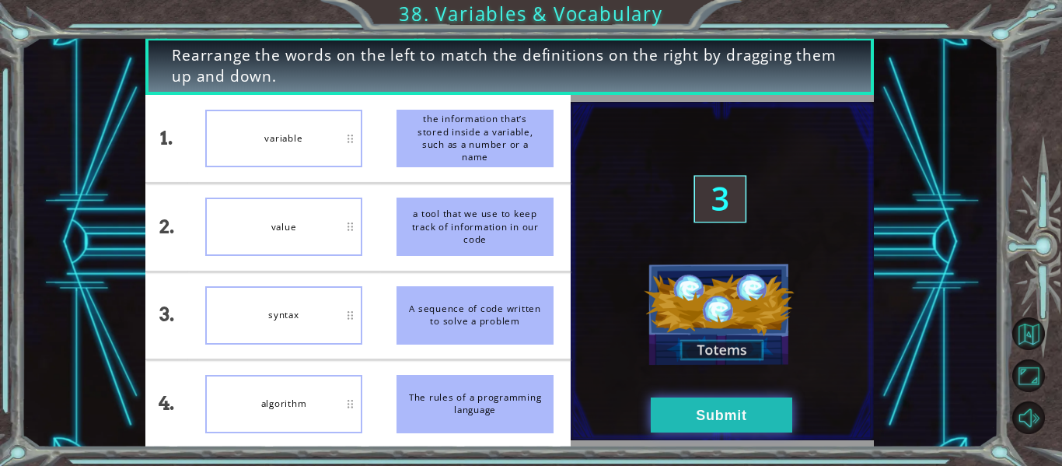
click at [690, 411] on button "Submit" at bounding box center [722, 414] width 142 height 35
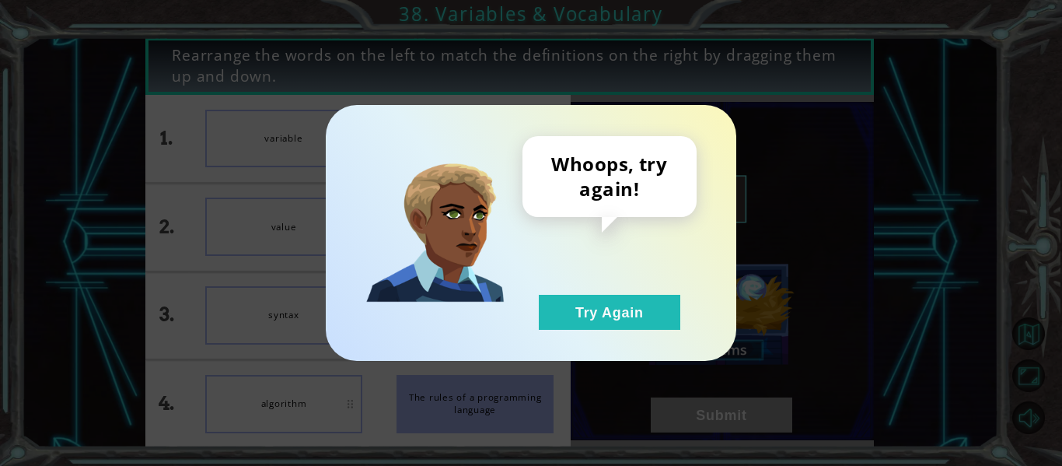
click at [589, 292] on div "Whoops, try again! Try Again" at bounding box center [610, 233] width 174 height 194
click at [590, 299] on button "Try Again" at bounding box center [610, 312] width 142 height 35
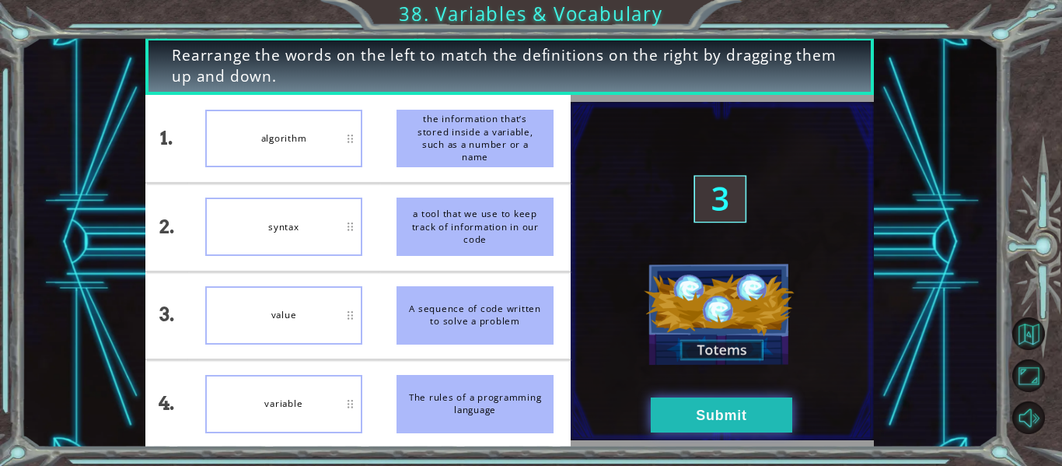
click at [726, 408] on button "Submit" at bounding box center [722, 414] width 142 height 35
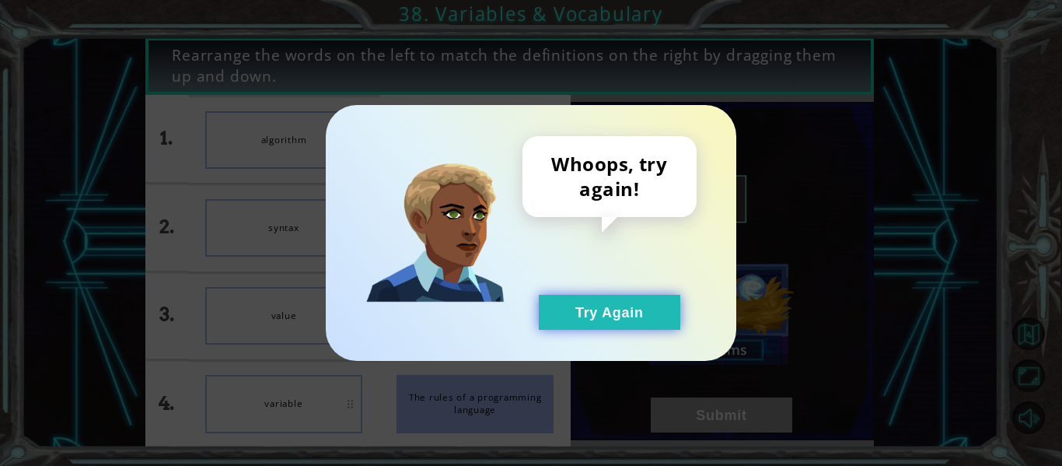
click at [570, 307] on button "Try Again" at bounding box center [610, 312] width 142 height 35
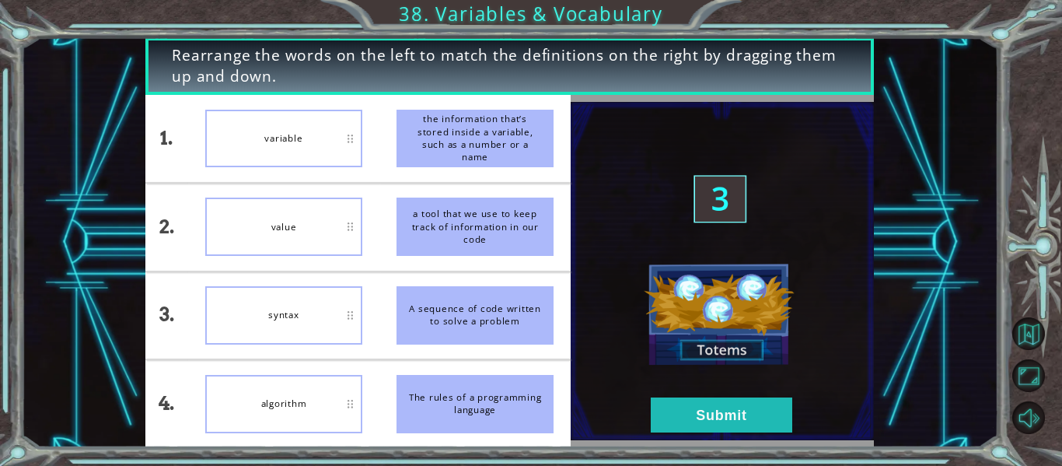
click at [352, 138] on div "variable" at bounding box center [283, 139] width 157 height 58
click at [348, 138] on div "variable" at bounding box center [283, 139] width 157 height 58
click at [544, 187] on li "a tool that we use to keep track of information in our code" at bounding box center [475, 227] width 191 height 87
click at [676, 401] on button "Submit" at bounding box center [722, 414] width 142 height 35
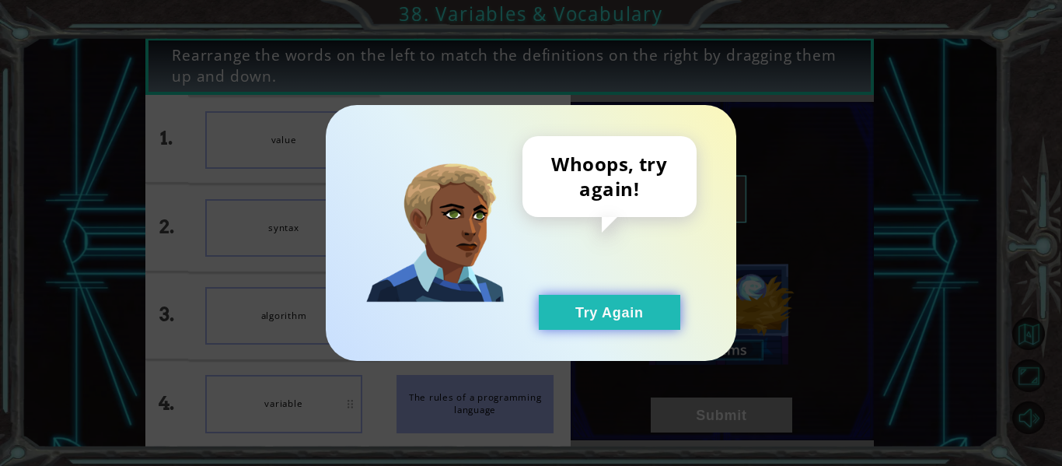
click at [609, 322] on button "Try Again" at bounding box center [610, 312] width 142 height 35
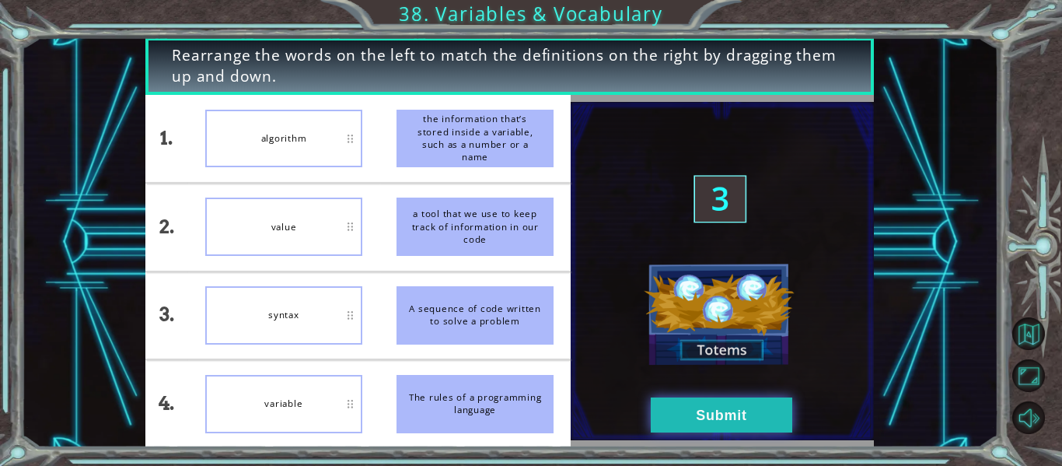
click at [750, 426] on button "Submit" at bounding box center [722, 414] width 142 height 35
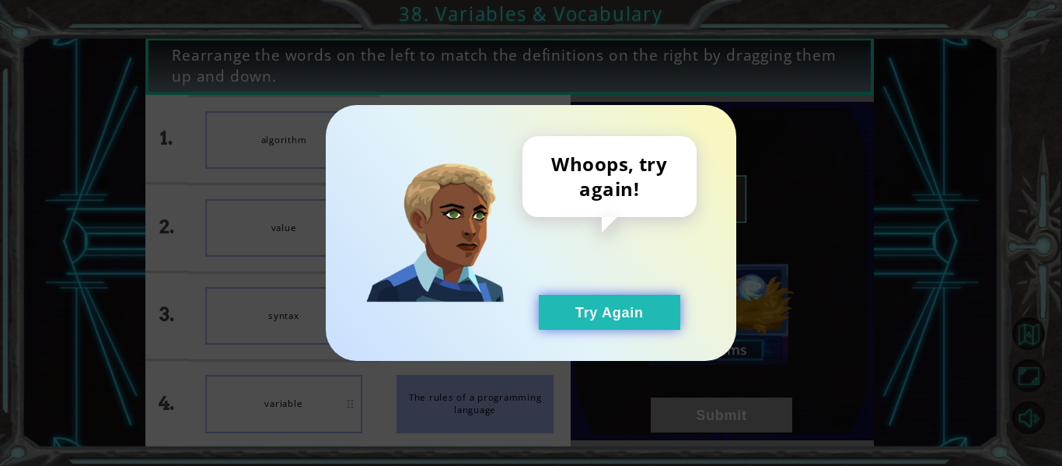
click at [608, 295] on button "Try Again" at bounding box center [610, 312] width 142 height 35
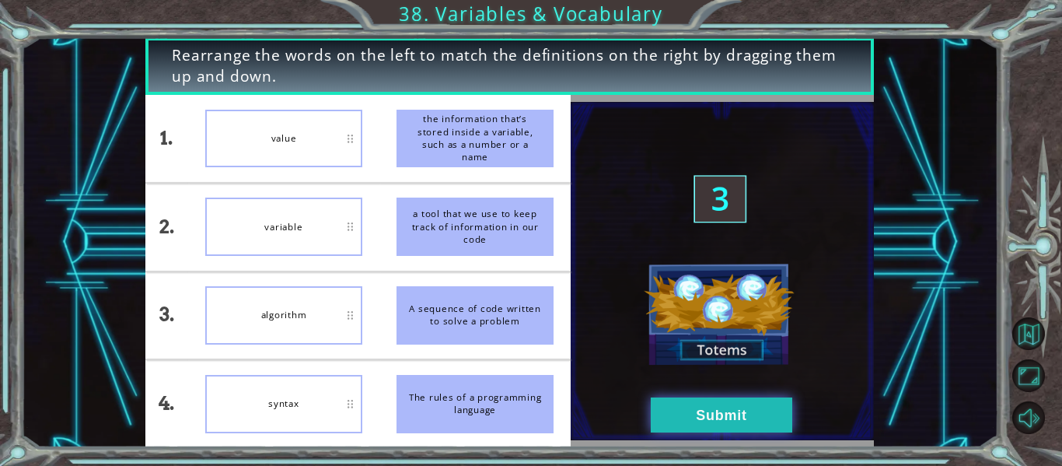
click at [702, 407] on button "Submit" at bounding box center [722, 414] width 142 height 35
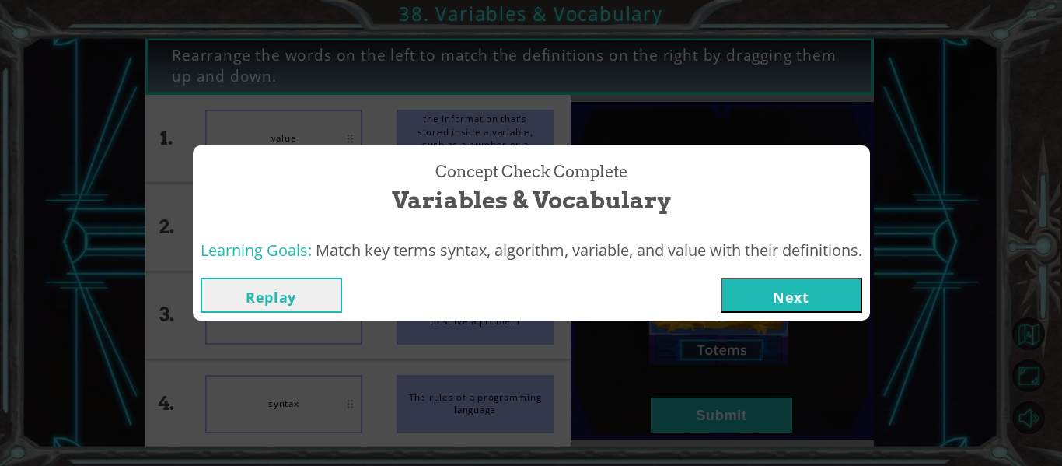
click at [792, 297] on button "Next" at bounding box center [792, 295] width 142 height 35
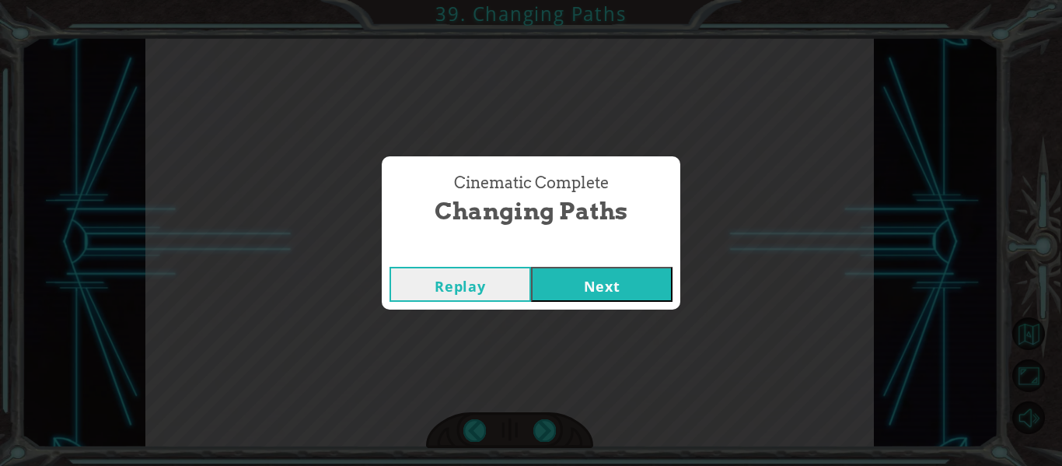
click at [575, 275] on button "Next" at bounding box center [602, 284] width 142 height 35
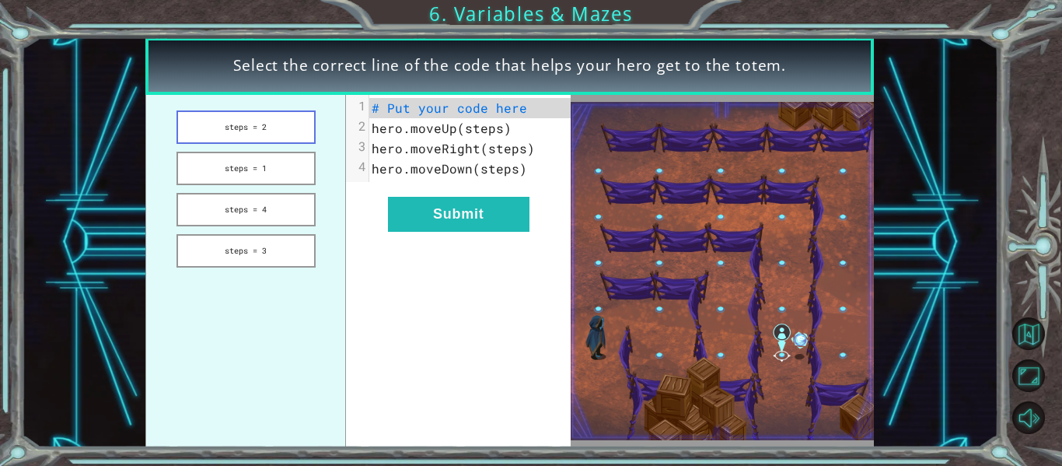
drag, startPoint x: 292, startPoint y: 160, endPoint x: 280, endPoint y: 114, distance: 48.3
click at [280, 114] on ul "steps = 2 steps = 1 steps = 4 steps = 3" at bounding box center [245, 271] width 201 height 352
drag, startPoint x: 282, startPoint y: 119, endPoint x: 282, endPoint y: 169, distance: 49.8
click at [282, 169] on ul "steps = 2 steps = 1 steps = 4 steps = 3" at bounding box center [245, 271] width 201 height 352
click at [282, 169] on button "steps = 1" at bounding box center [246, 168] width 139 height 33
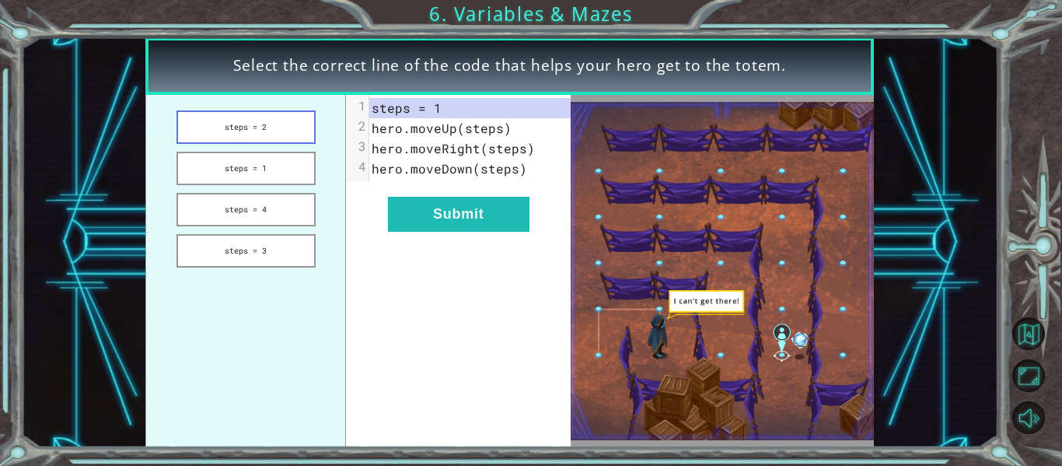
click at [201, 138] on button "steps = 2" at bounding box center [246, 126] width 139 height 33
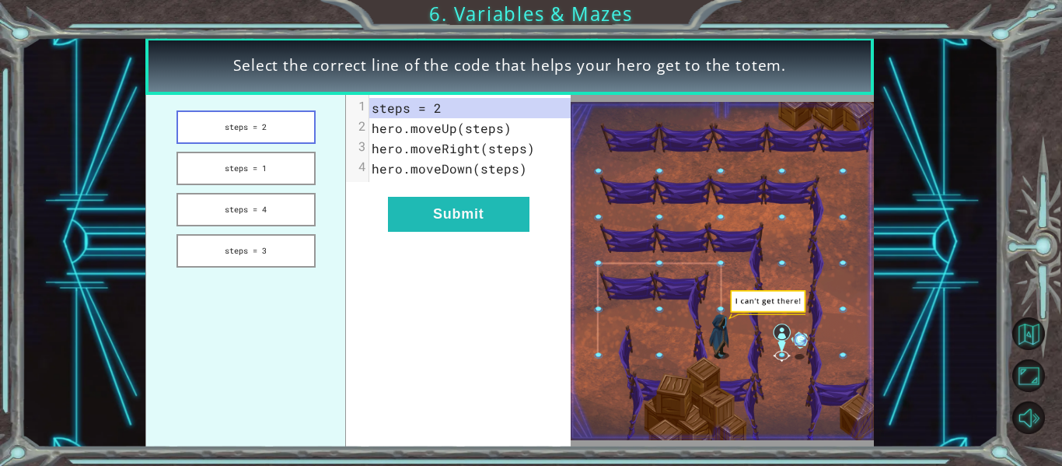
click at [201, 138] on button "steps = 2" at bounding box center [246, 126] width 139 height 33
click at [472, 227] on button "Submit" at bounding box center [459, 214] width 142 height 35
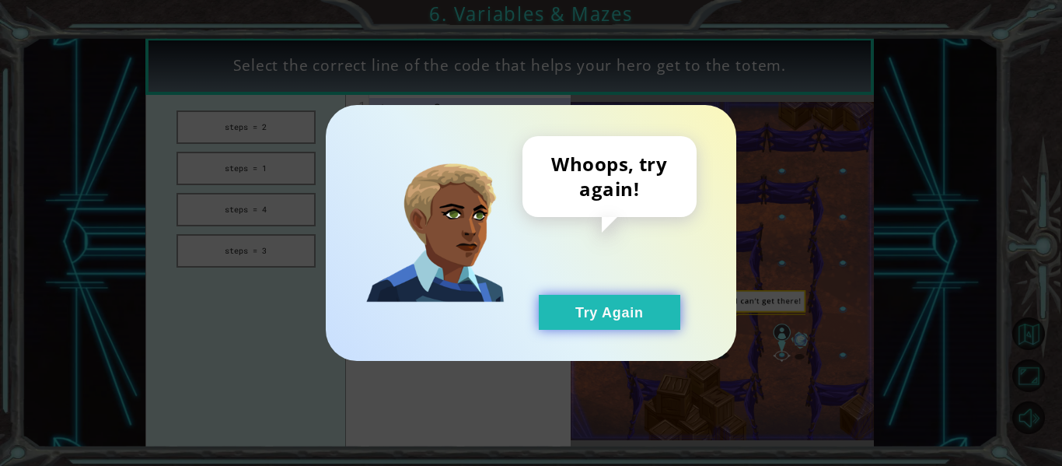
click at [586, 303] on button "Try Again" at bounding box center [610, 312] width 142 height 35
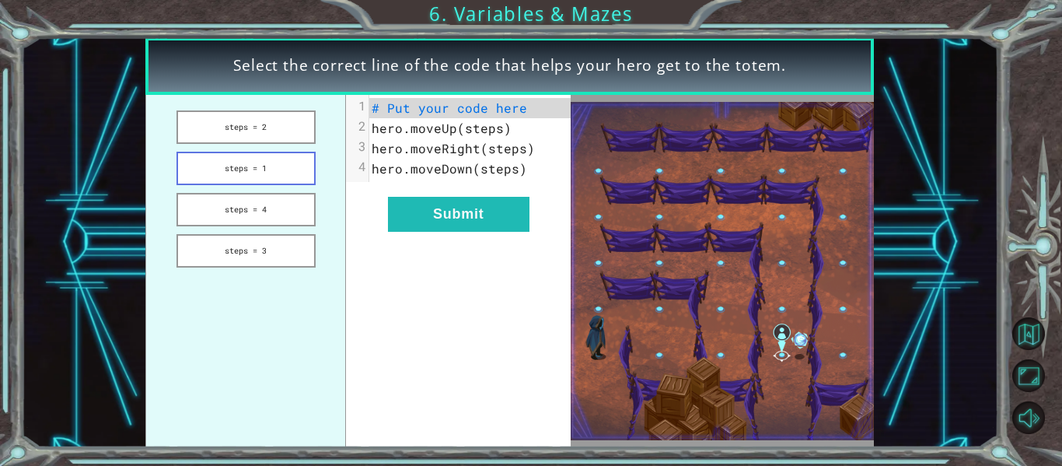
click at [279, 170] on button "steps = 1" at bounding box center [246, 168] width 139 height 33
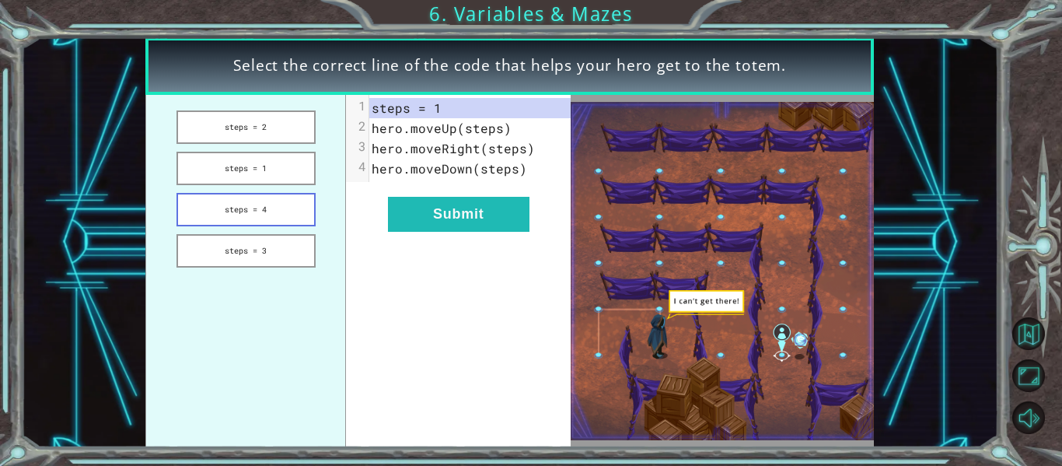
click at [293, 204] on button "steps = 4" at bounding box center [246, 209] width 139 height 33
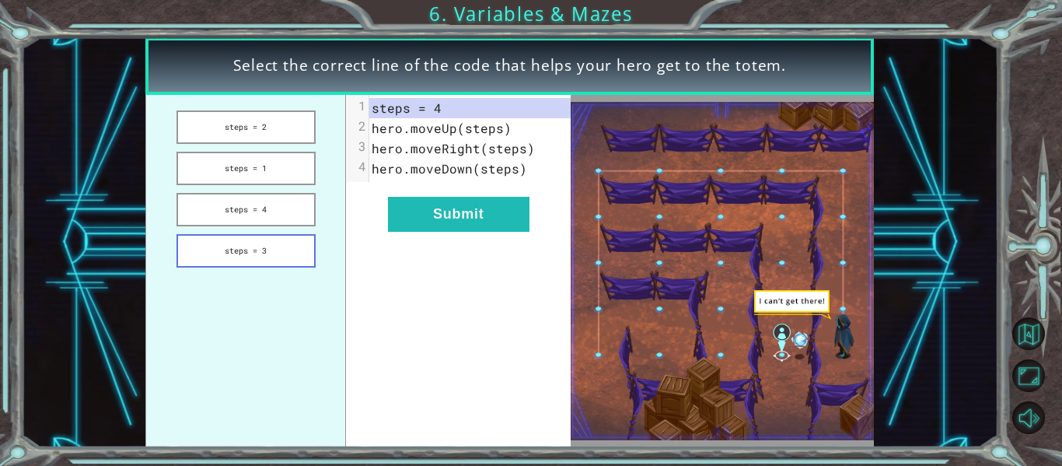
click at [295, 239] on button "steps = 3" at bounding box center [246, 250] width 139 height 33
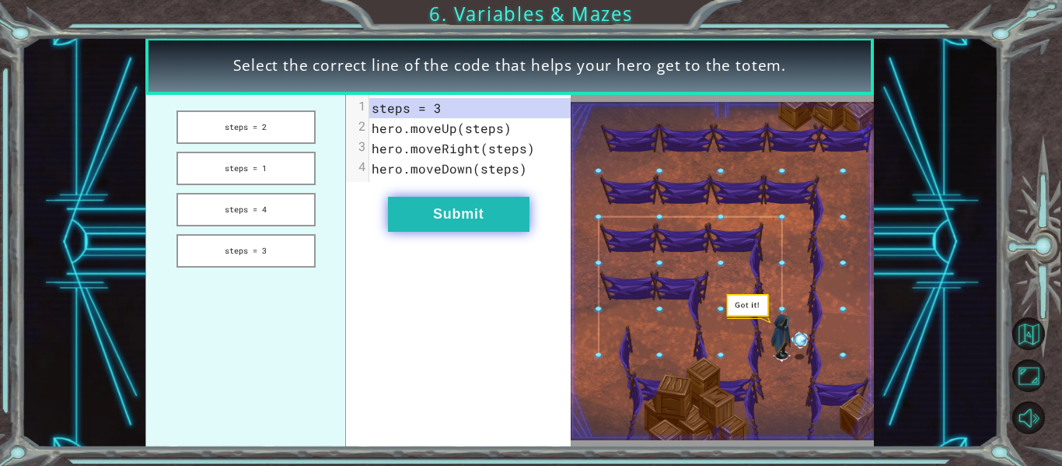
click at [425, 213] on button "Submit" at bounding box center [459, 214] width 142 height 35
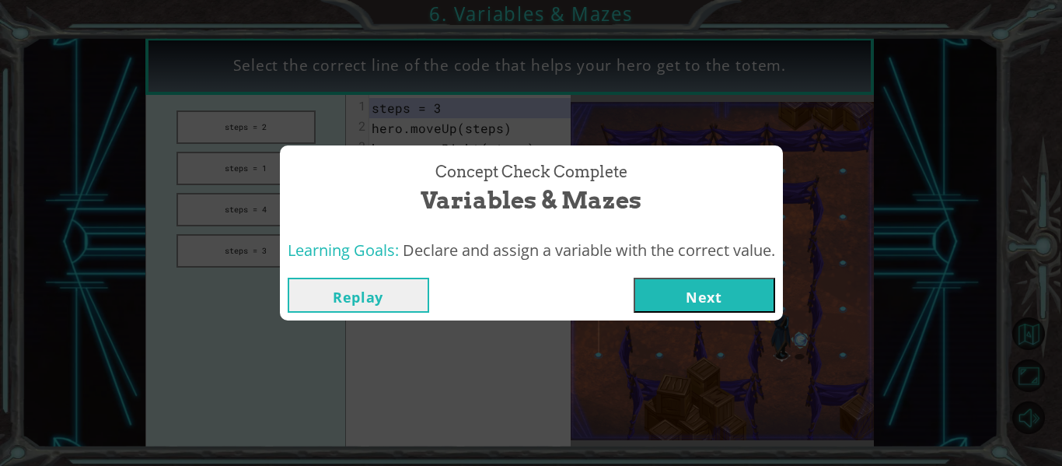
click at [730, 290] on button "Next" at bounding box center [705, 295] width 142 height 35
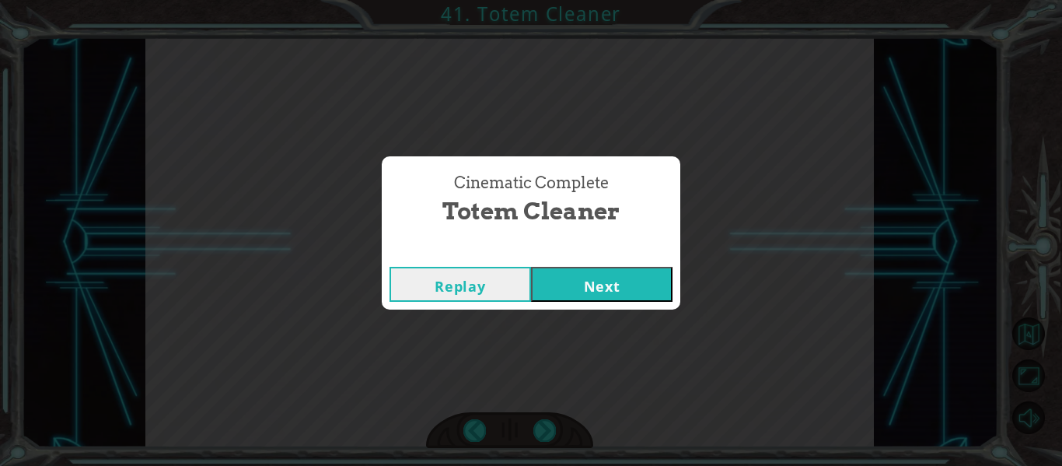
click at [659, 289] on button "Next" at bounding box center [602, 284] width 142 height 35
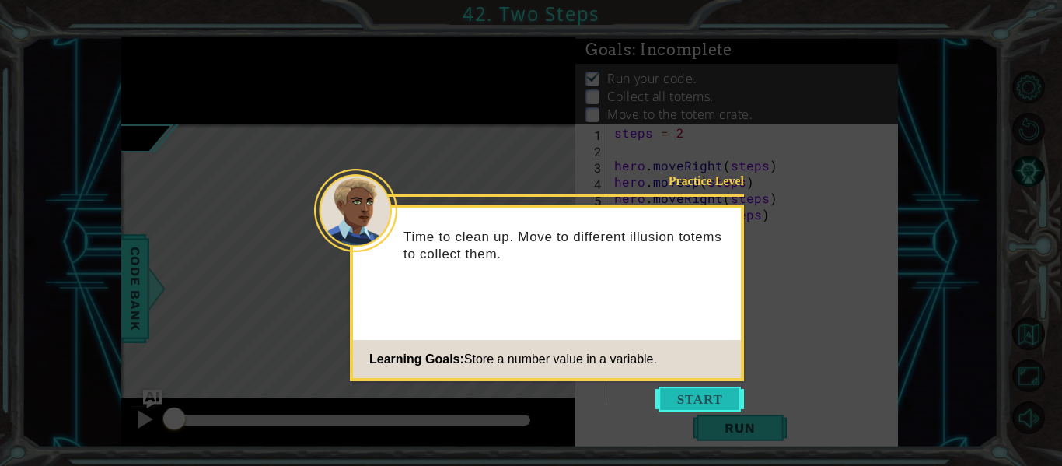
click at [678, 398] on button "Start" at bounding box center [700, 399] width 89 height 25
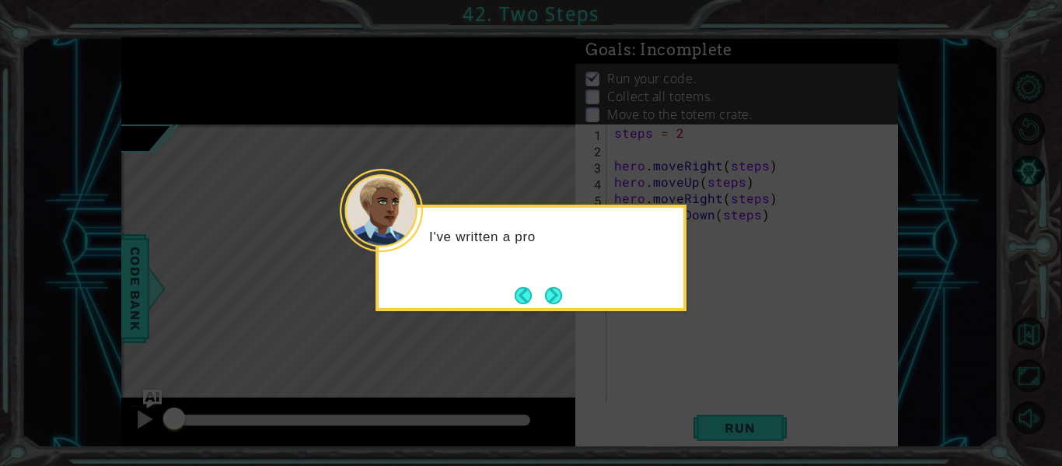
click at [678, 398] on icon at bounding box center [531, 233] width 1062 height 466
click at [551, 287] on button "Next" at bounding box center [553, 295] width 17 height 17
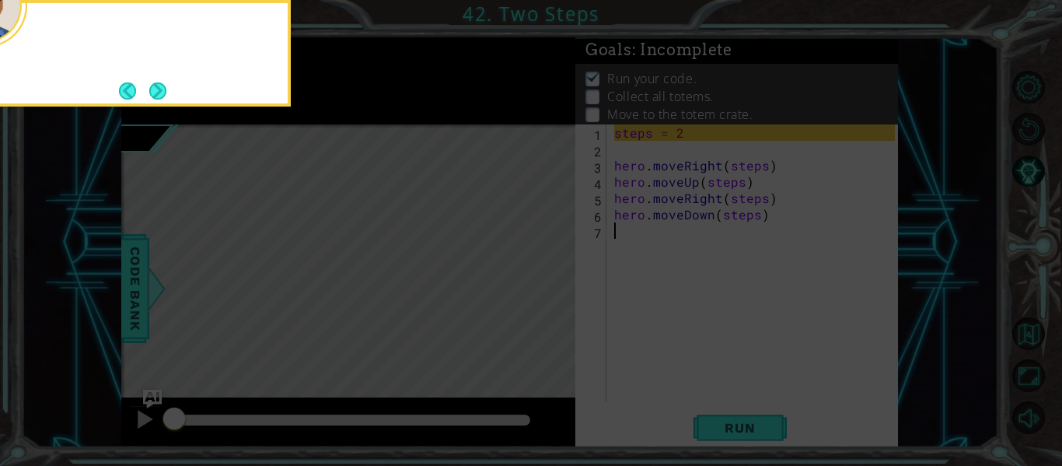
click at [551, 284] on icon at bounding box center [531, 69] width 1062 height 793
click at [159, 90] on button "Next" at bounding box center [157, 90] width 17 height 17
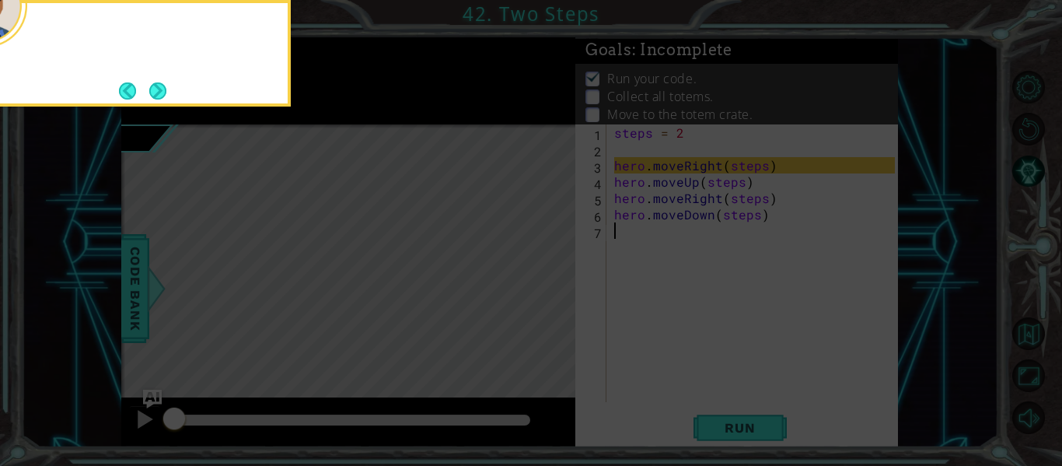
click at [159, 90] on button "Next" at bounding box center [157, 90] width 17 height 17
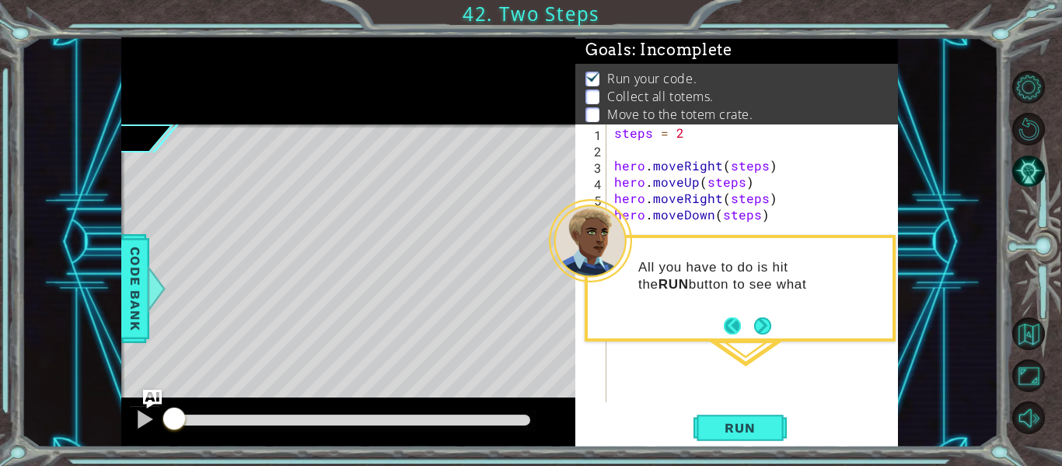
click at [746, 327] on button "Back" at bounding box center [739, 325] width 30 height 17
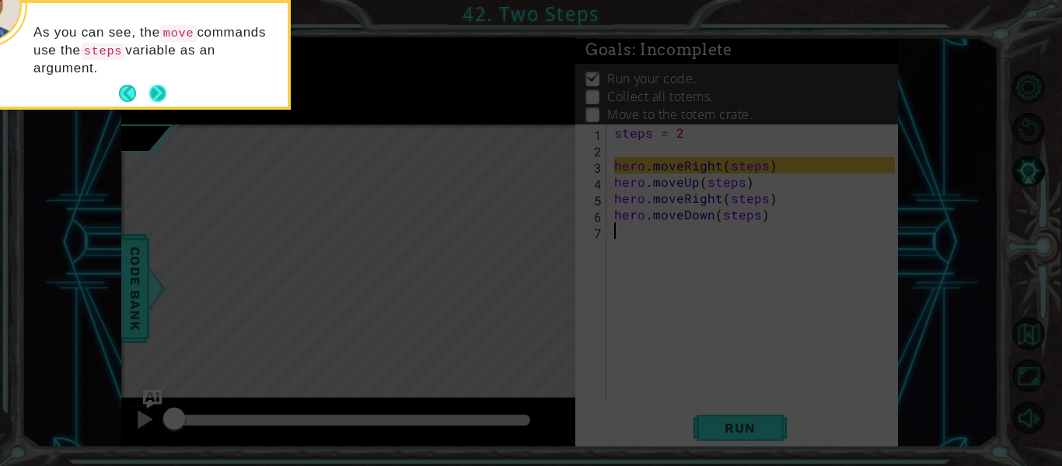
click at [149, 96] on button "Next" at bounding box center [157, 93] width 17 height 17
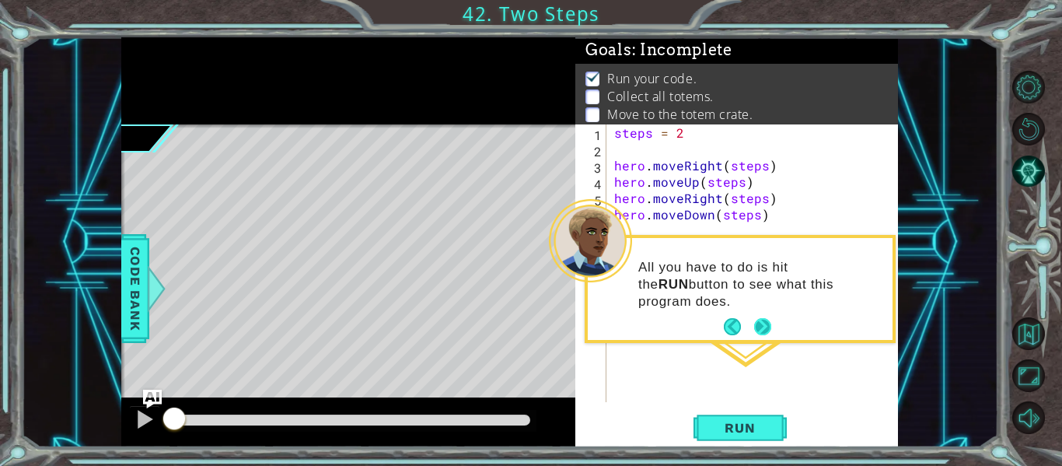
click at [771, 321] on button "Next" at bounding box center [762, 326] width 17 height 17
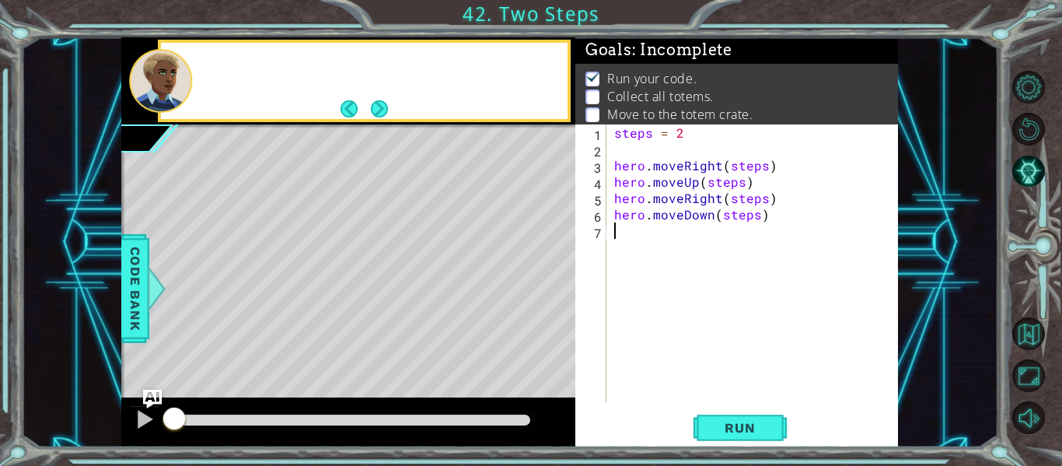
click at [771, 321] on div "steps = 2 hero . moveRight ( steps ) hero . moveUp ( steps ) hero . moveRight (…" at bounding box center [757, 279] width 292 height 310
click at [371, 112] on button "Next" at bounding box center [379, 108] width 17 height 17
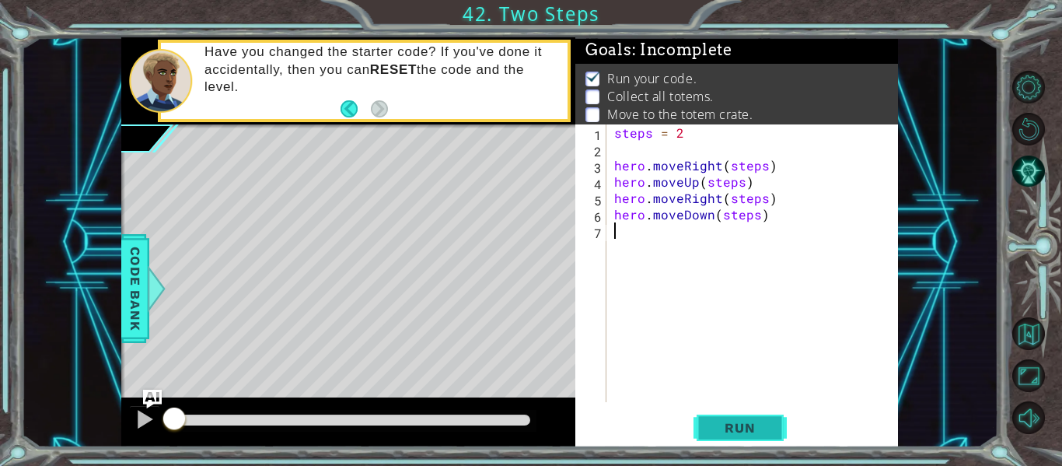
click at [761, 414] on button "Run" at bounding box center [740, 428] width 93 height 32
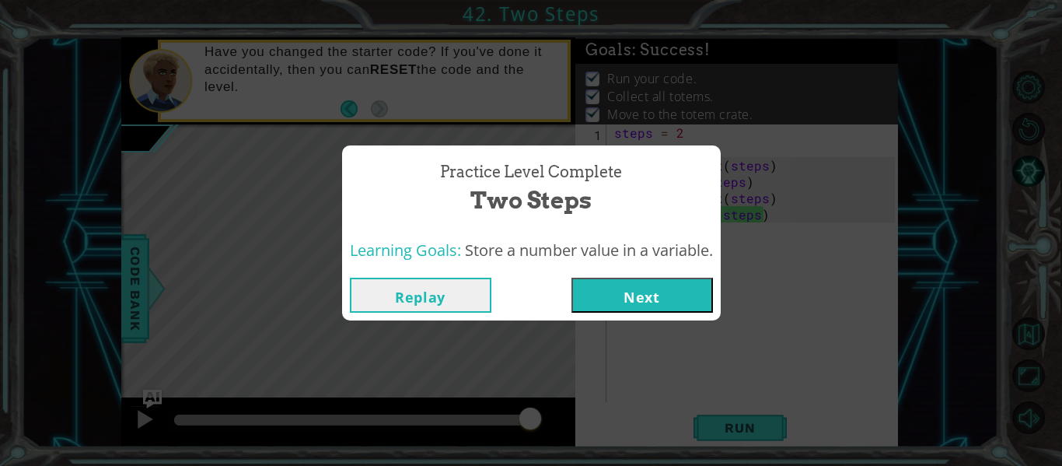
click at [608, 293] on button "Next" at bounding box center [643, 295] width 142 height 35
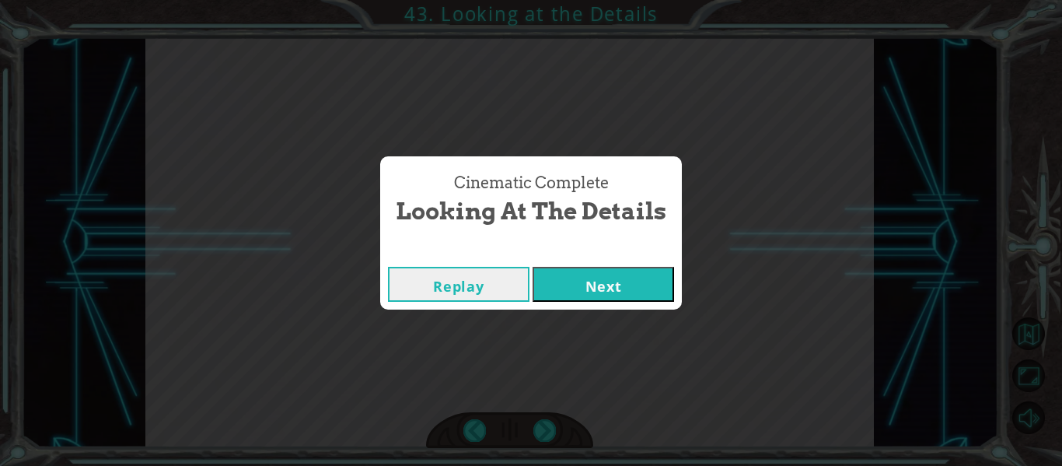
click at [560, 285] on button "Next" at bounding box center [604, 284] width 142 height 35
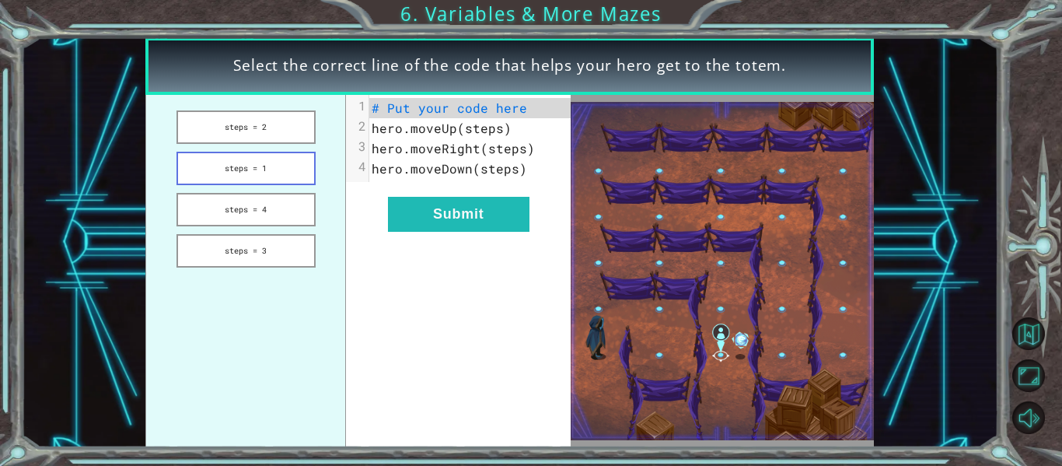
click at [299, 175] on button "steps = 1" at bounding box center [246, 168] width 139 height 33
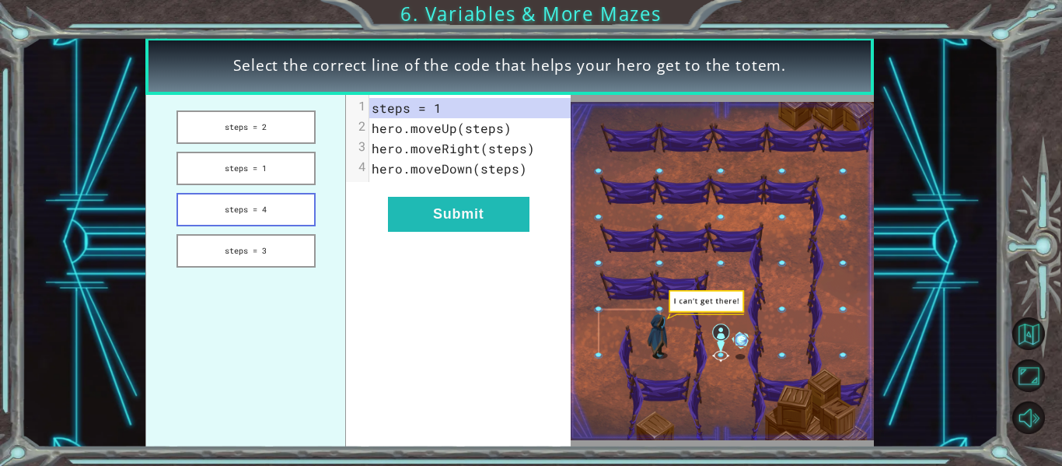
click at [293, 193] on button "steps = 4" at bounding box center [246, 209] width 139 height 33
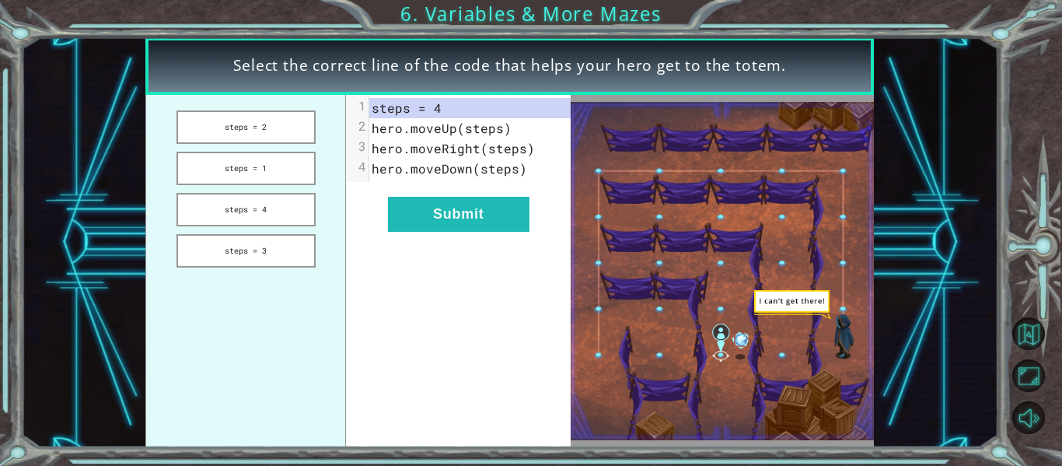
click at [285, 269] on ul "steps = 2 steps = 1 steps = 4 steps = 3" at bounding box center [245, 271] width 201 height 352
click at [283, 258] on button "steps = 3" at bounding box center [246, 250] width 139 height 33
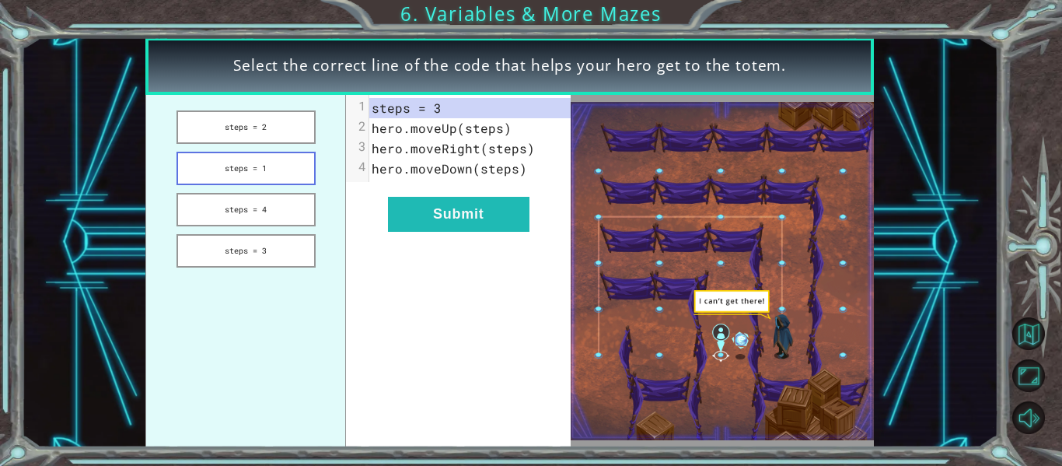
click at [285, 157] on button "steps = 1" at bounding box center [246, 168] width 139 height 33
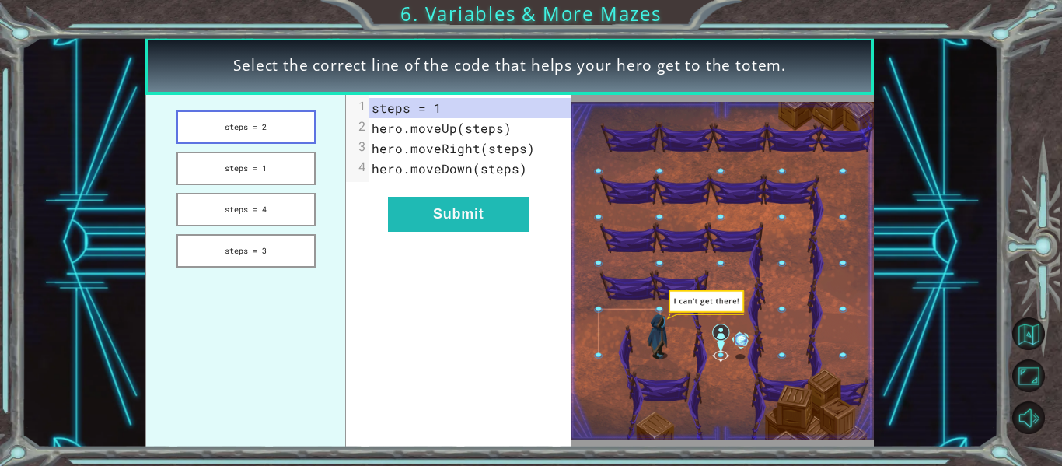
click at [278, 129] on button "steps = 2" at bounding box center [246, 126] width 139 height 33
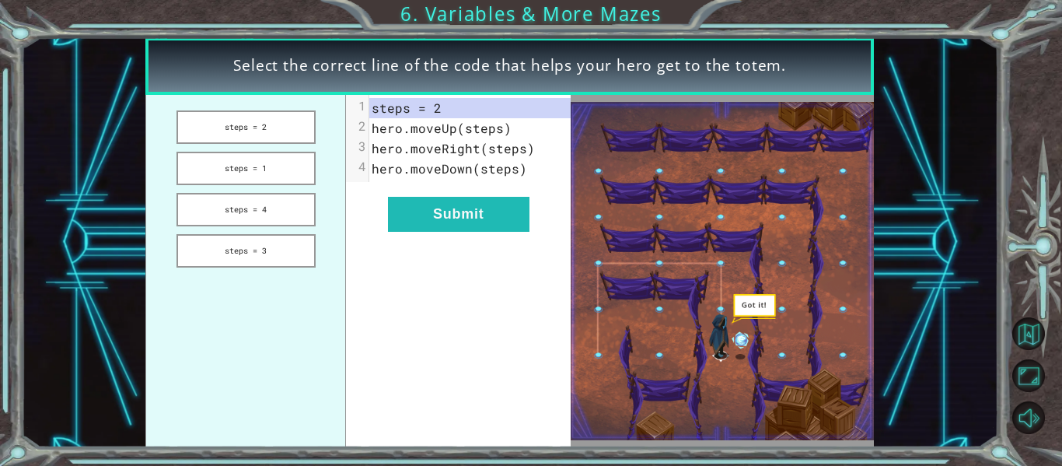
click at [497, 233] on div "xxxxxxxxxx 4 1 steps = 2 2 hero.moveUp(steps) 3 hero.moveRight(steps) 4 hero.mo…" at bounding box center [458, 271] width 225 height 352
click at [482, 228] on button "Submit" at bounding box center [459, 214] width 142 height 35
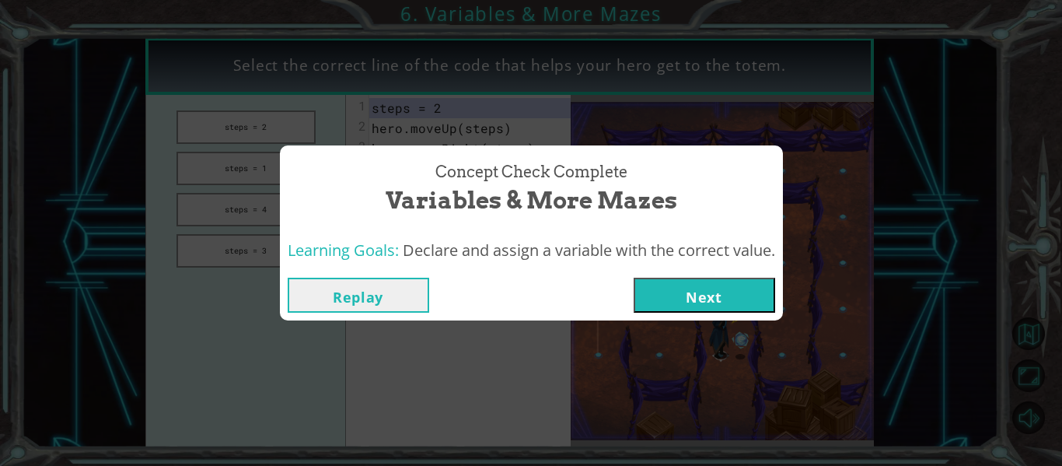
click at [737, 306] on button "Next" at bounding box center [705, 295] width 142 height 35
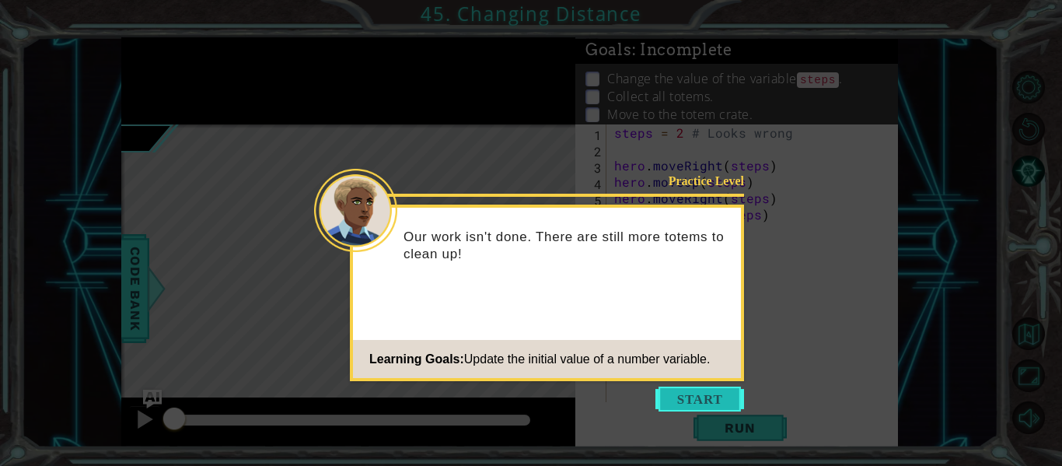
click at [667, 401] on button "Start" at bounding box center [700, 399] width 89 height 25
click at [667, 401] on icon at bounding box center [531, 233] width 1062 height 466
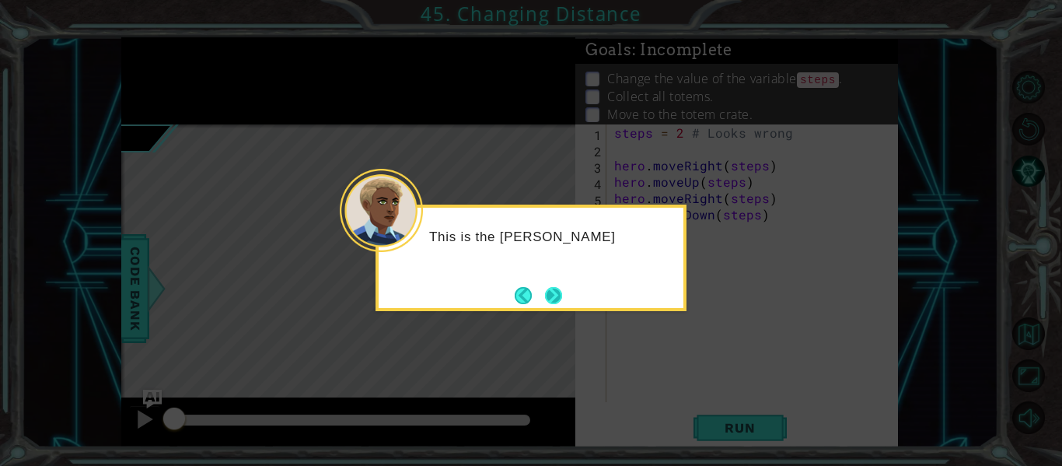
click at [556, 287] on button "Next" at bounding box center [553, 295] width 17 height 17
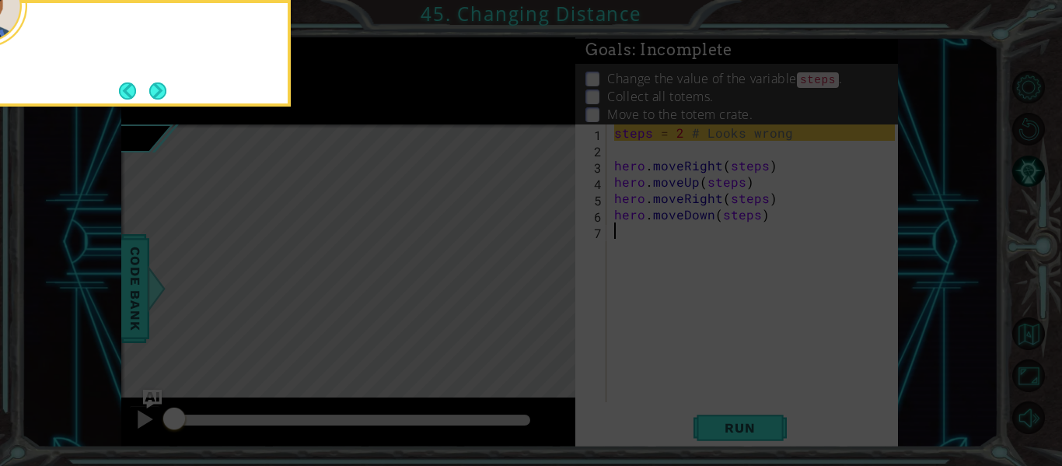
click at [556, 285] on icon at bounding box center [531, 69] width 1062 height 793
click at [163, 87] on button "Next" at bounding box center [157, 90] width 17 height 17
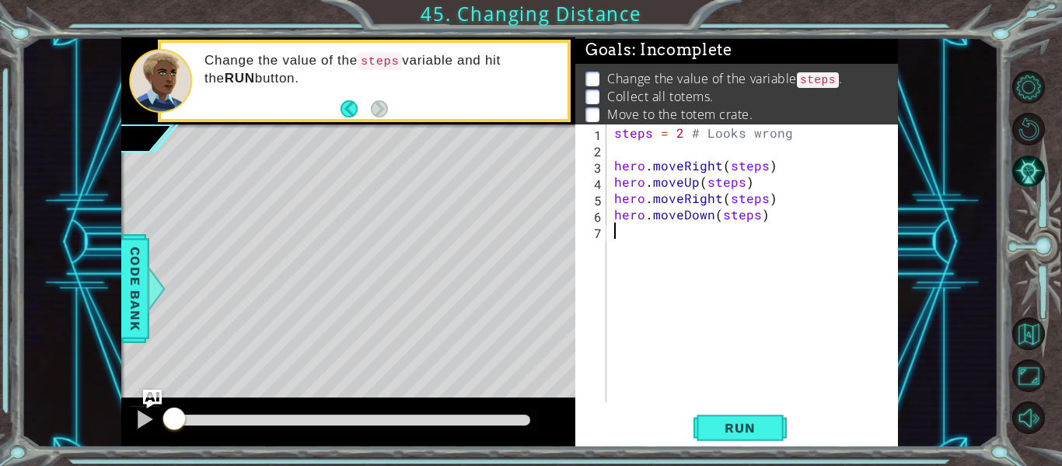
click at [674, 145] on div "steps = 2 # Looks wrong hero . moveRight ( steps ) hero . moveUp ( steps ) hero…" at bounding box center [757, 279] width 292 height 310
click at [726, 432] on span "Run" at bounding box center [739, 428] width 61 height 16
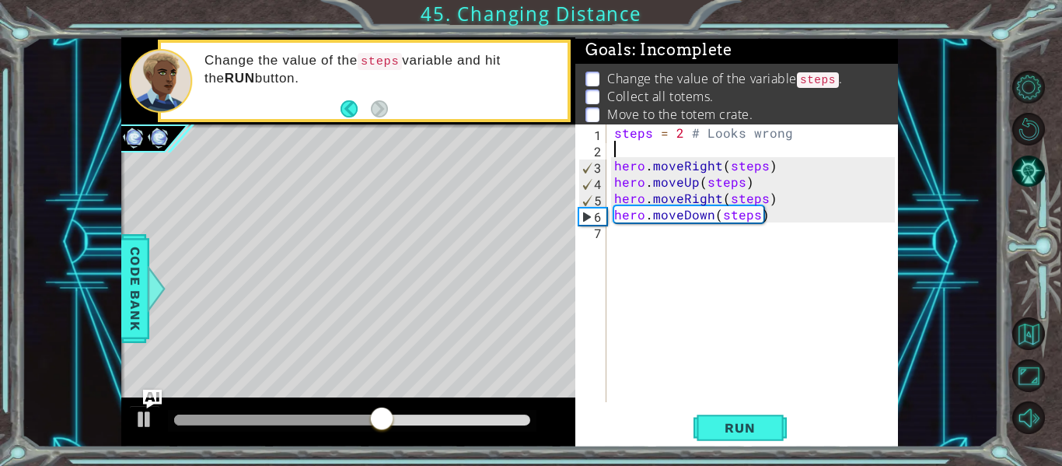
click at [681, 238] on div "steps = 2 # Looks wrong hero . moveRight ( steps ) hero . moveUp ( steps ) hero…" at bounding box center [757, 279] width 292 height 310
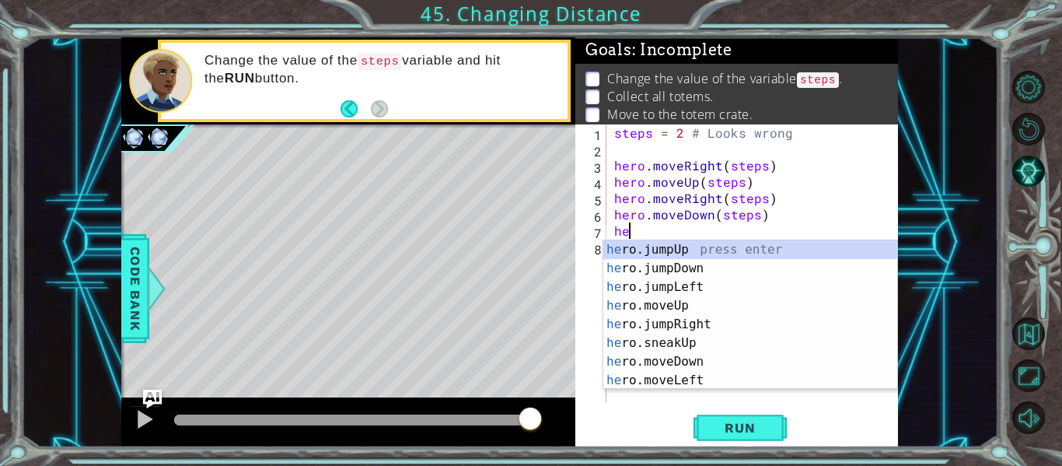
type textarea "h"
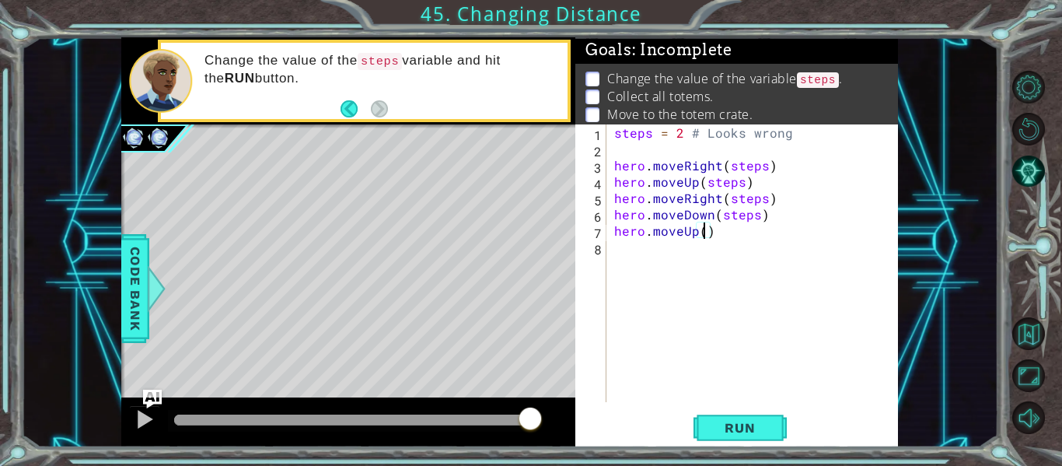
type textarea "hero.moveUp(3)"
click at [704, 420] on button "Run" at bounding box center [740, 428] width 93 height 32
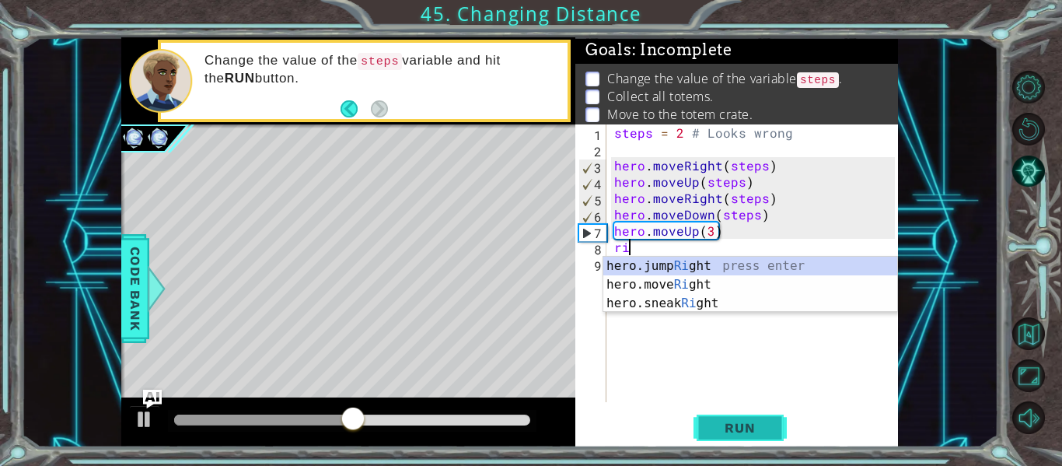
scroll to position [0, 1]
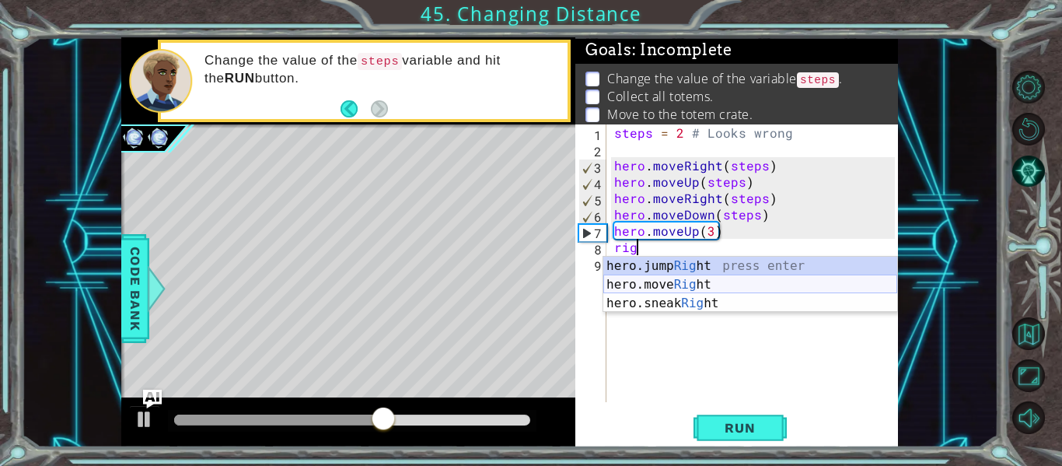
click at [683, 284] on div "hero.jump Rig ht press enter hero.move Rig ht press enter hero.sneak Rig ht pre…" at bounding box center [751, 303] width 294 height 93
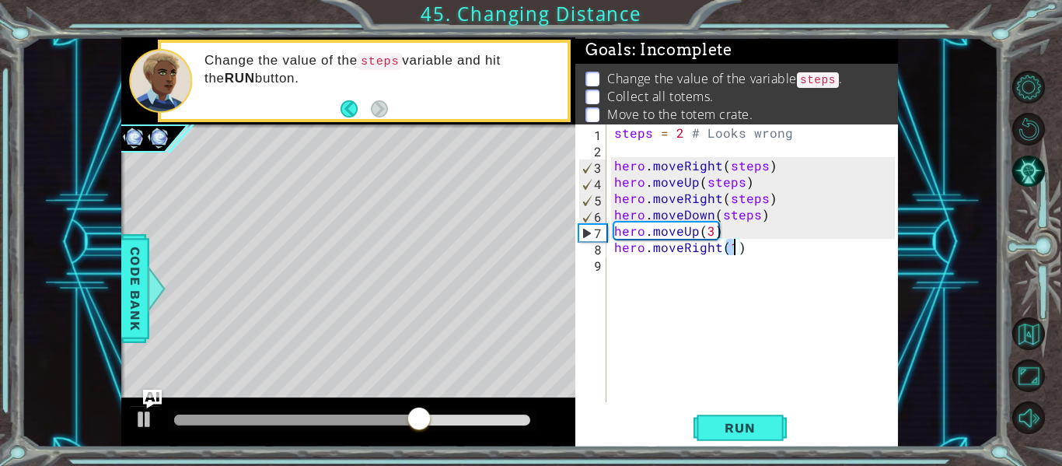
type textarea "hero.moveRight(2)"
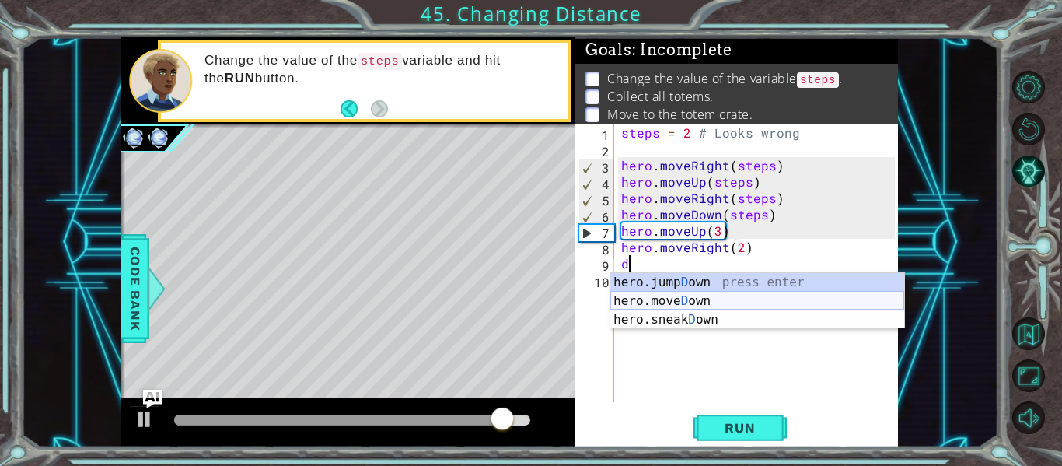
click at [733, 300] on div "hero.jump D own press enter hero.[PERSON_NAME] own press enter hero.sneak D own…" at bounding box center [758, 319] width 294 height 93
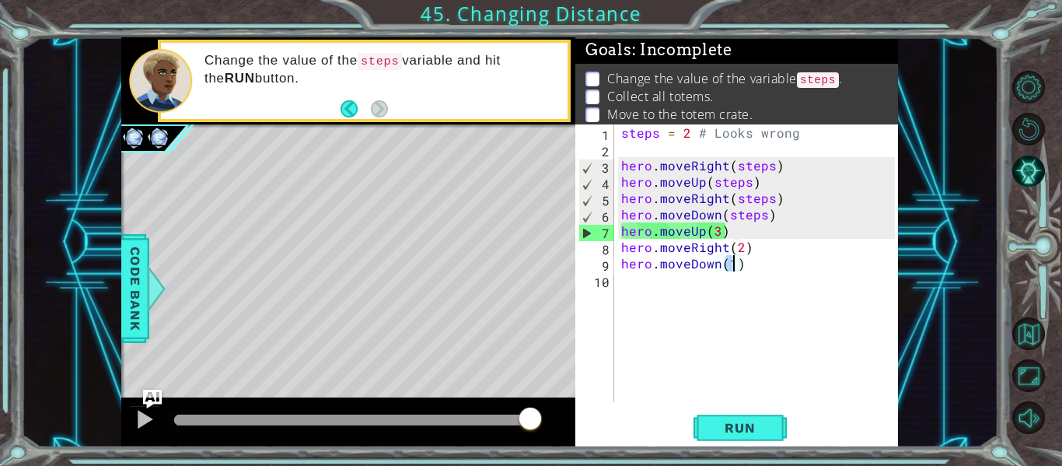
scroll to position [0, 7]
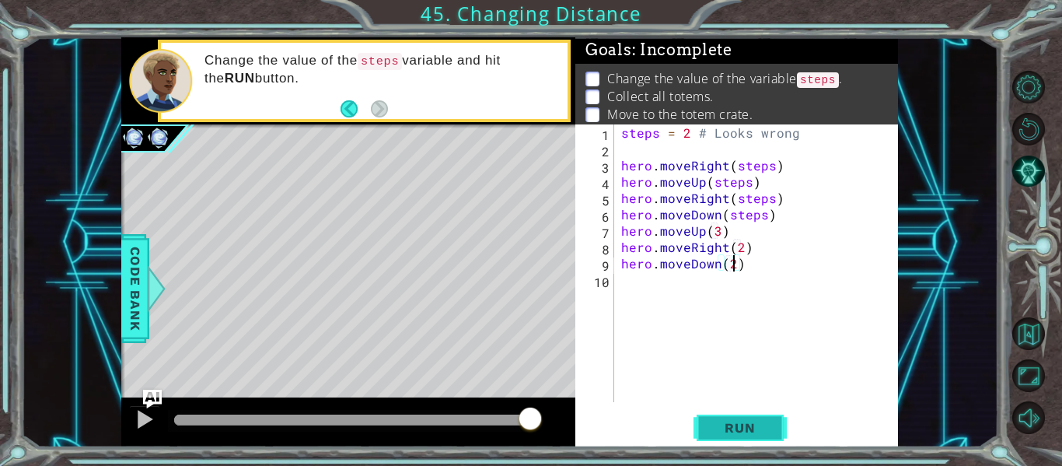
click at [720, 441] on button "Run" at bounding box center [740, 428] width 93 height 32
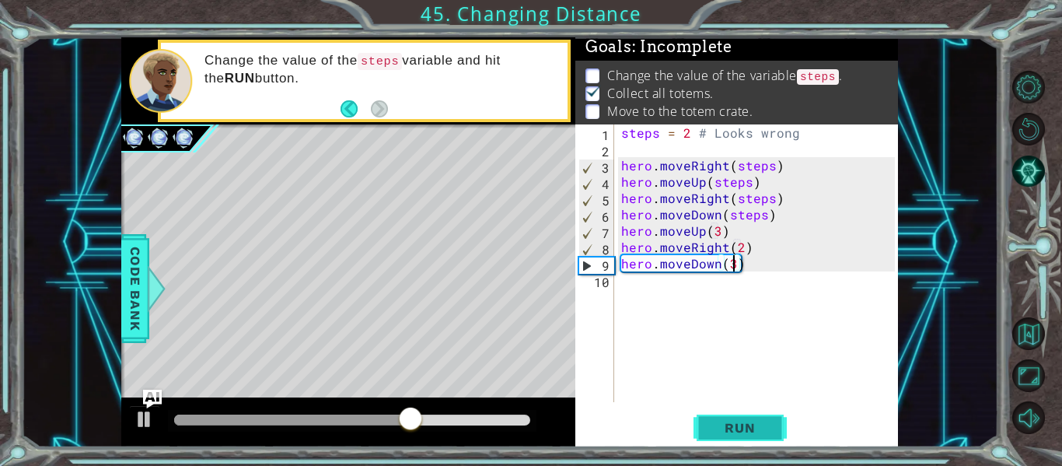
click at [734, 439] on button "Run" at bounding box center [740, 428] width 93 height 32
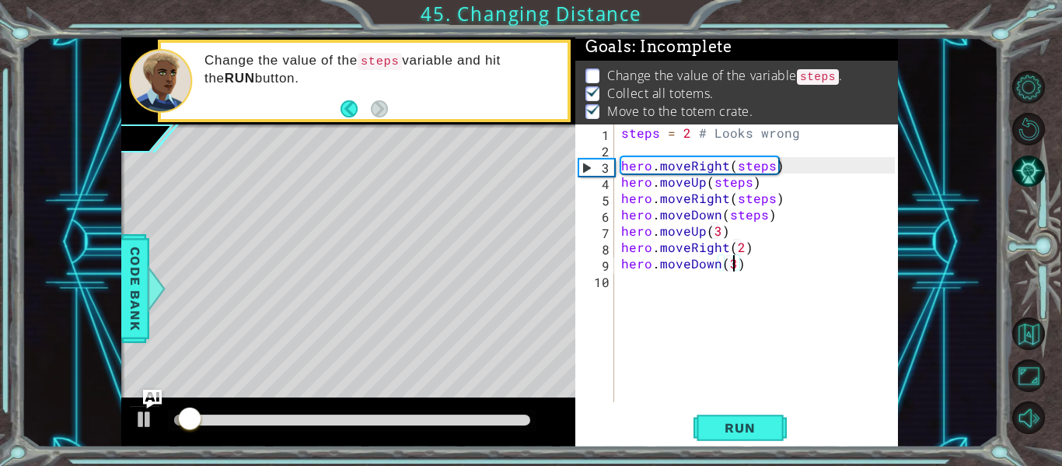
click at [428, 423] on div at bounding box center [352, 420] width 356 height 11
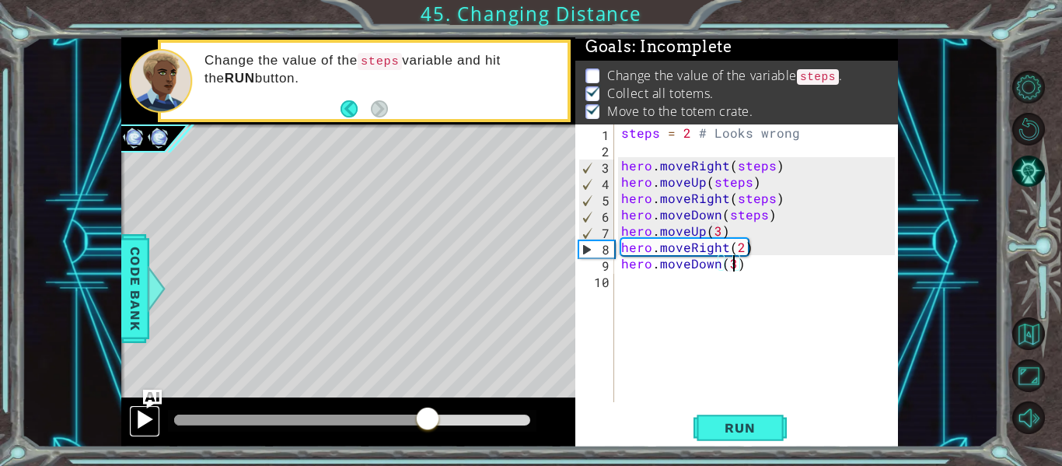
click at [145, 422] on div at bounding box center [145, 419] width 20 height 20
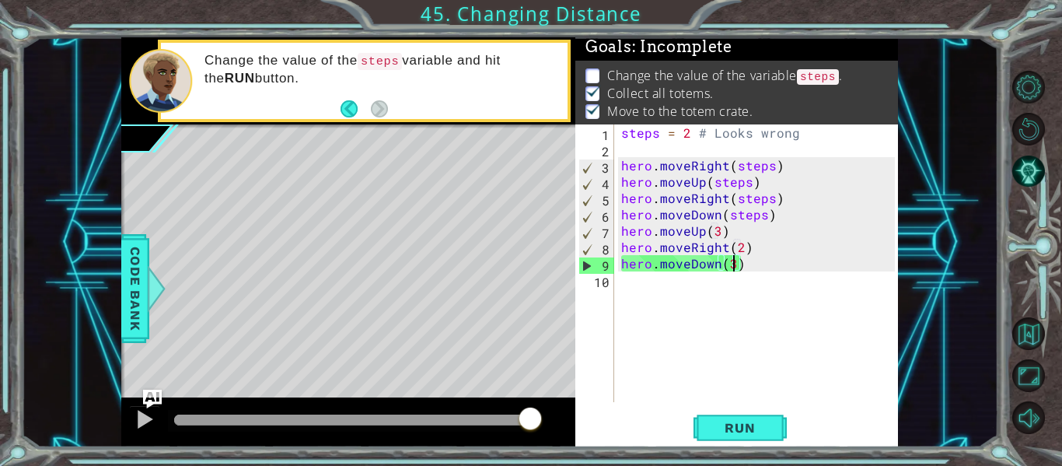
click at [761, 211] on div "steps = 2 # Looks wrong hero . moveRight ( steps ) hero . moveUp ( steps ) hero…" at bounding box center [760, 279] width 285 height 310
click at [754, 202] on div "steps = 2 # Looks wrong hero . moveRight ( steps ) hero . moveUp ( steps ) hero…" at bounding box center [760, 279] width 285 height 310
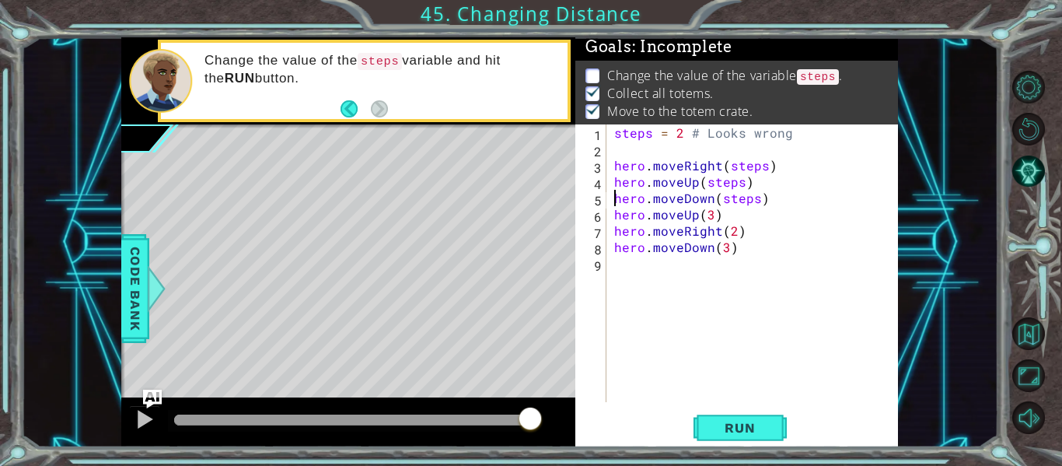
click at [717, 200] on div "steps = 2 # Looks wrong hero . moveRight ( steps ) hero . moveUp ( steps ) hero…" at bounding box center [757, 279] width 292 height 310
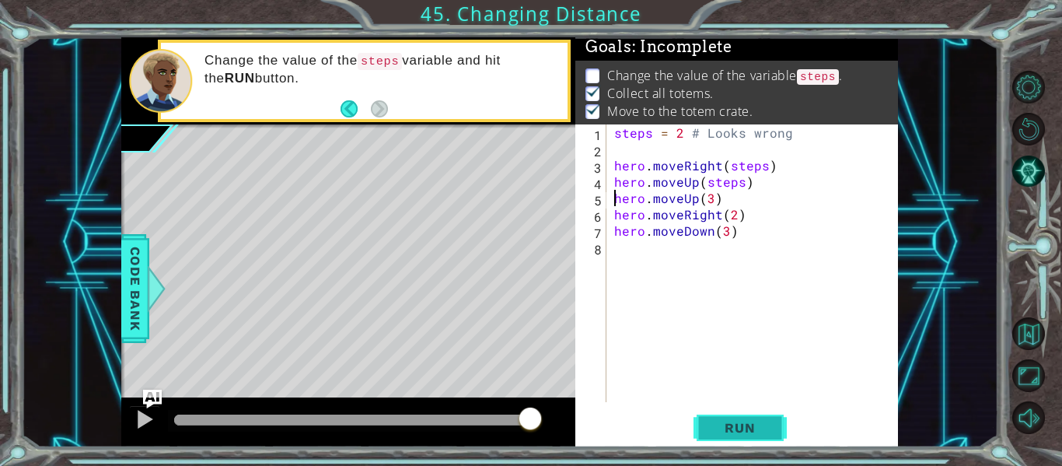
click at [727, 432] on span "Run" at bounding box center [739, 428] width 61 height 16
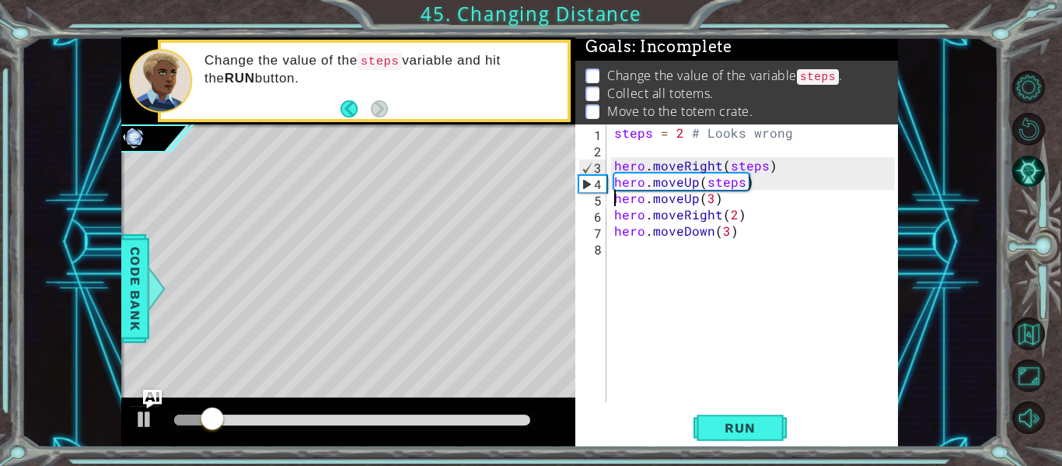
click at [399, 428] on div at bounding box center [352, 421] width 369 height 22
drag, startPoint x: 351, startPoint y: 416, endPoint x: 222, endPoint y: 451, distance: 133.0
click at [222, 451] on div "1 ההההההההההההההההההההההההההההההההההההההההההההההההההההההההההההההההההההההההההההה…" at bounding box center [531, 233] width 1062 height 466
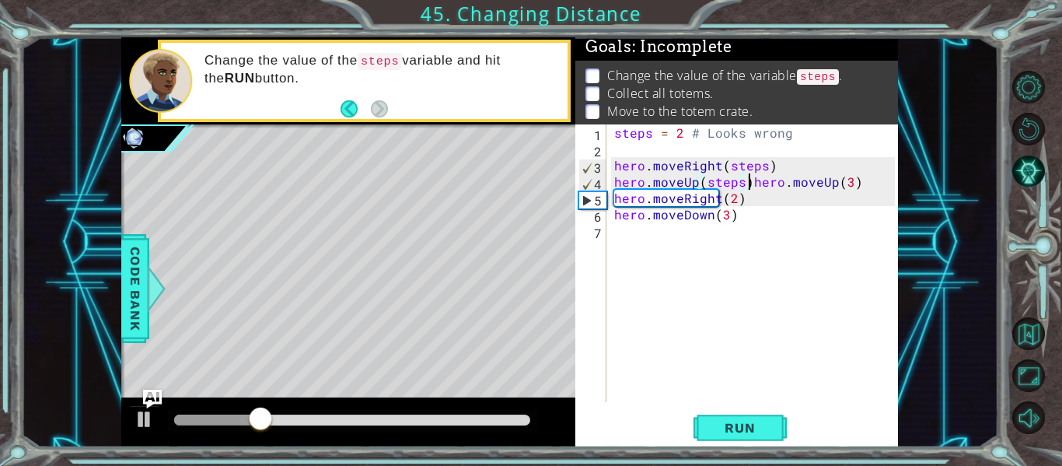
type textarea "hero.moveUp(3)"
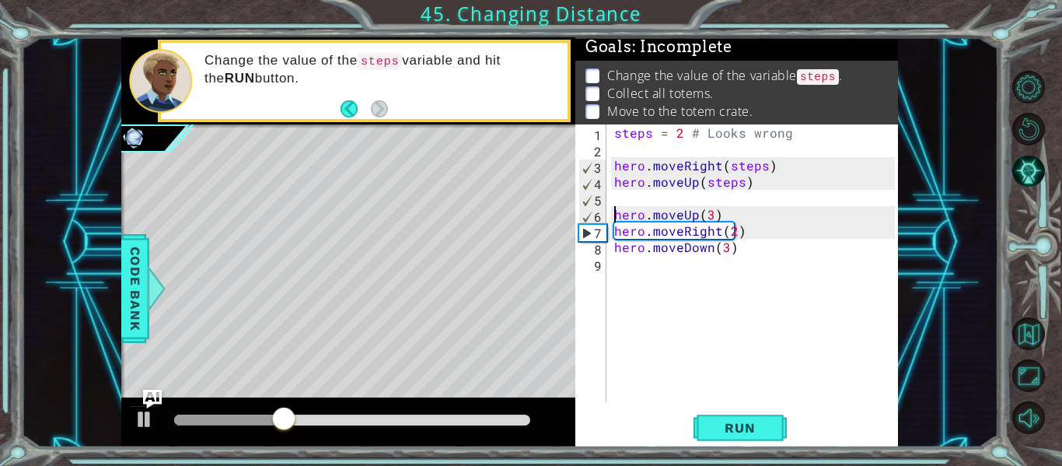
click at [705, 192] on div "steps = 2 # Looks wrong hero . moveRight ( steps ) hero . moveUp ( steps ) hero…" at bounding box center [757, 279] width 292 height 310
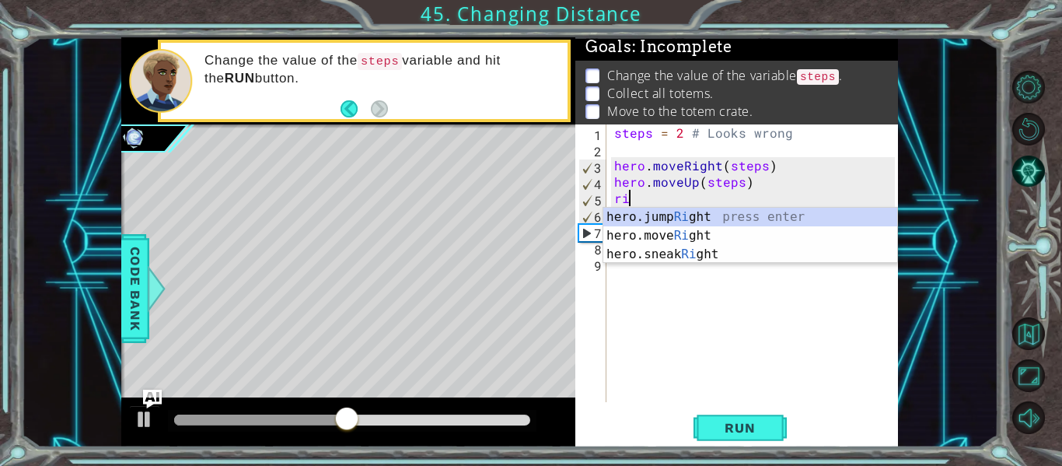
scroll to position [0, 1]
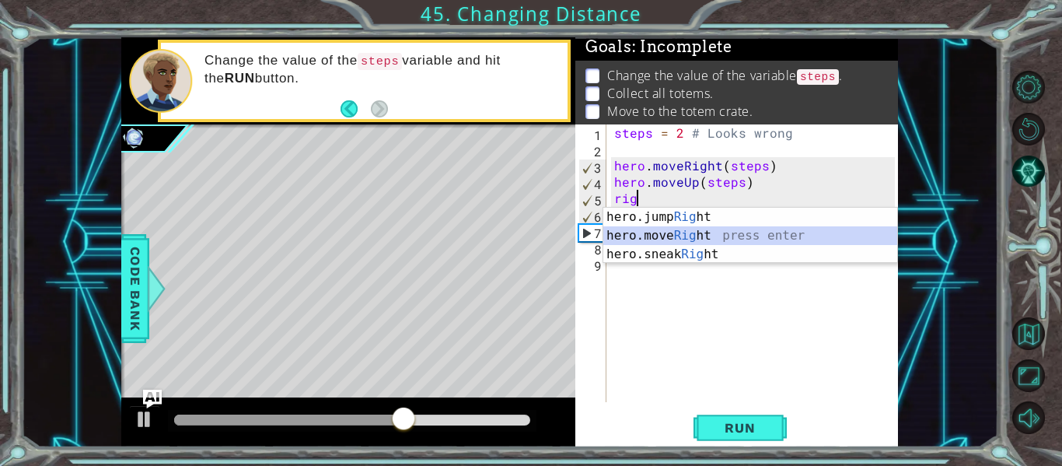
click at [621, 233] on div "hero.jump Rig ht press enter hero.move Rig ht press enter hero.sneak Rig ht pre…" at bounding box center [751, 254] width 294 height 93
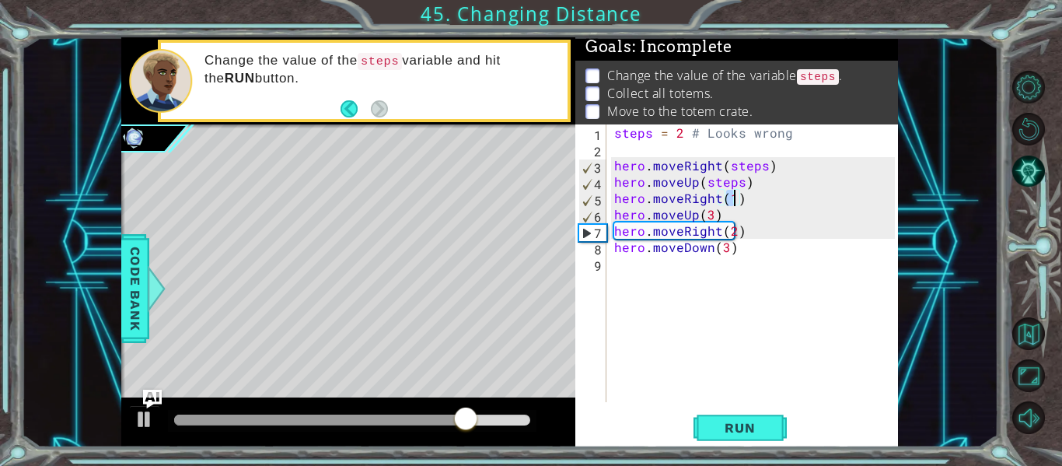
type textarea "hero.moveRight(2)"
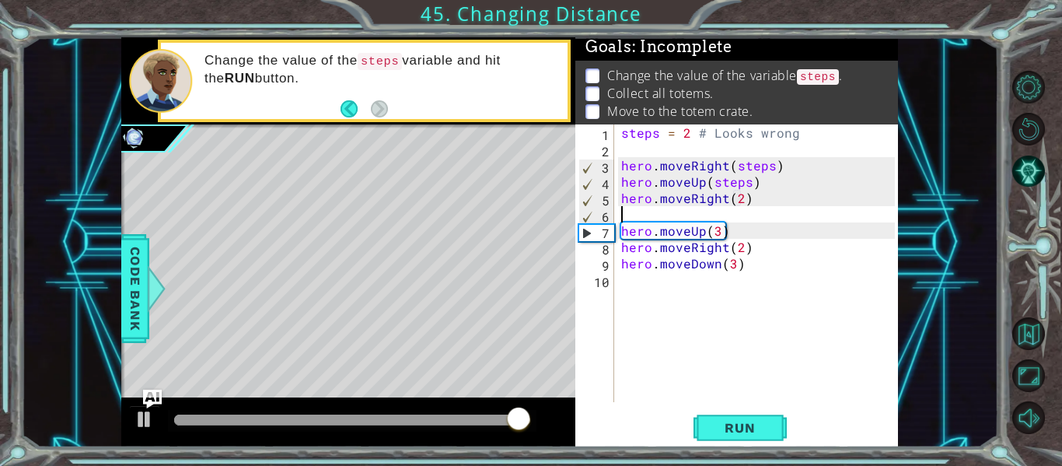
type textarea "\"
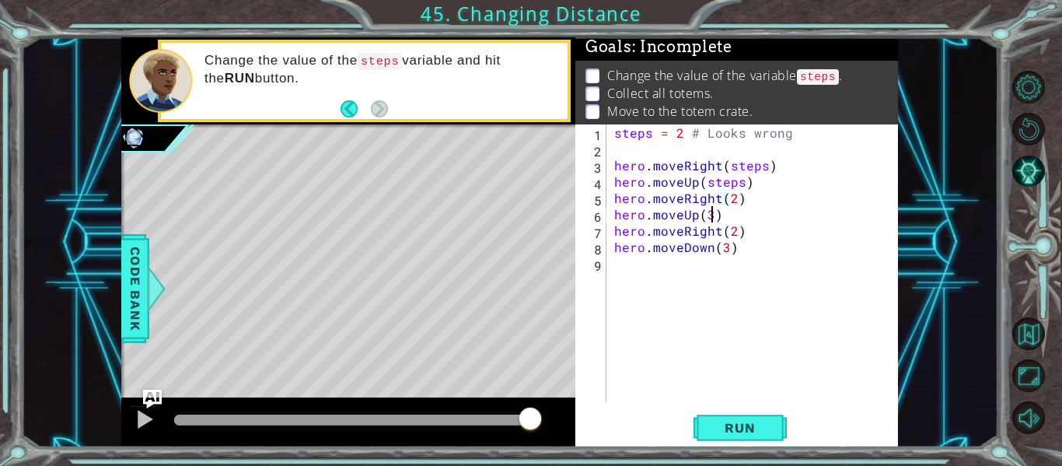
click at [712, 219] on div "steps = 2 # Looks wrong hero . moveRight ( steps ) hero . moveUp ( steps ) hero…" at bounding box center [757, 279] width 292 height 310
click at [730, 230] on div "steps = 2 # Looks wrong hero . moveRight ( steps ) hero . moveUp ( steps ) hero…" at bounding box center [757, 279] width 292 height 310
type textarea "hero.moveRight(4)"
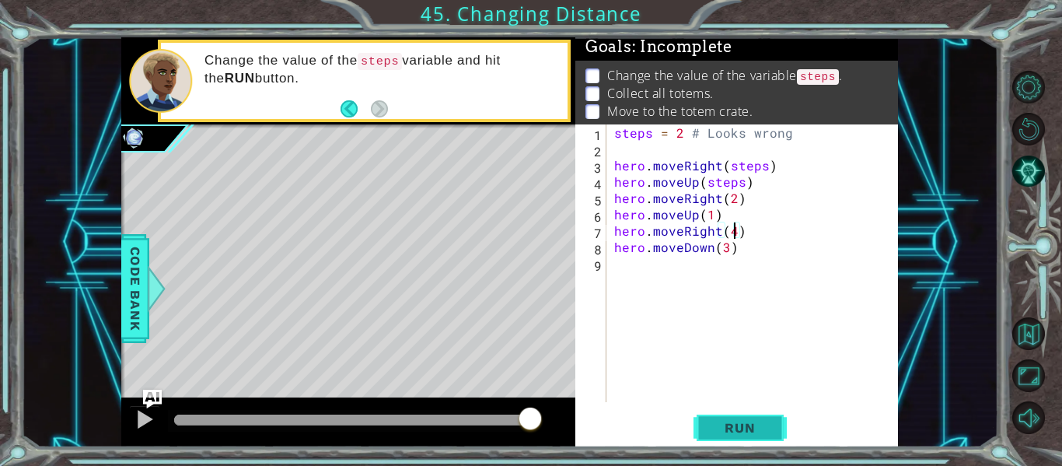
click at [713, 415] on button "Run" at bounding box center [740, 428] width 93 height 32
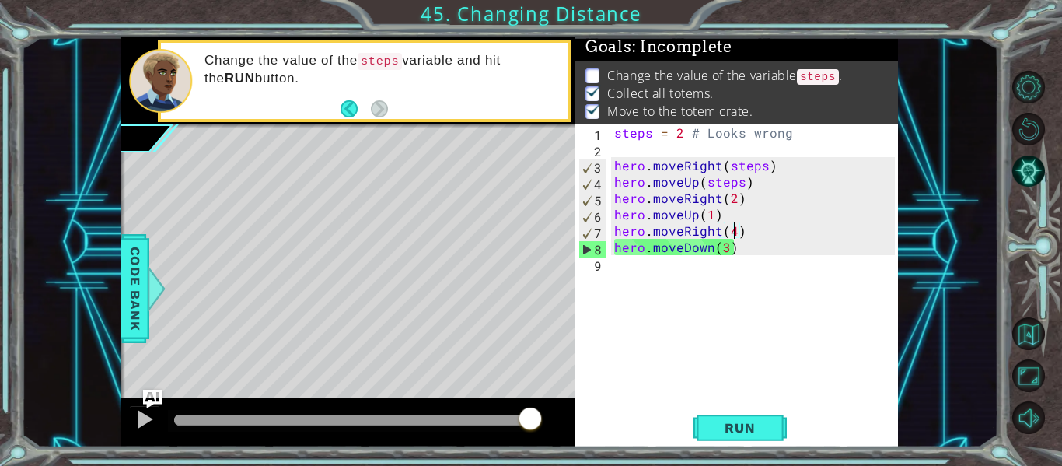
click at [839, 79] on code "steps" at bounding box center [818, 77] width 42 height 16
click at [793, 79] on p "Change the value of the variable steps ." at bounding box center [724, 76] width 235 height 19
